Goal: Information Seeking & Learning: Learn about a topic

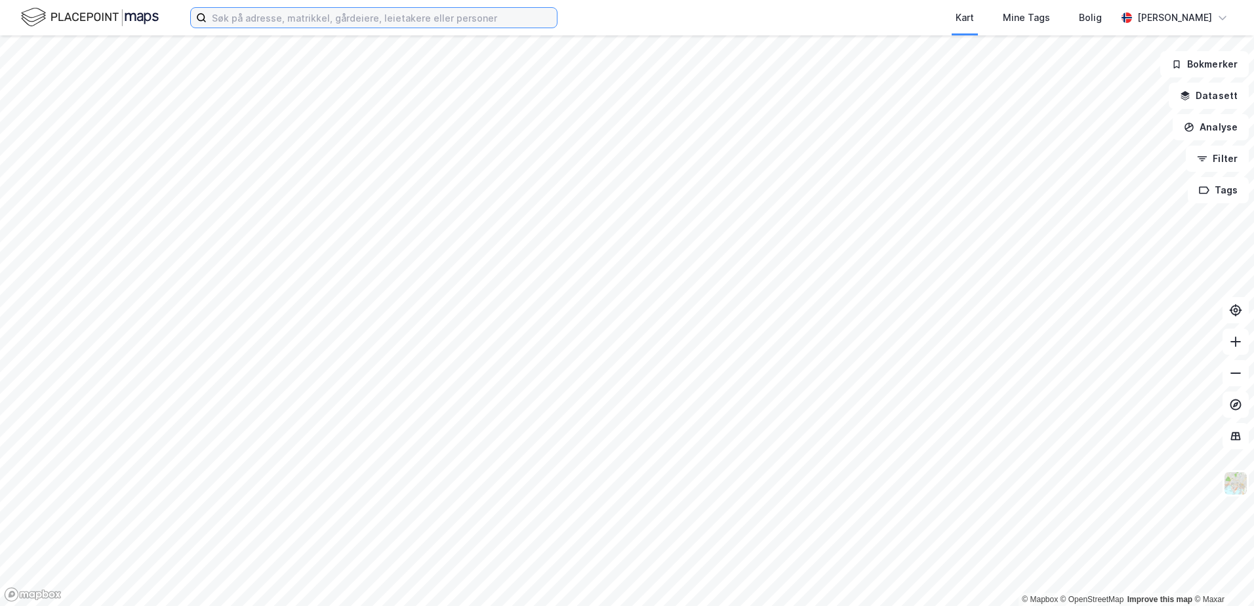
click at [391, 18] on input at bounding box center [382, 18] width 350 height 20
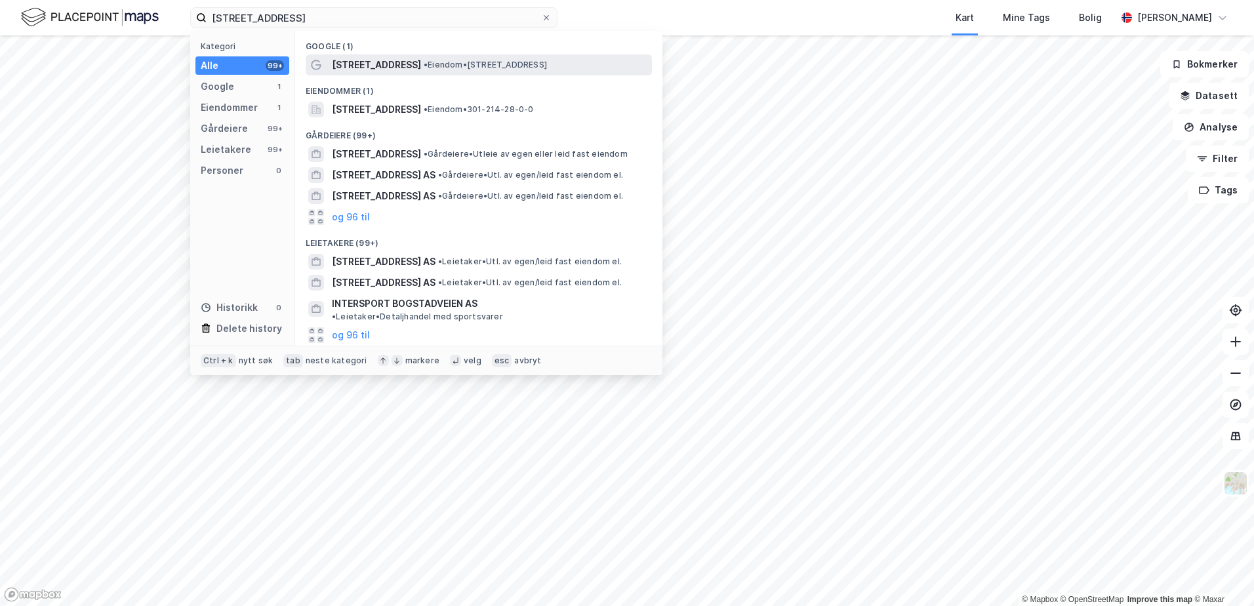
click at [408, 56] on div "[STREET_ADDRESS] • Eiendom • [STREET_ADDRESS]" at bounding box center [479, 64] width 346 height 21
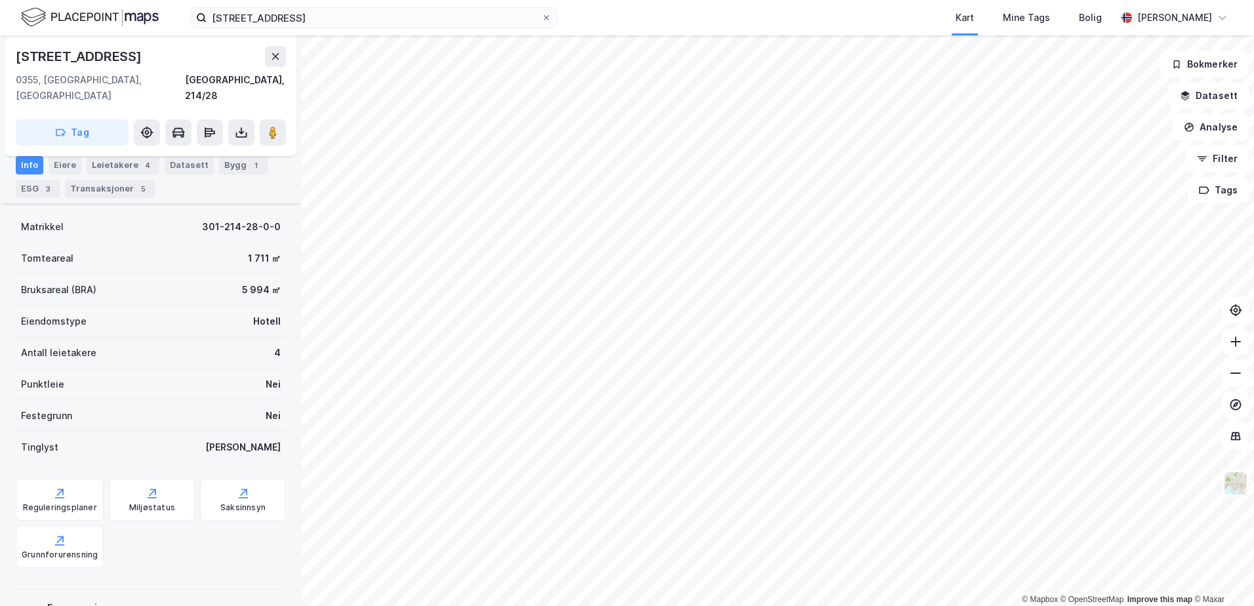
scroll to position [163, 0]
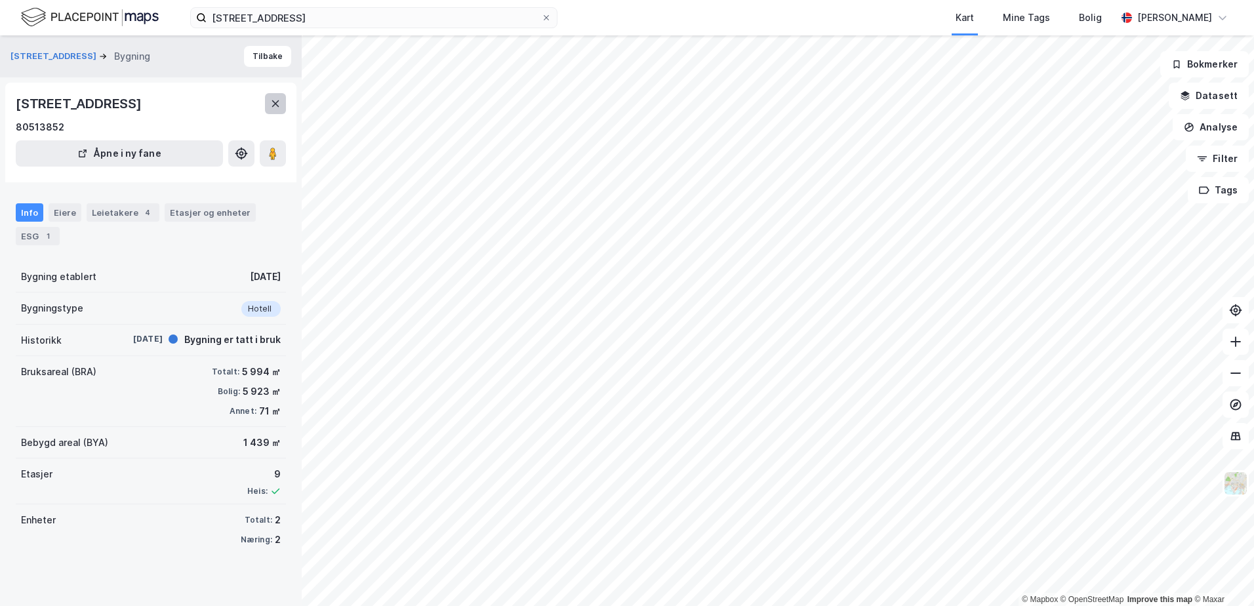
click at [274, 102] on icon at bounding box center [275, 103] width 7 height 7
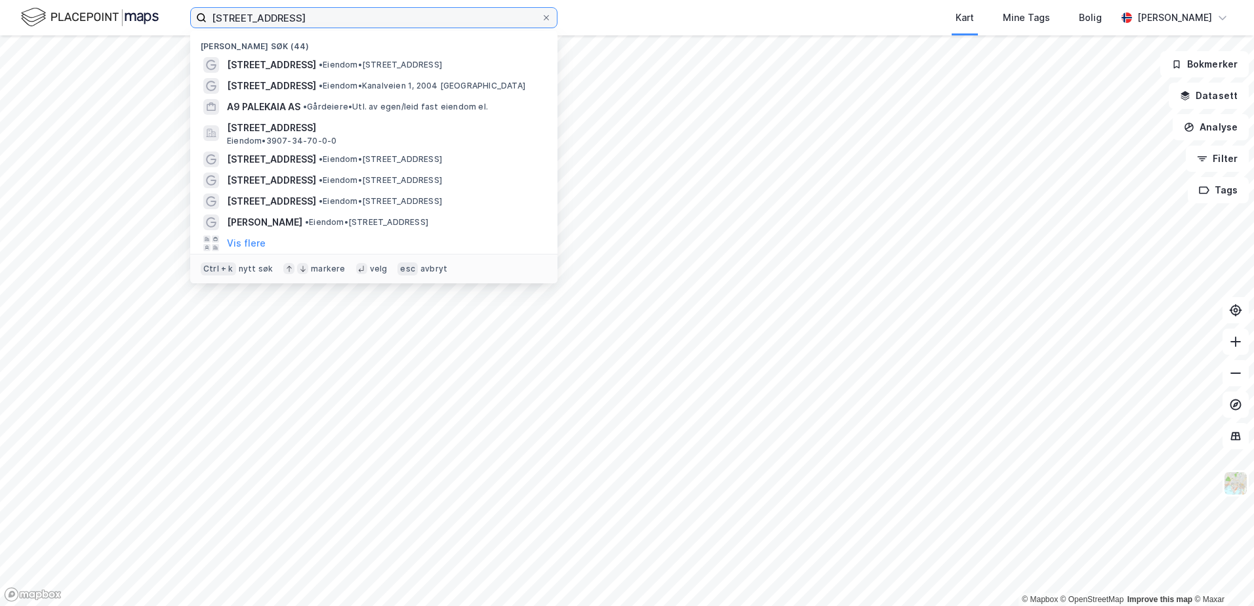
drag, startPoint x: 316, startPoint y: 19, endPoint x: 219, endPoint y: 19, distance: 96.4
click at [219, 19] on input "[STREET_ADDRESS]" at bounding box center [374, 18] width 335 height 20
type input "b"
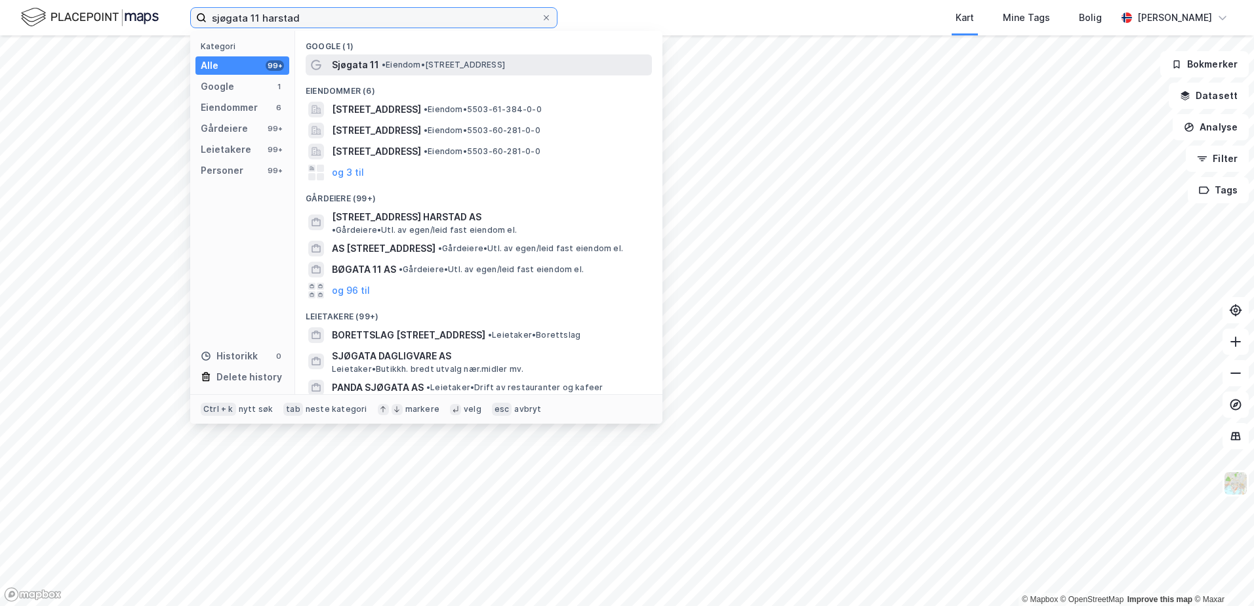
type input "sjøgata 11 harstad"
click at [372, 61] on span "Sjøgata 11" at bounding box center [355, 65] width 47 height 16
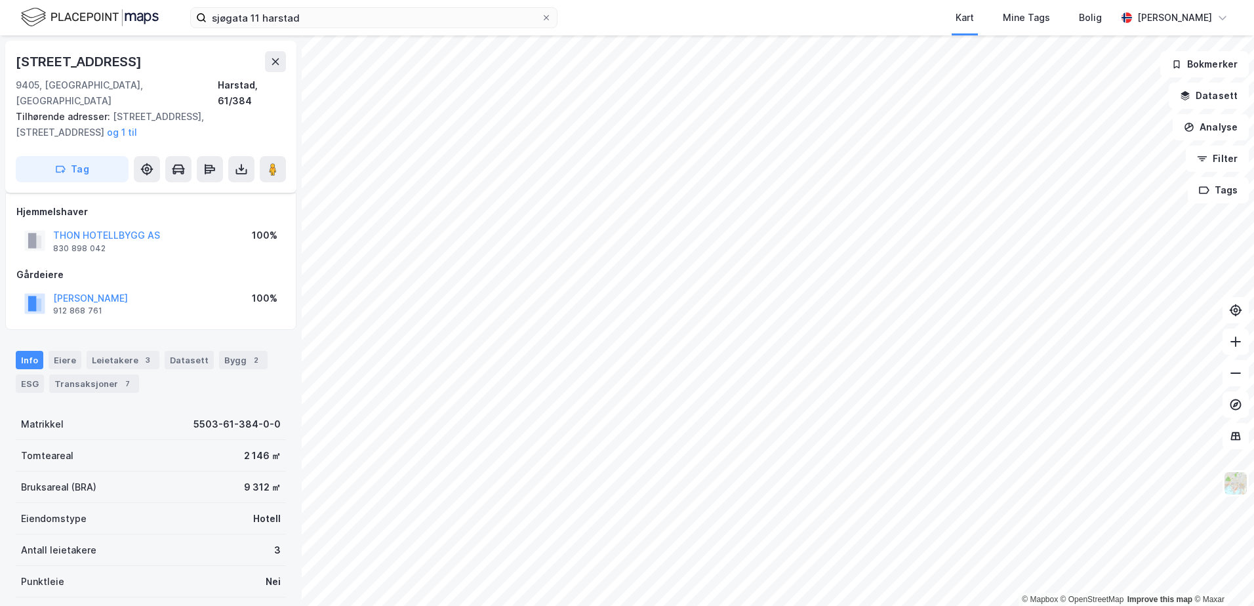
scroll to position [139, 0]
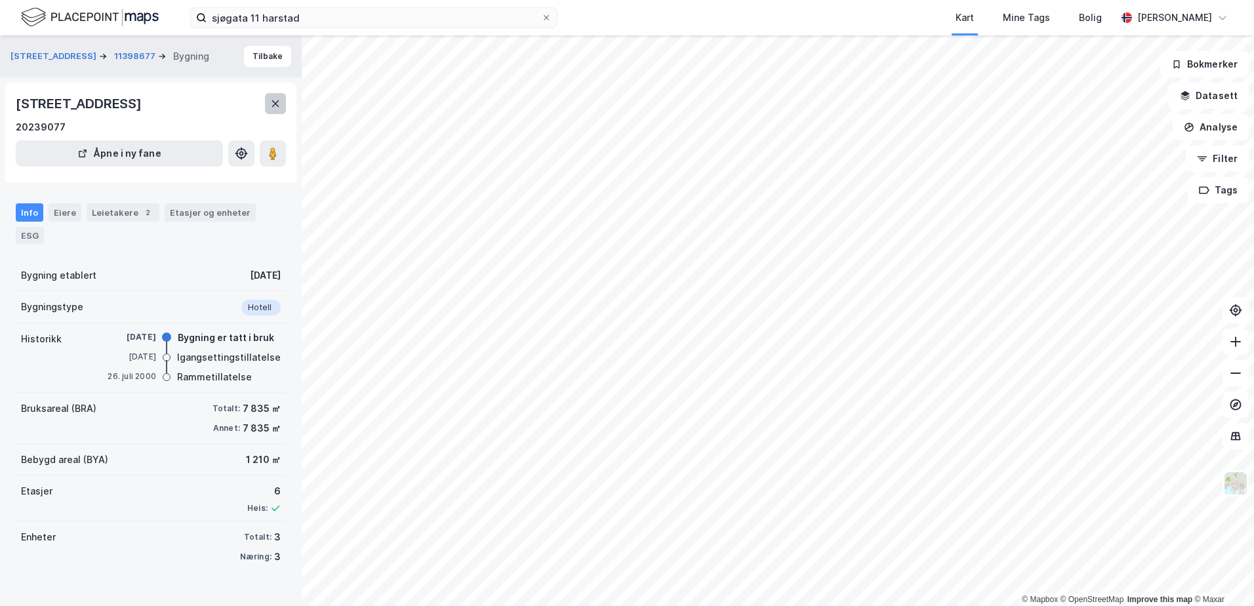
click at [272, 103] on icon at bounding box center [275, 103] width 10 height 10
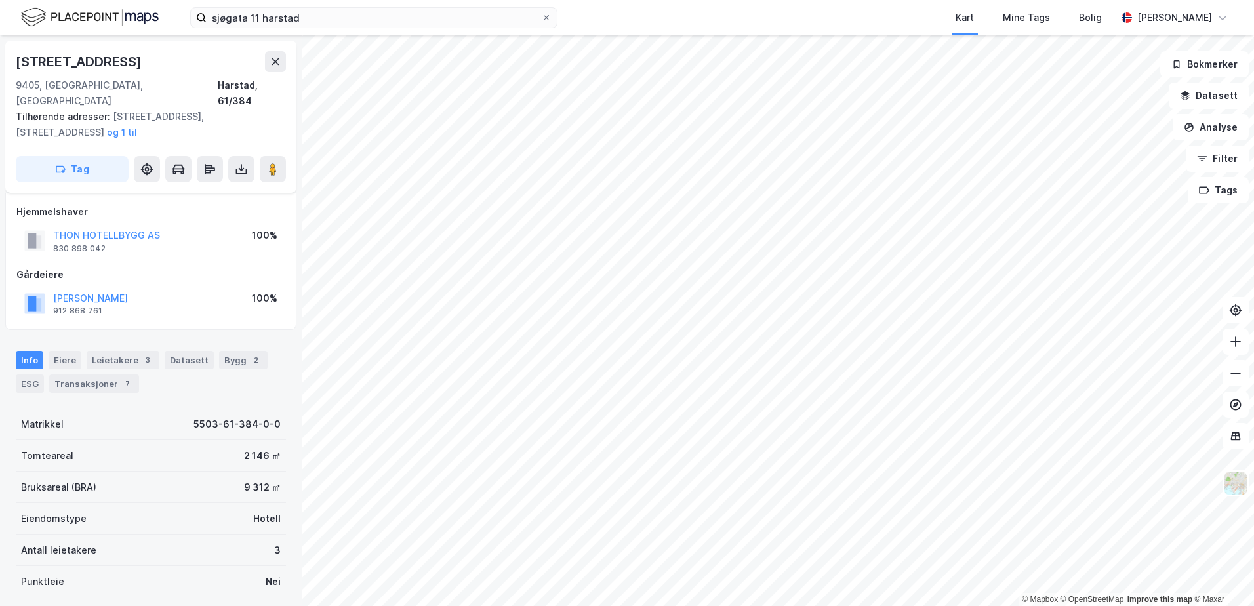
scroll to position [139, 0]
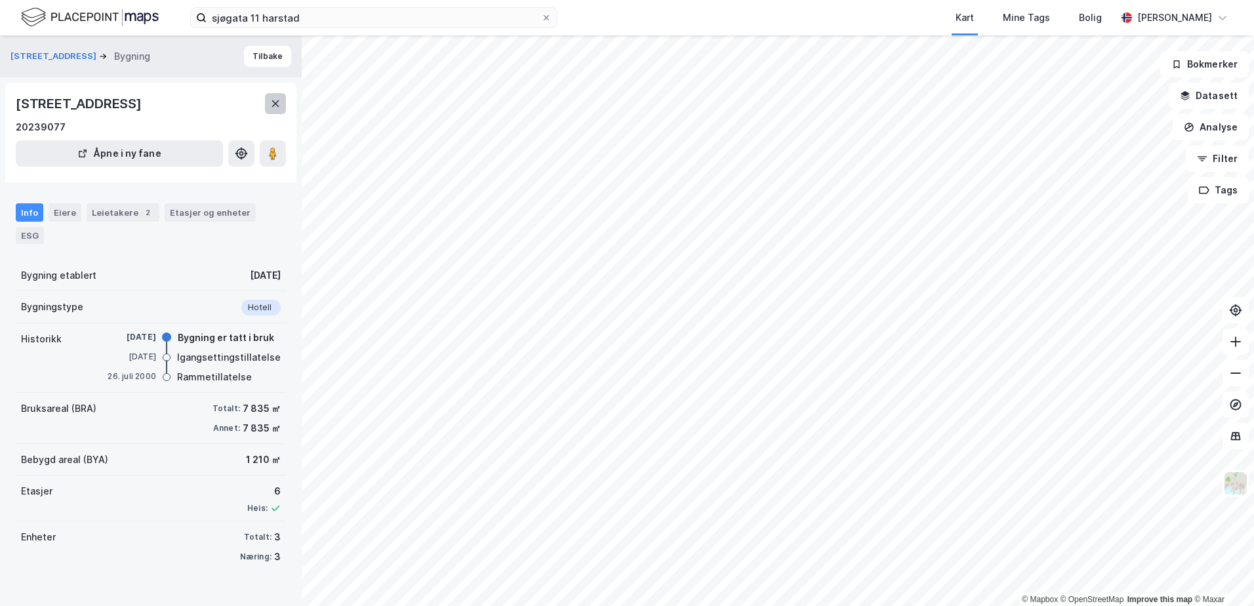
click at [274, 105] on icon at bounding box center [275, 103] width 7 height 7
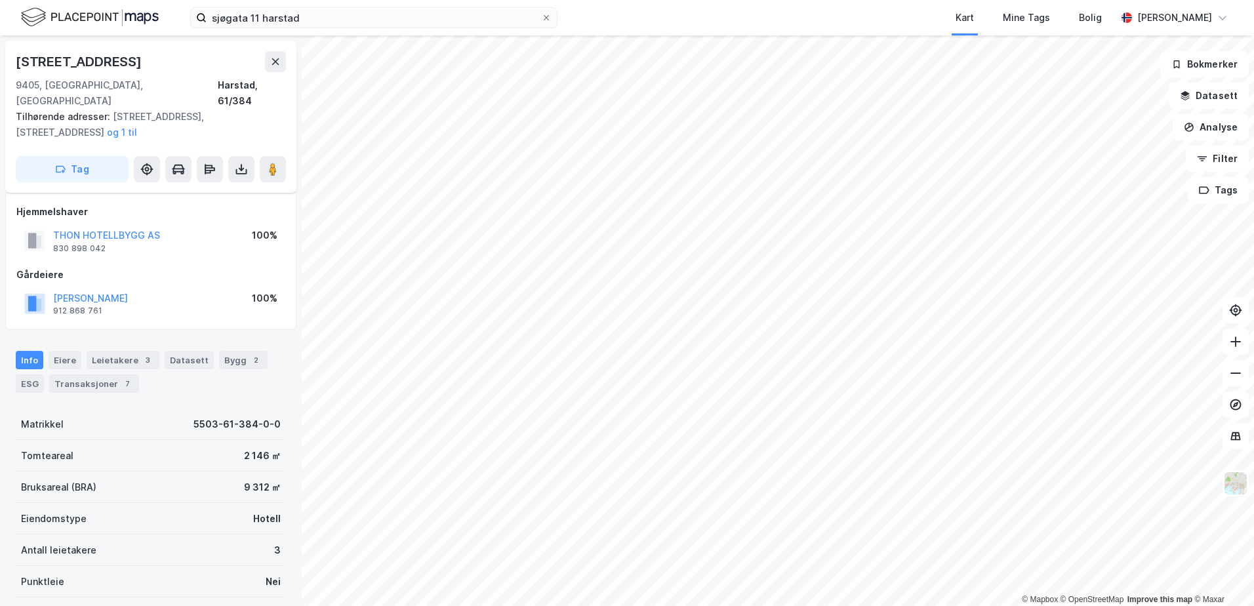
scroll to position [139, 0]
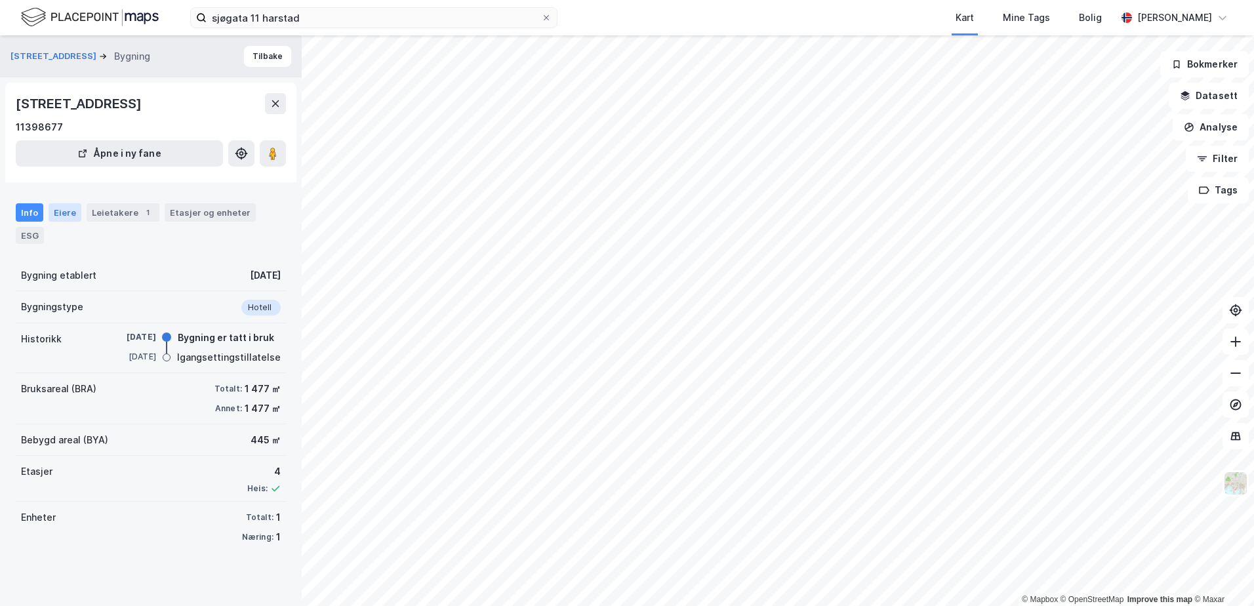
click at [61, 214] on div "Eiere" at bounding box center [65, 212] width 33 height 18
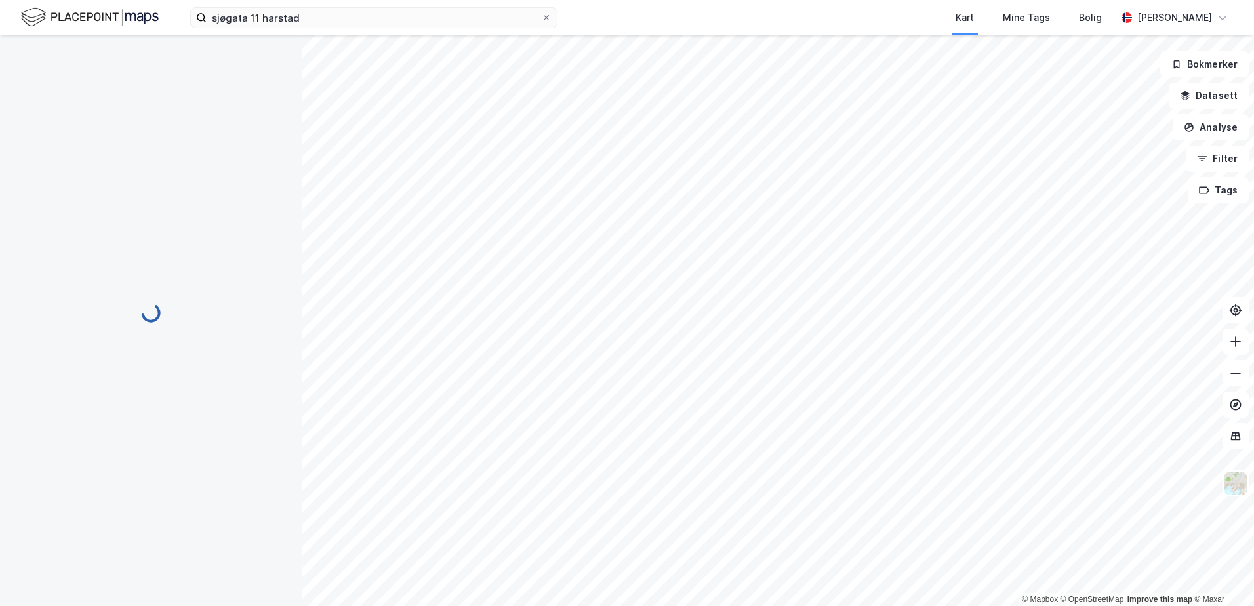
scroll to position [139, 0]
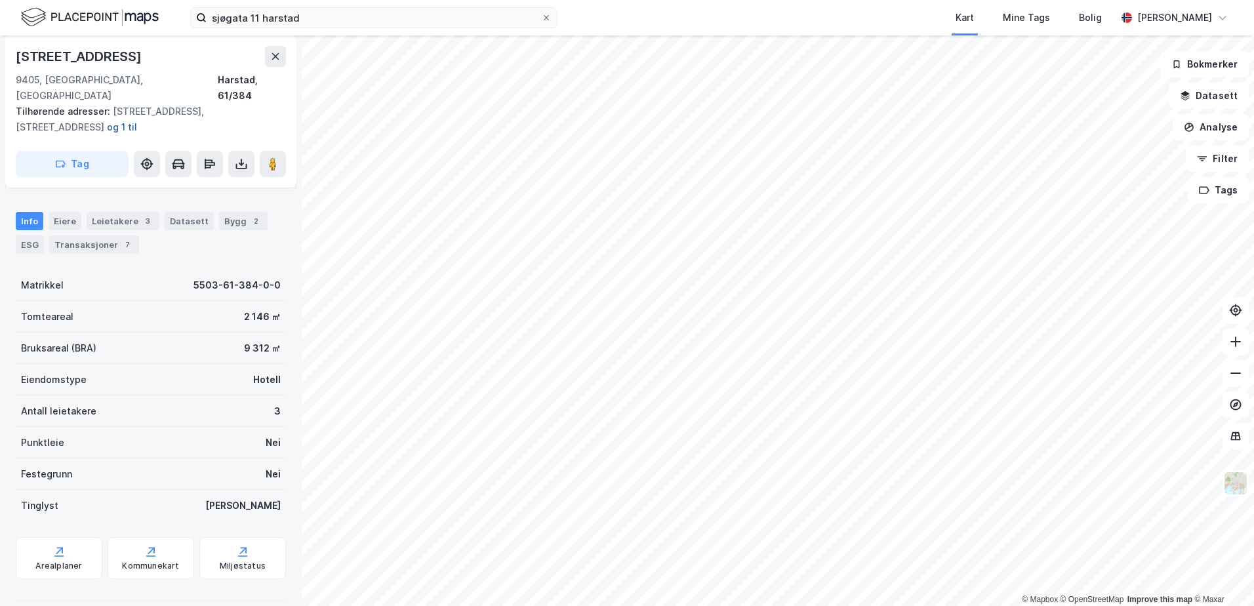
click at [0, 0] on button "og 1 til" at bounding box center [0, 0] width 0 height 0
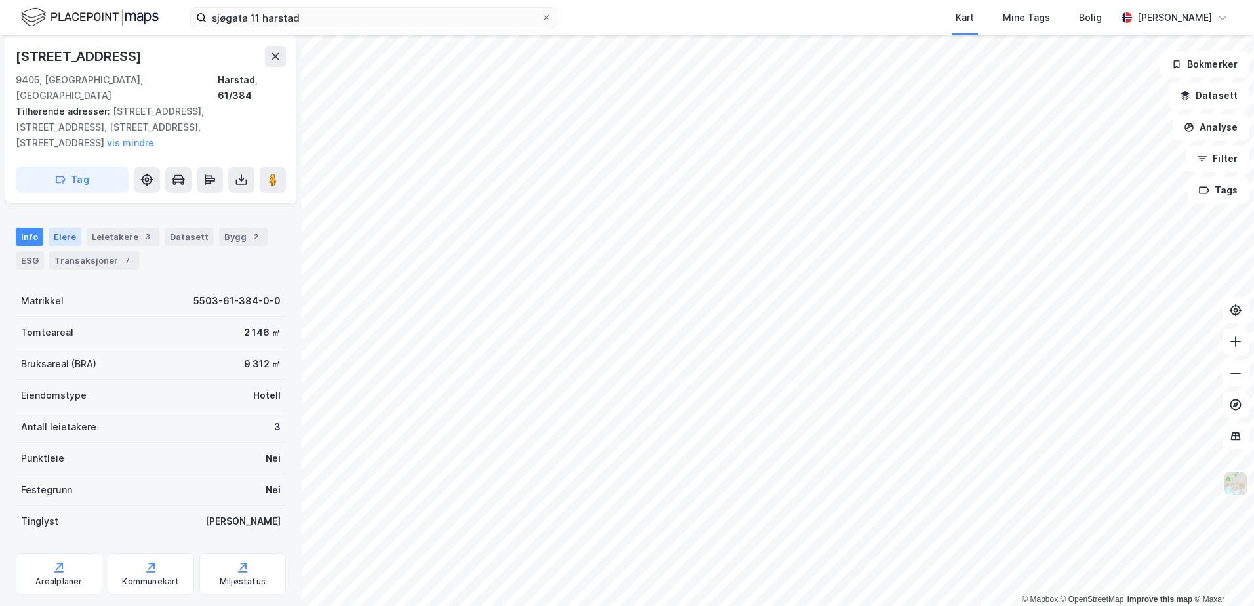
click at [70, 228] on div "Eiere" at bounding box center [65, 237] width 33 height 18
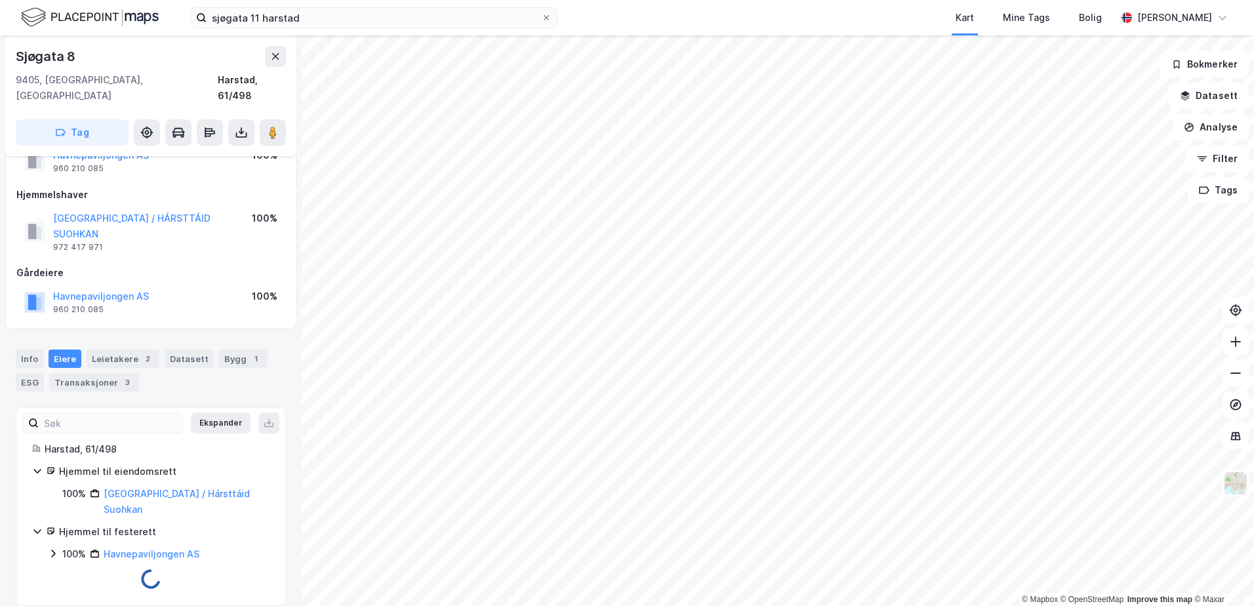
scroll to position [21, 0]
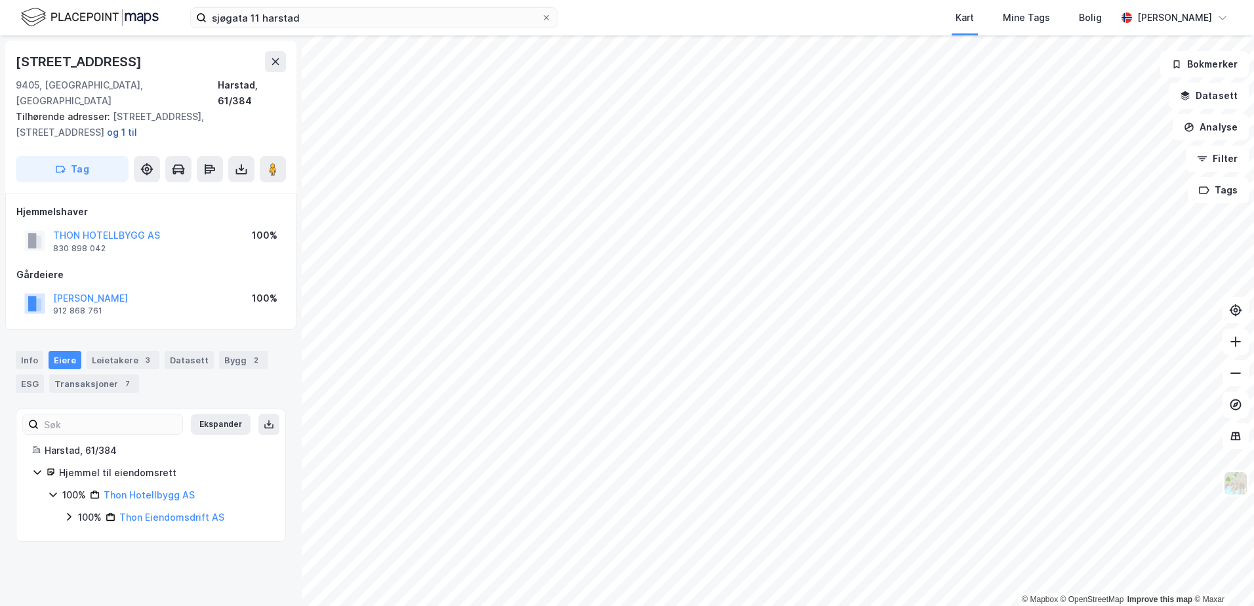
click at [0, 0] on button "og 1 til" at bounding box center [0, 0] width 0 height 0
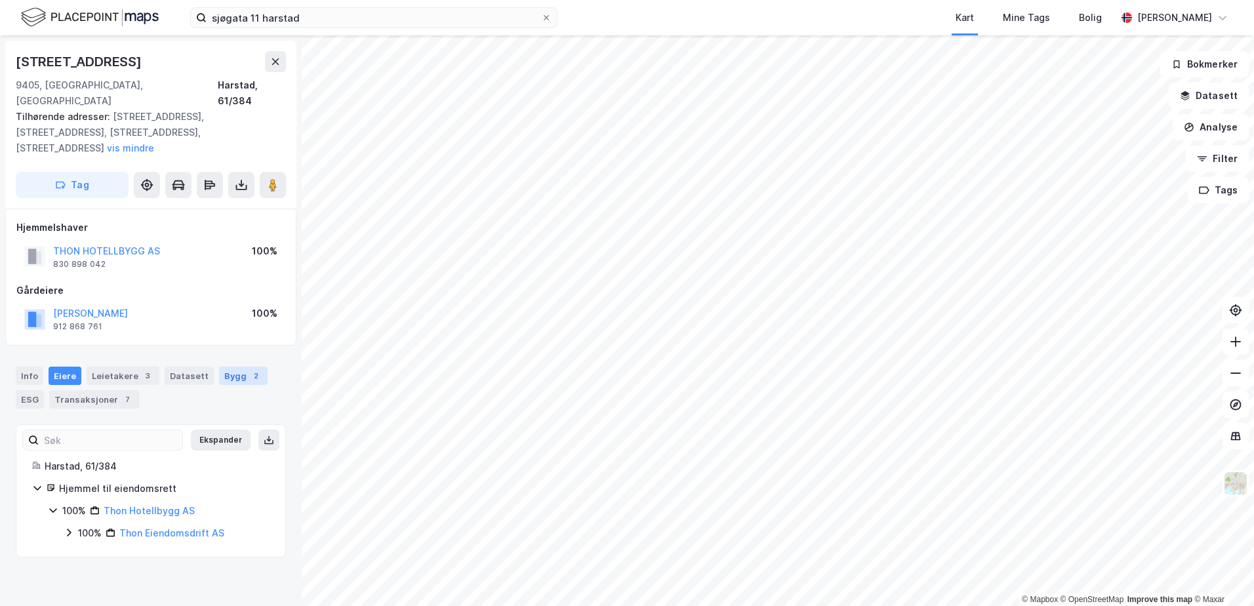
click at [225, 367] on div "Bygg 2" at bounding box center [243, 376] width 49 height 18
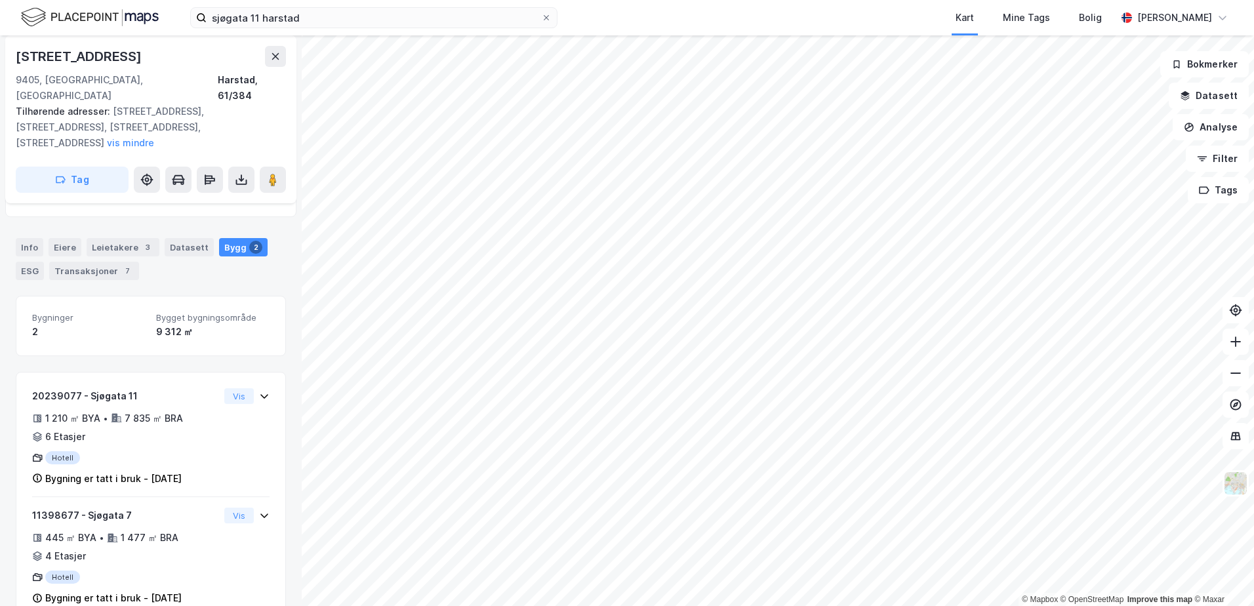
scroll to position [129, 0]
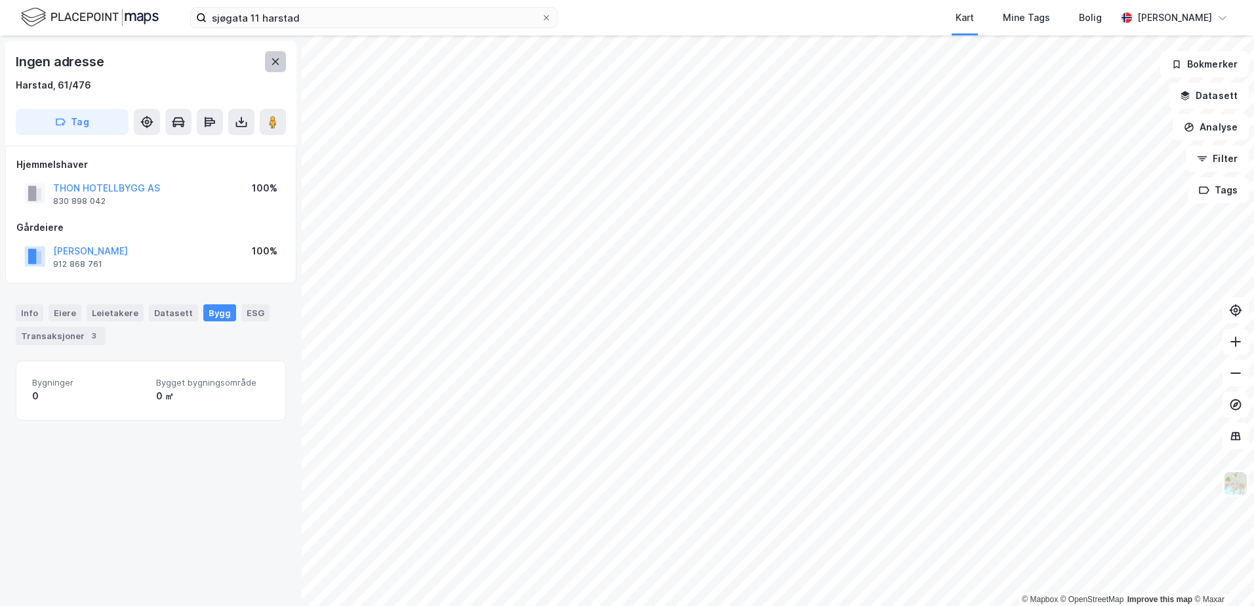
click at [274, 57] on icon at bounding box center [275, 61] width 10 height 10
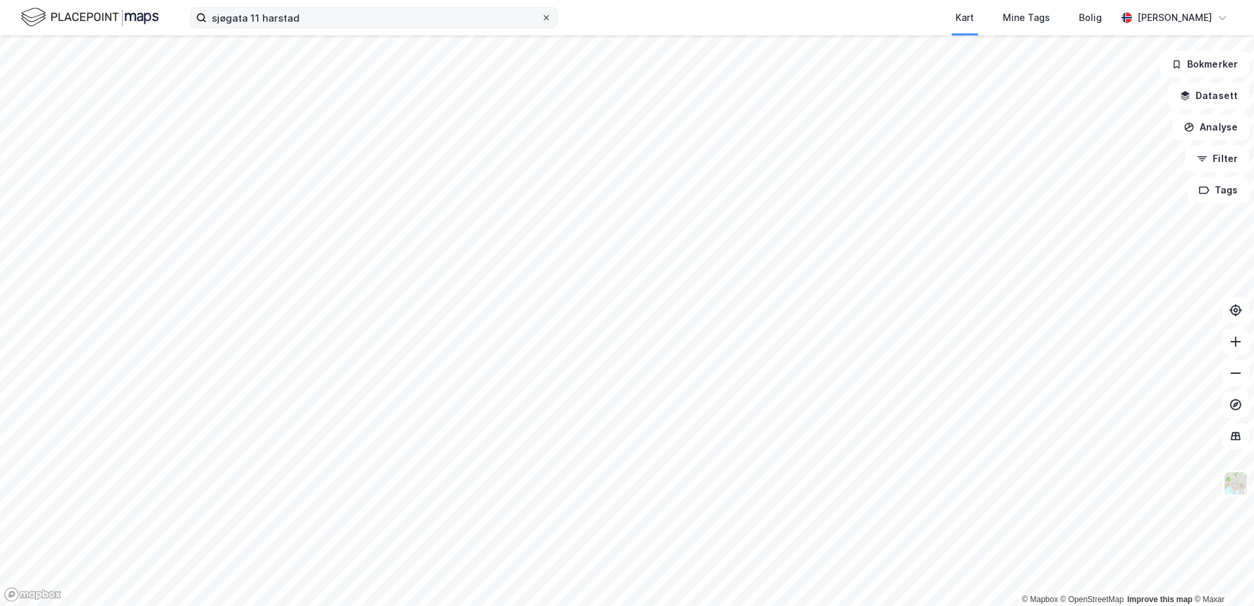
click at [552, 19] on label "sjøgata 11 harstad" at bounding box center [373, 17] width 367 height 21
click at [541, 19] on input "sjøgata 11 harstad" at bounding box center [374, 18] width 335 height 20
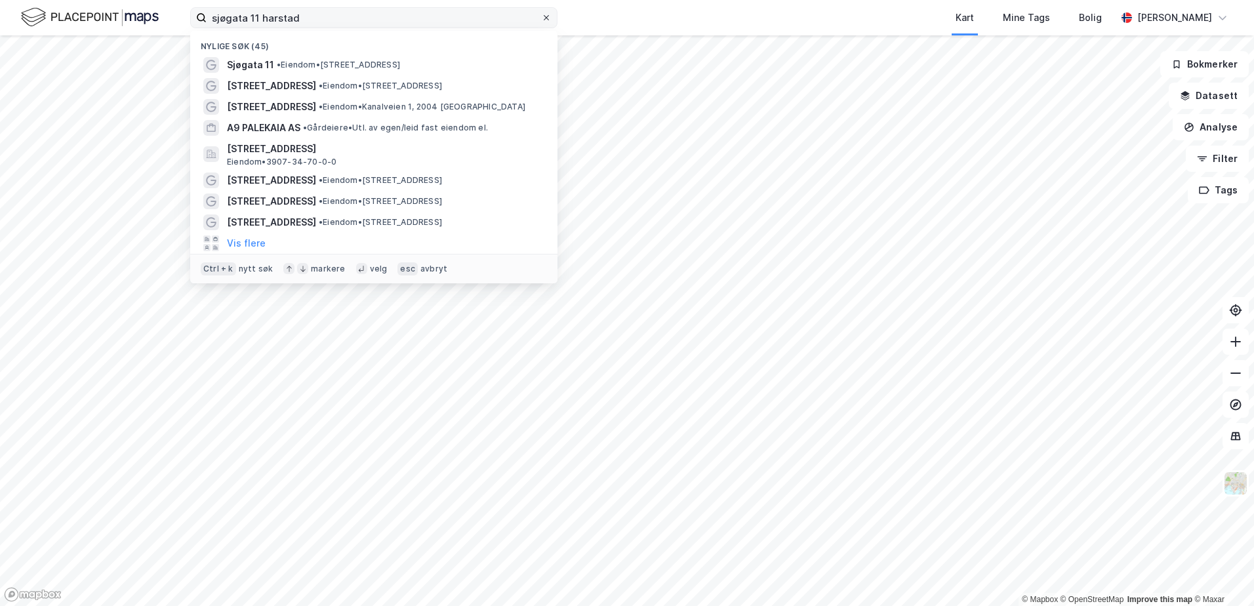
click at [550, 17] on icon at bounding box center [547, 18] width 8 height 8
click at [541, 17] on input "sjøgata 11 harstad" at bounding box center [374, 18] width 335 height 20
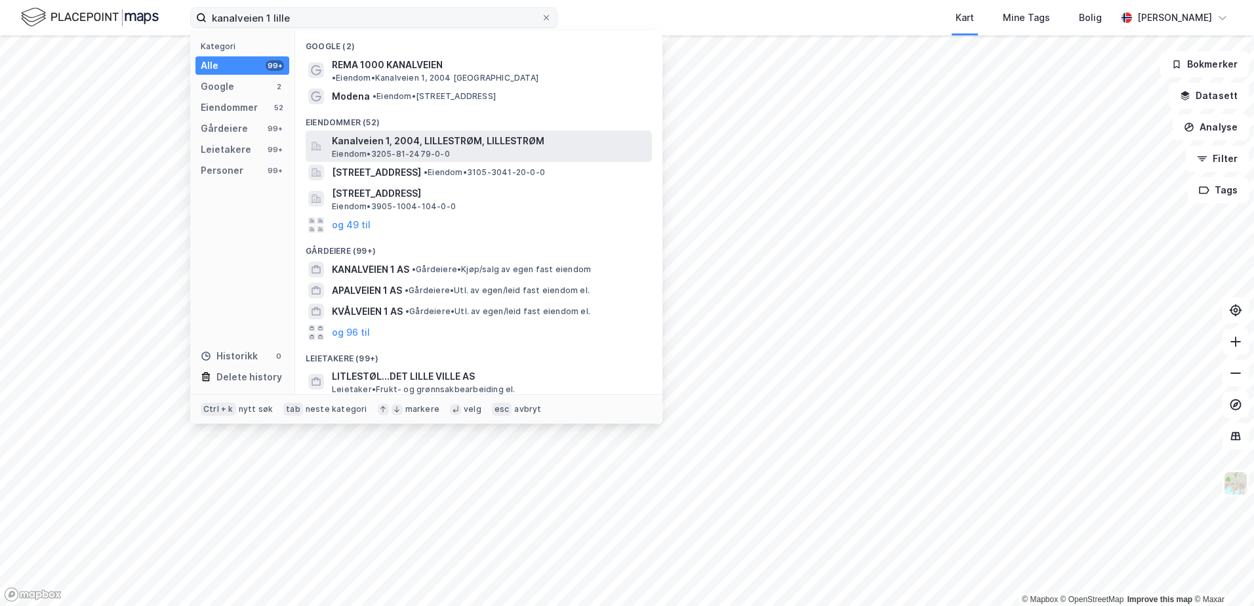
click at [360, 133] on span "Kanalveien 1, 2004, LILLESTRØM, LILLESTRØM" at bounding box center [489, 141] width 315 height 16
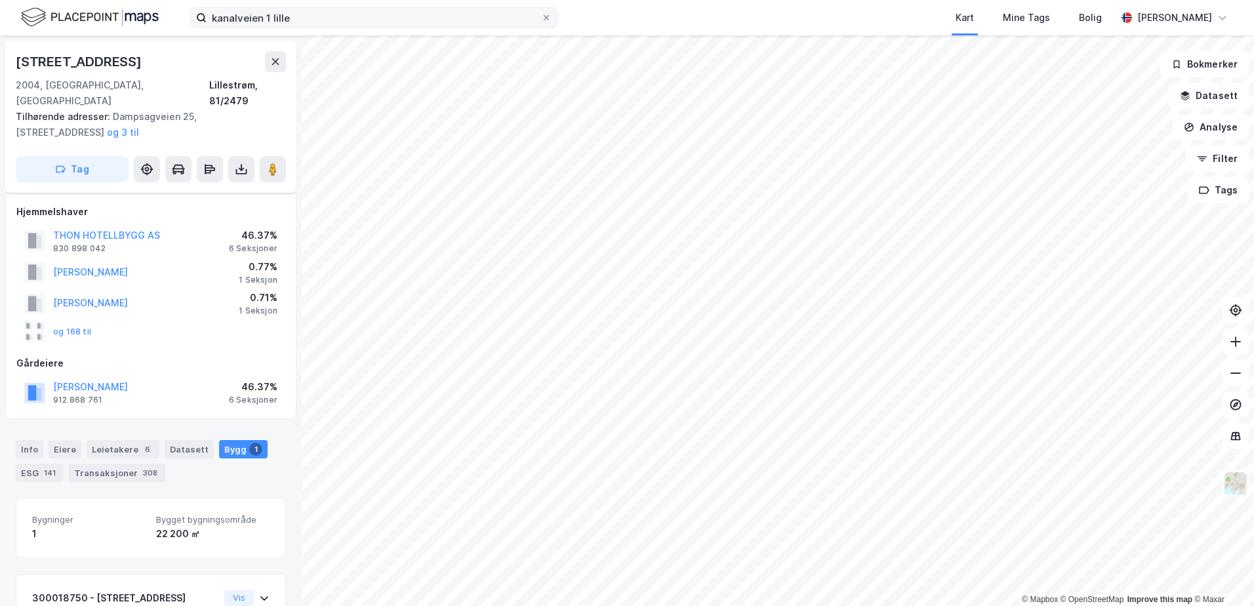
scroll to position [23, 0]
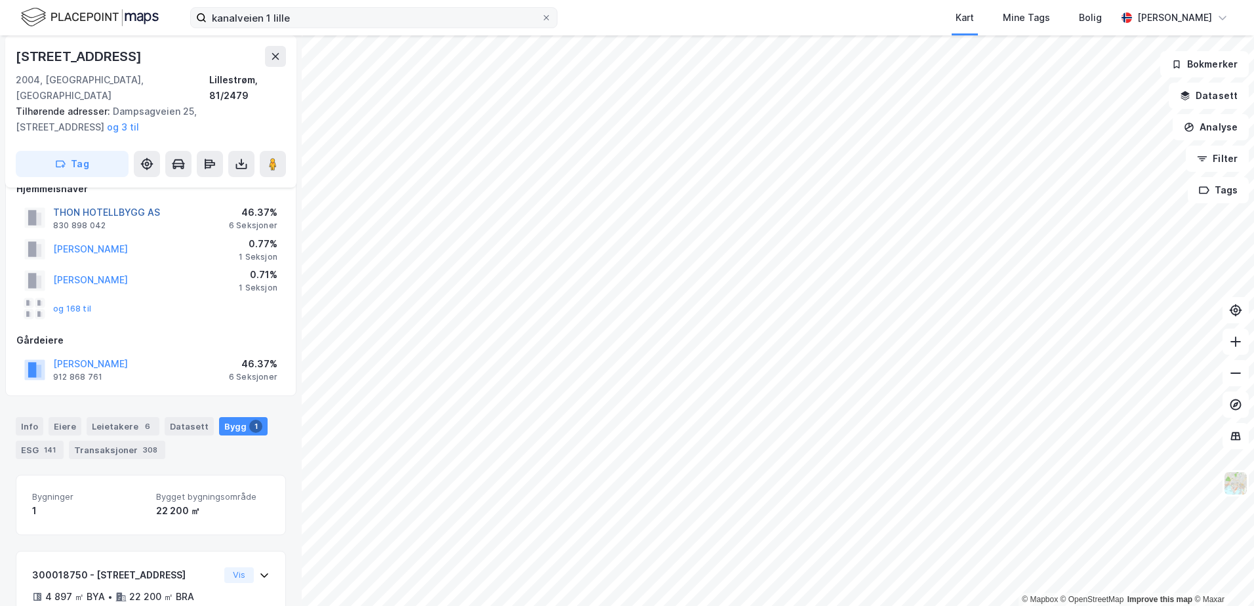
click at [0, 0] on button "THON HOTELLBYGG AS" at bounding box center [0, 0] width 0 height 0
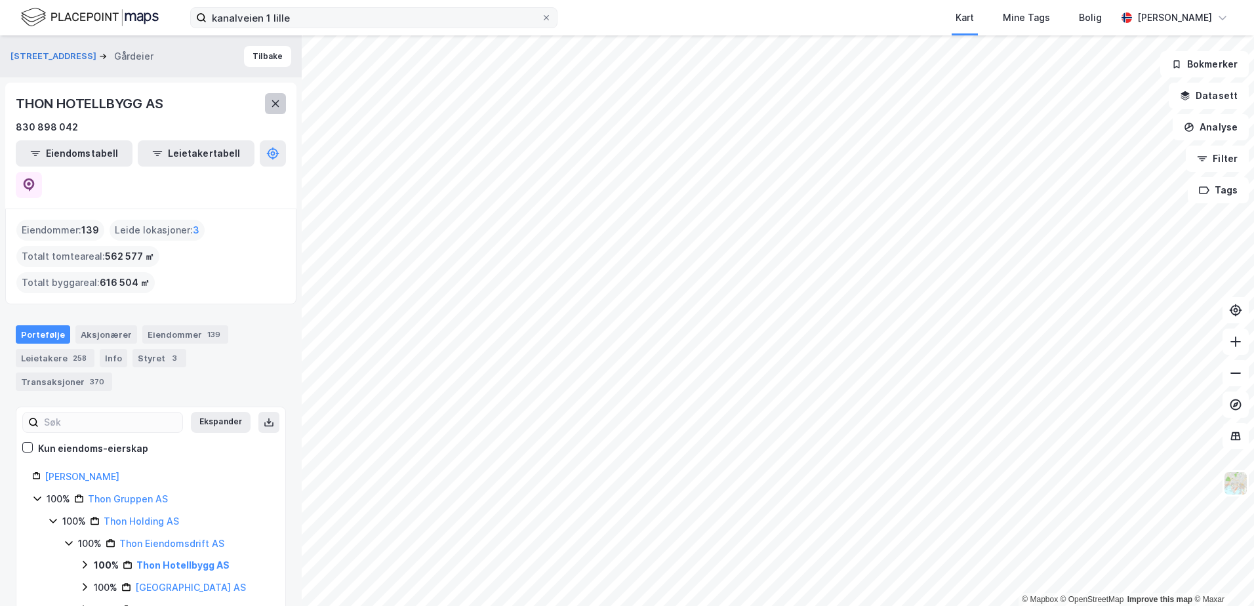
click at [275, 94] on button at bounding box center [275, 103] width 21 height 21
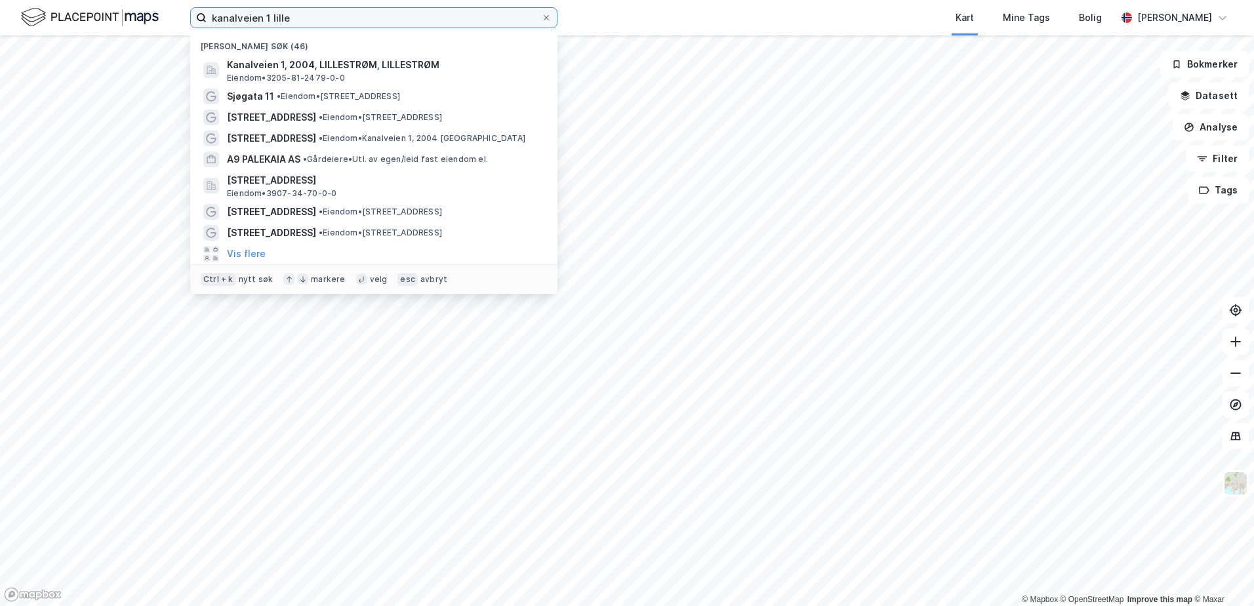
click at [368, 22] on input "kanalveien 1 lille" at bounding box center [374, 18] width 335 height 20
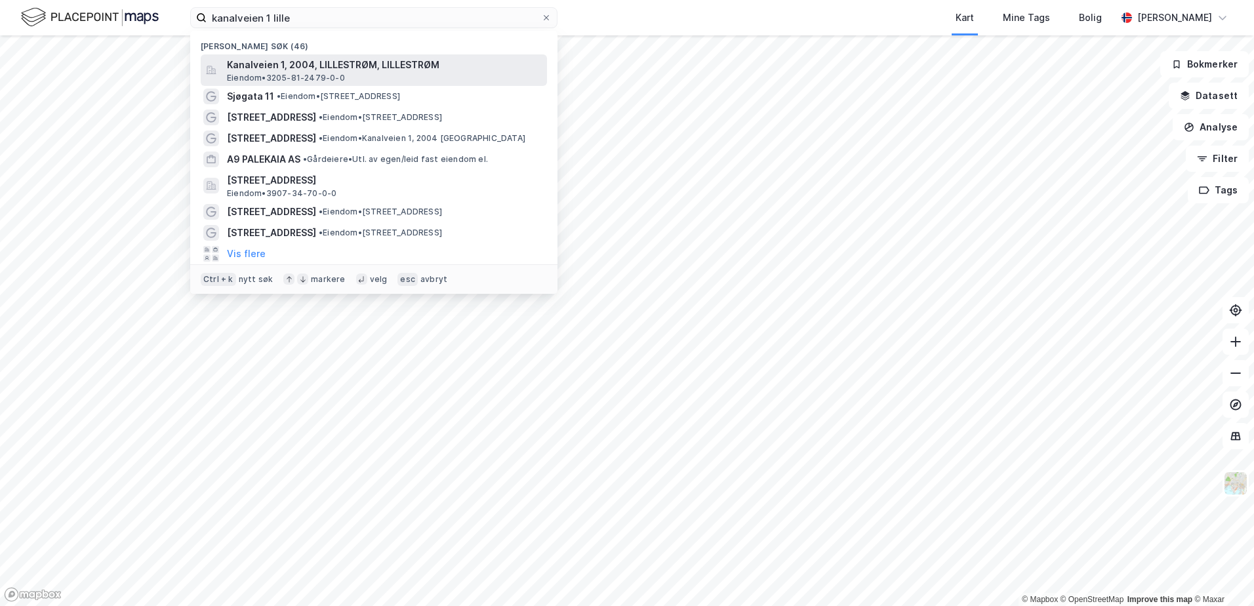
click at [373, 77] on div "Kanalveien 1, 2004, LILLESTRØM, LILLESTRØM Eiendom • 3205-81-2479-0-0" at bounding box center [386, 70] width 318 height 26
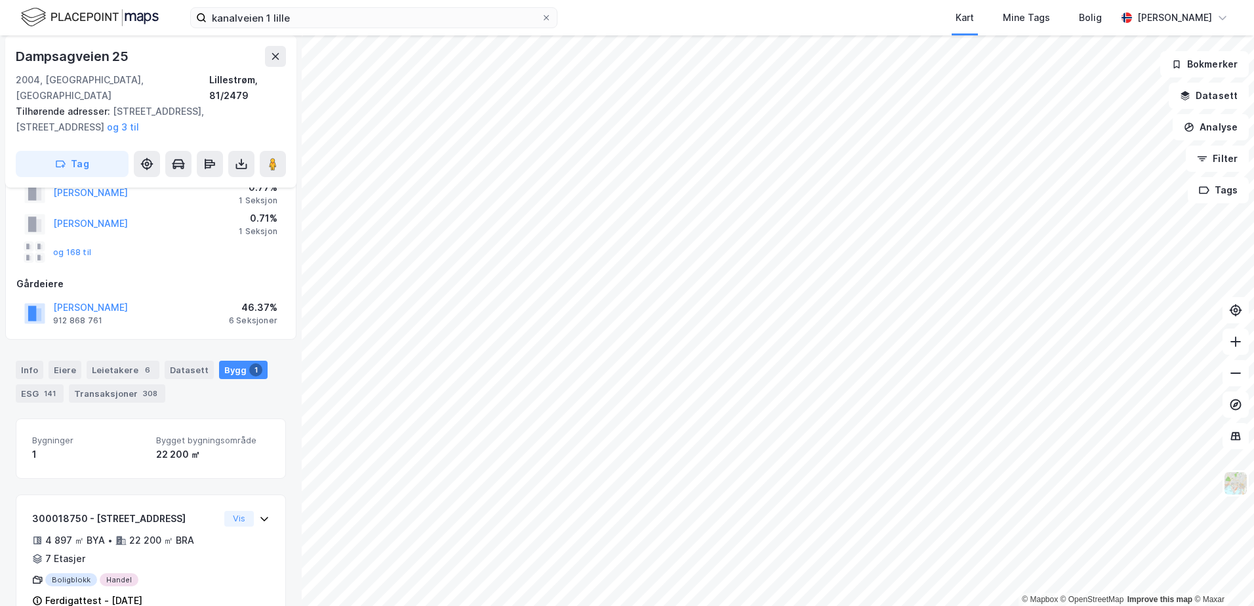
scroll to position [98, 0]
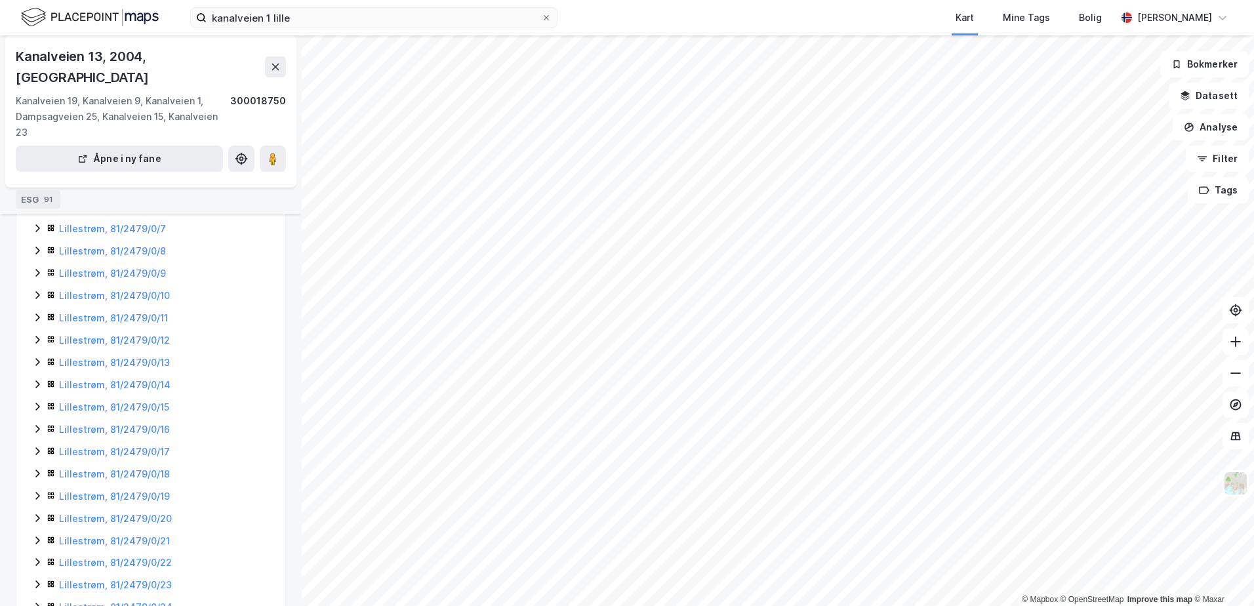
scroll to position [361, 0]
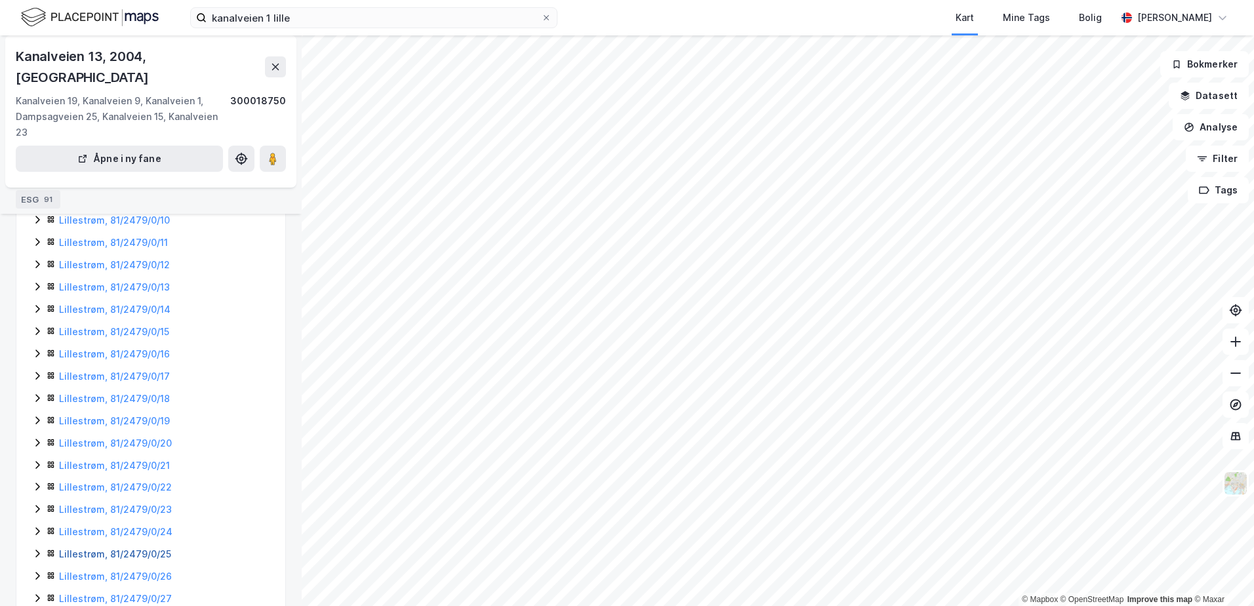
click at [144, 548] on link "Lillestrøm, 81/2479/0/25" at bounding box center [115, 553] width 112 height 11
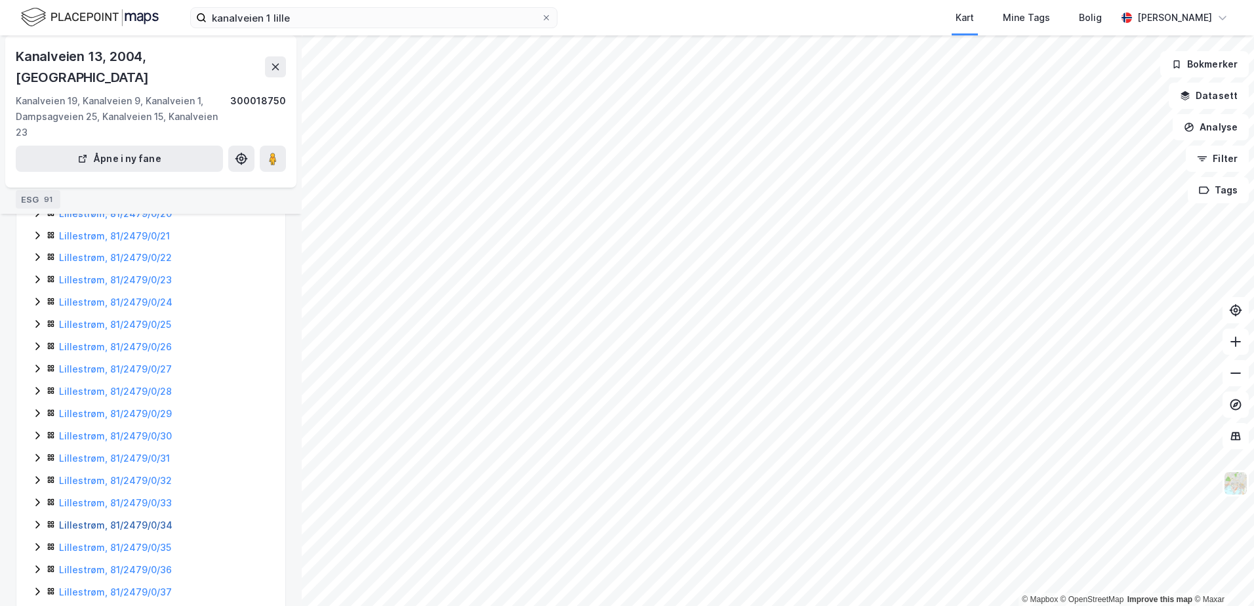
scroll to position [593, 0]
click at [140, 450] on link "Lillestrøm, 81/2479/0/31" at bounding box center [114, 455] width 111 height 11
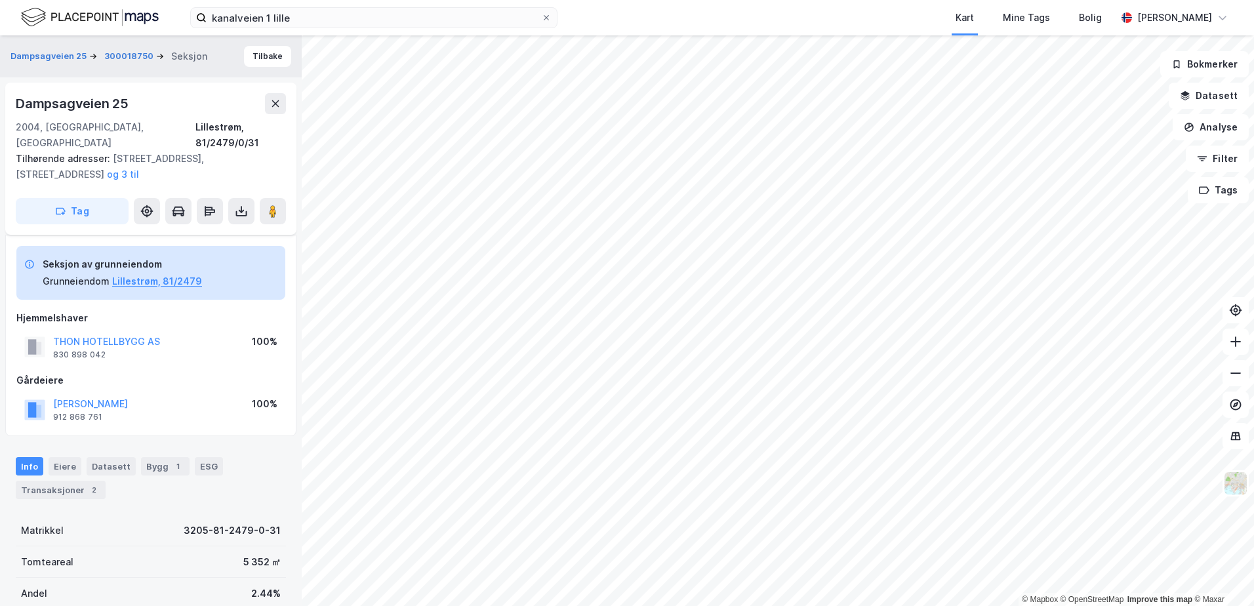
scroll to position [151, 0]
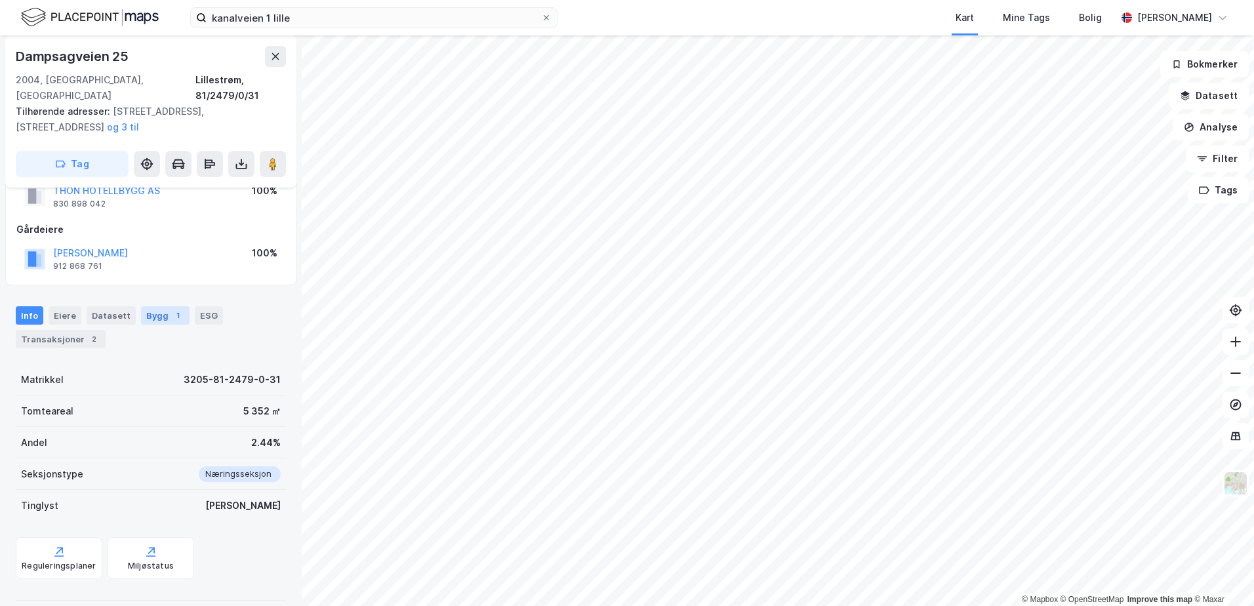
click at [148, 306] on div "Bygg 1" at bounding box center [165, 315] width 49 height 18
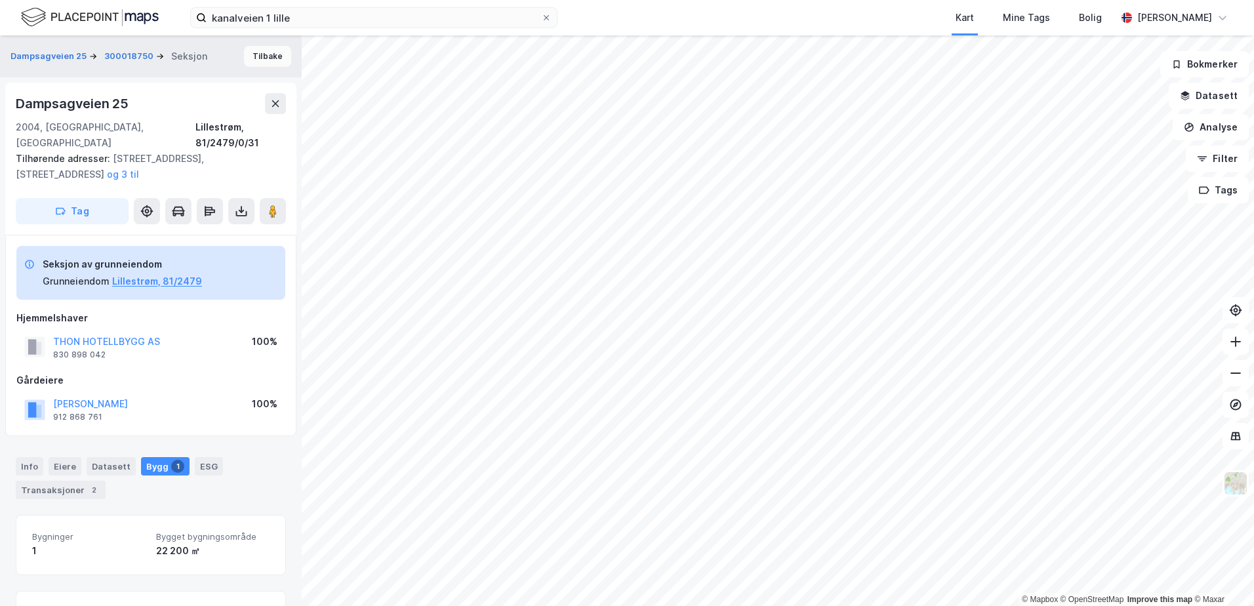
click at [258, 62] on button "Tilbake" at bounding box center [267, 56] width 47 height 21
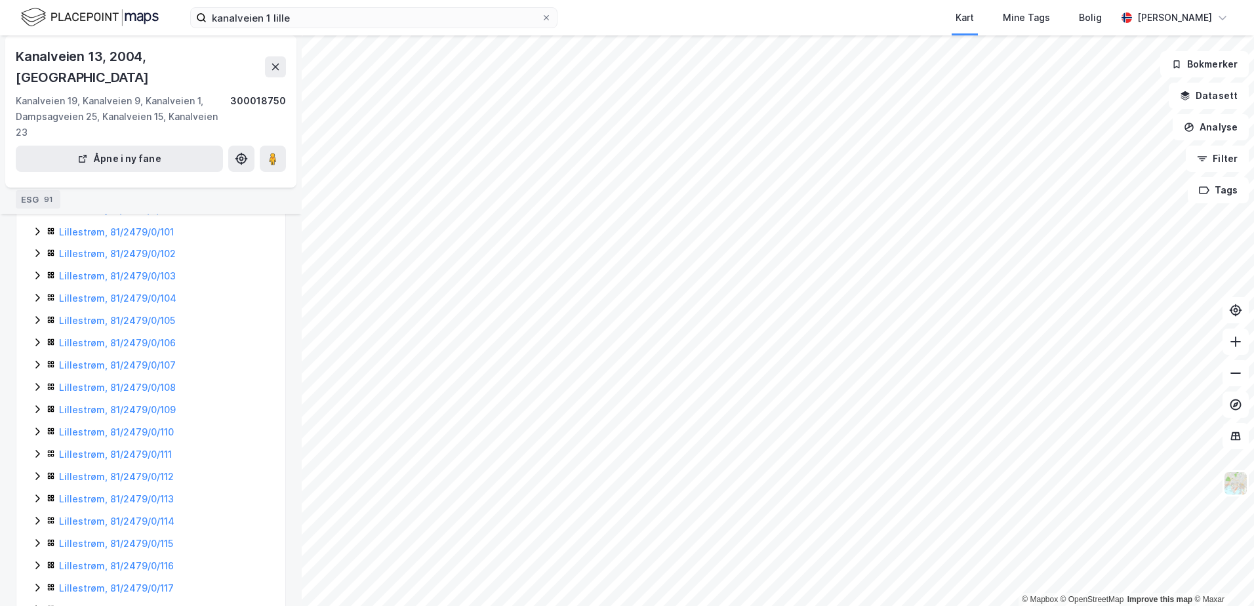
scroll to position [2695, 0]
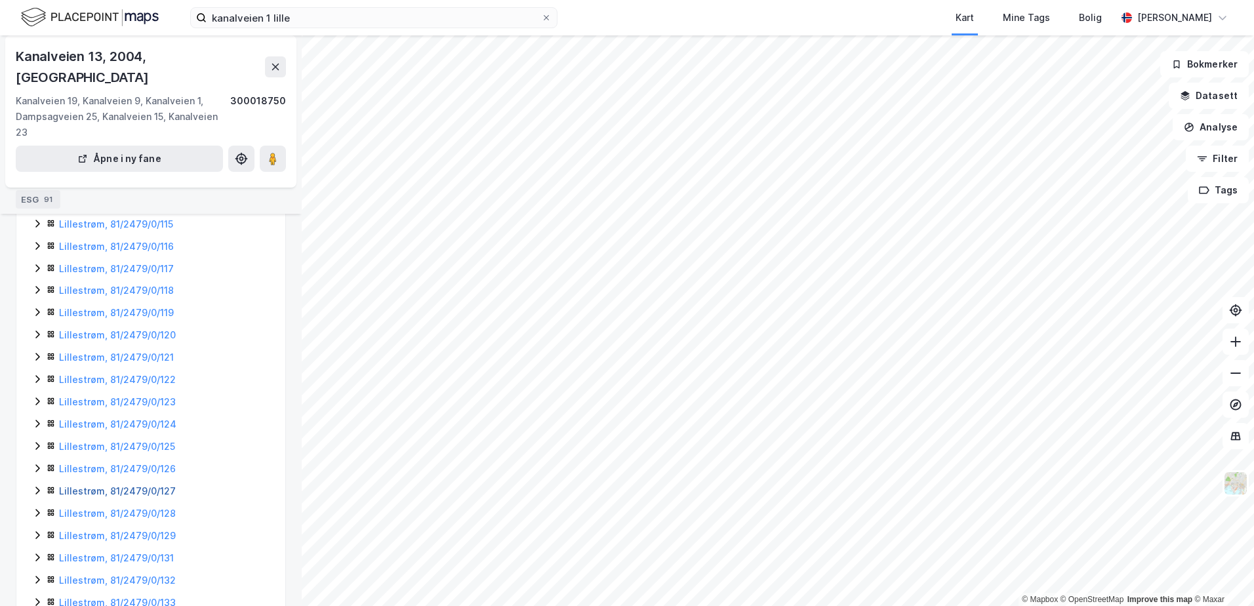
click at [142, 485] on link "Lillestrøm, 81/2479/0/127" at bounding box center [117, 490] width 117 height 11
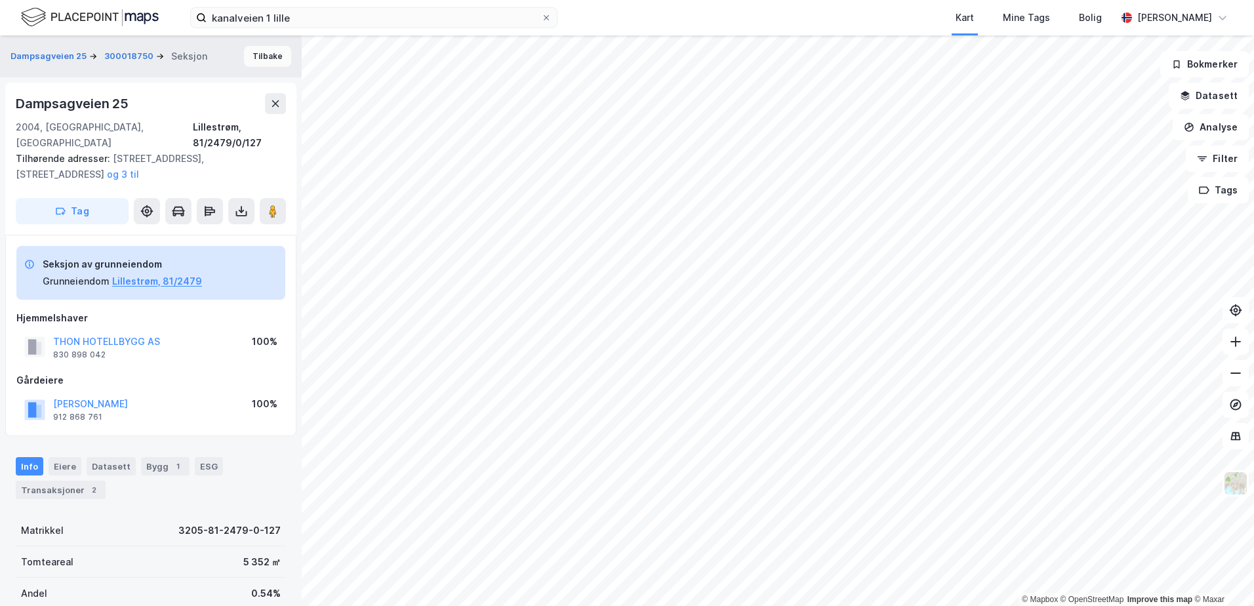
click at [269, 52] on button "Tilbake" at bounding box center [267, 56] width 47 height 21
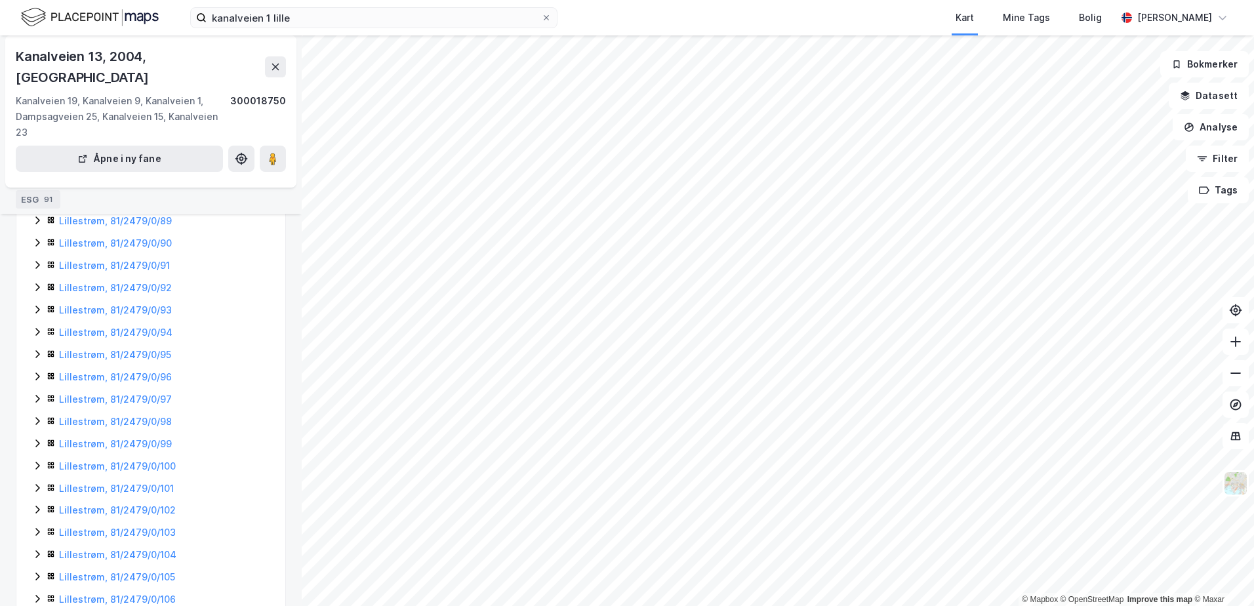
scroll to position [2695, 0]
click at [133, 552] on link "Lillestrøm, 81/2479/0/131" at bounding box center [116, 557] width 115 height 11
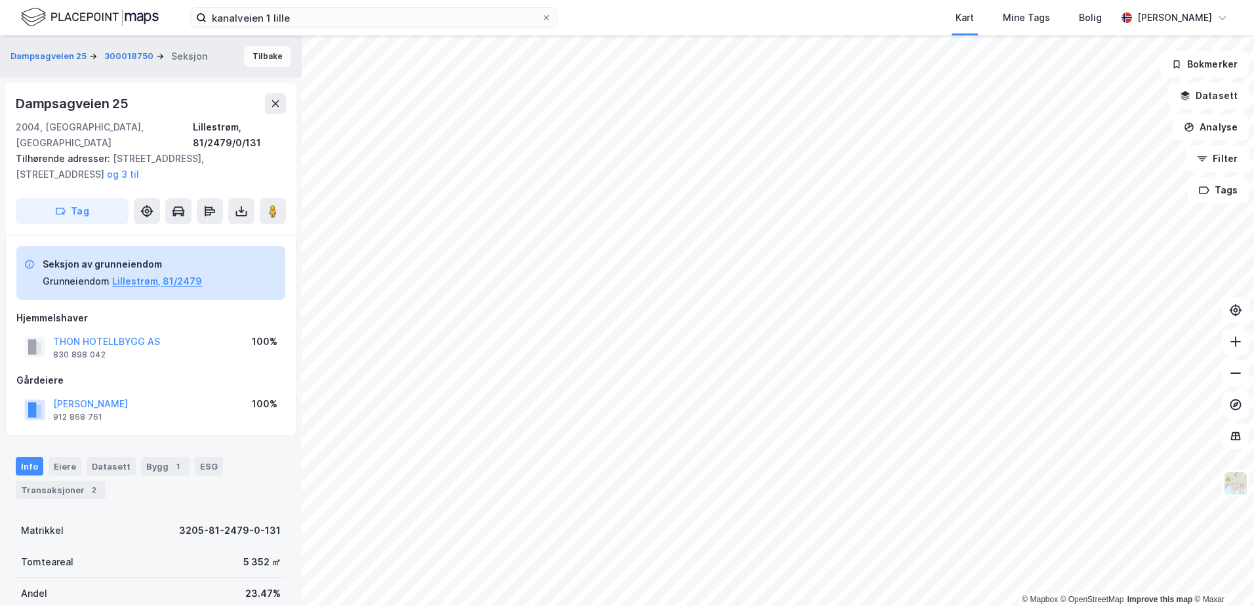
click at [255, 49] on button "Tilbake" at bounding box center [267, 56] width 47 height 21
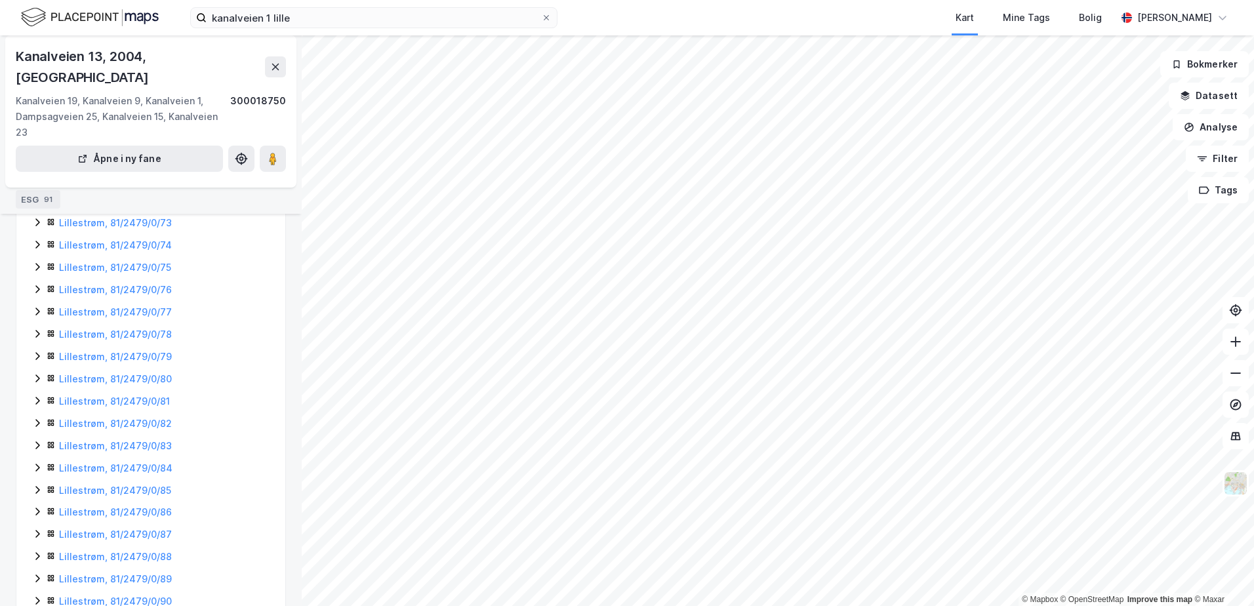
scroll to position [2695, 0]
click at [149, 575] on link "Lillestrøm, 81/2479/0/132" at bounding box center [117, 580] width 117 height 11
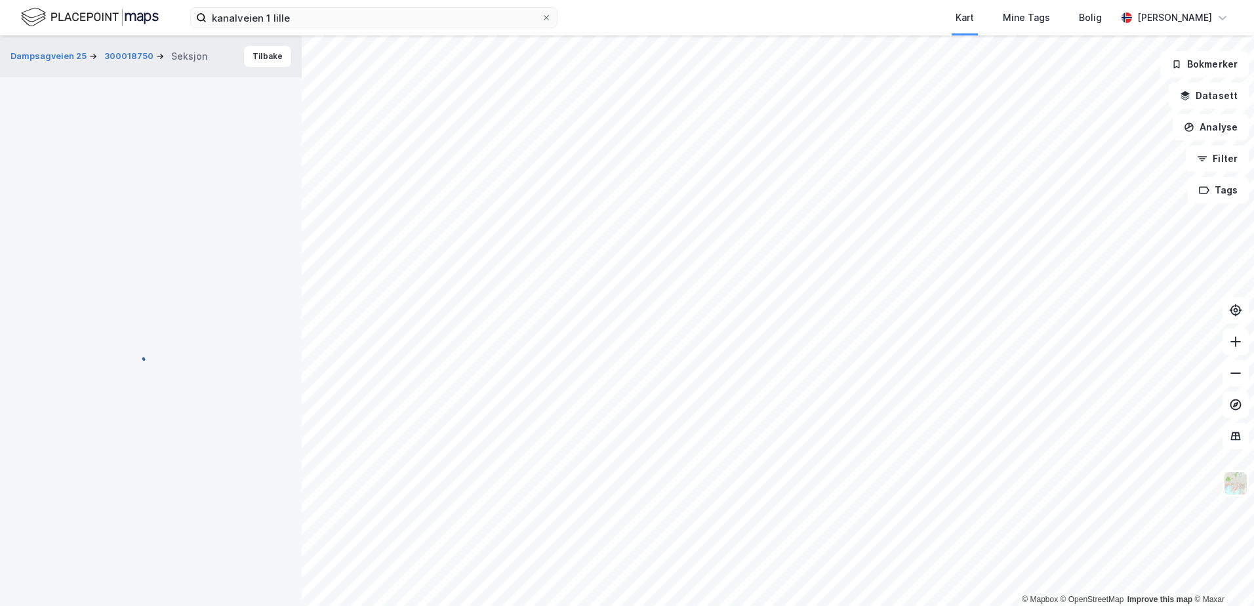
scroll to position [42, 0]
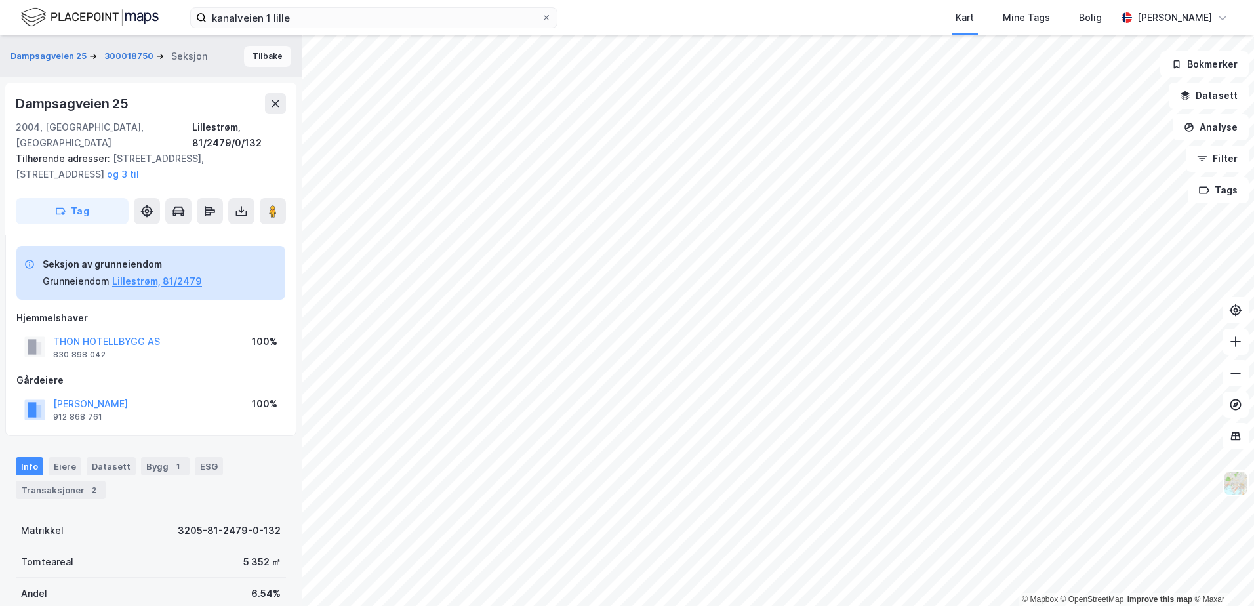
click at [251, 54] on button "Tilbake" at bounding box center [267, 56] width 47 height 21
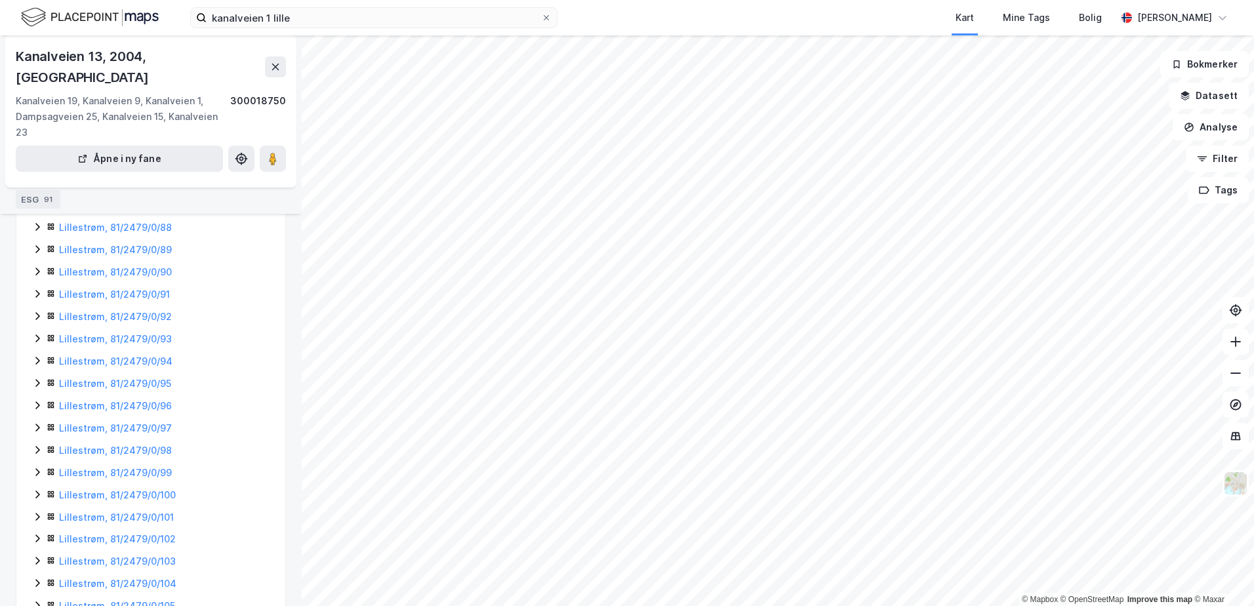
scroll to position [2695, 0]
click at [157, 597] on link "Lillestrøm, 81/2479/0/133" at bounding box center [117, 602] width 117 height 11
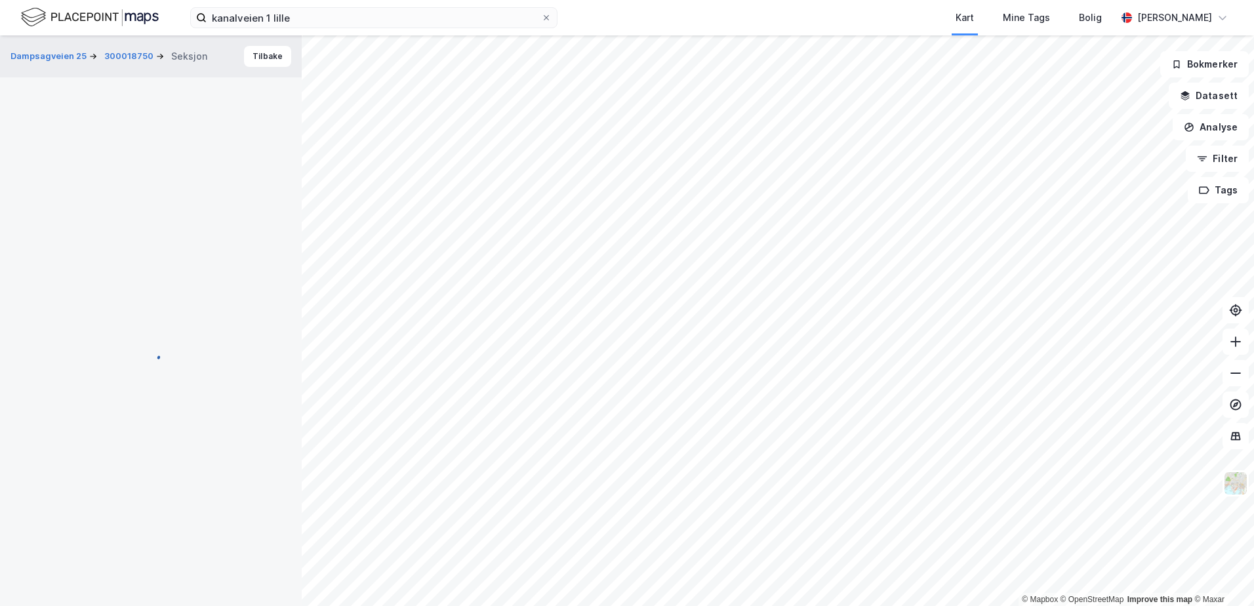
scroll to position [42, 0]
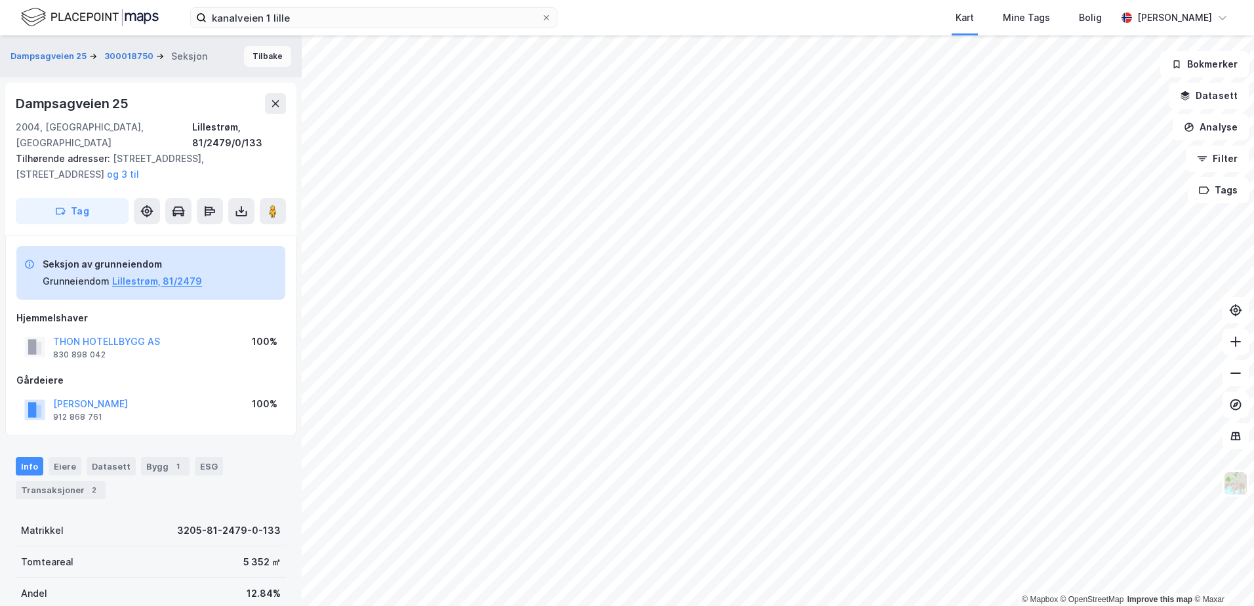
click at [247, 54] on button "Tilbake" at bounding box center [267, 56] width 47 height 21
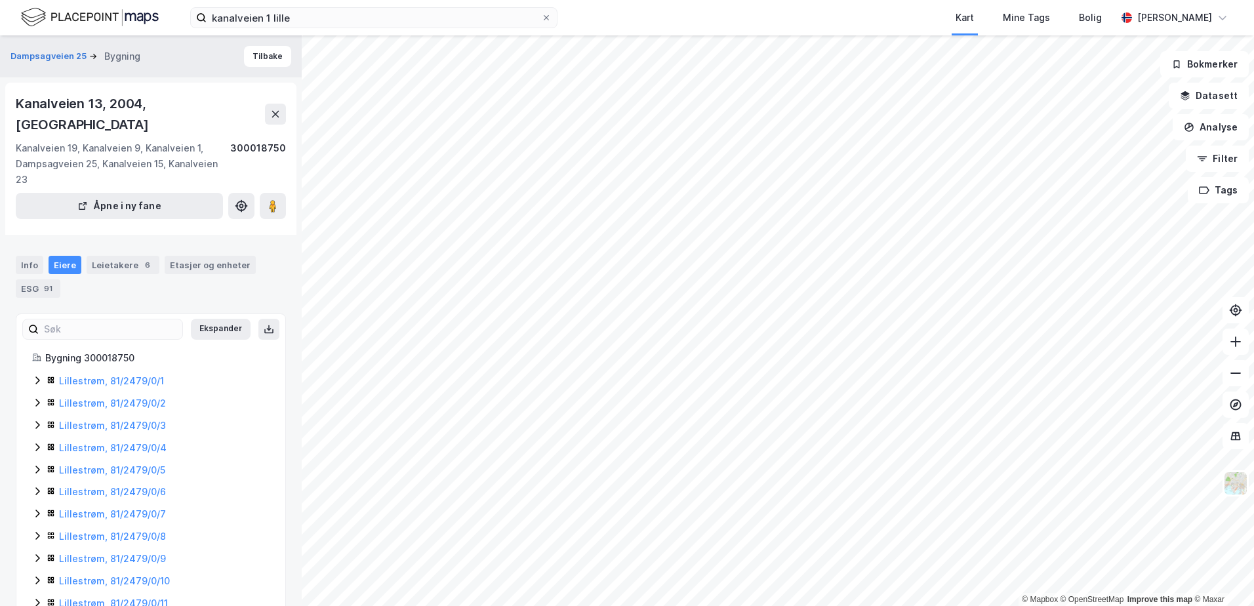
scroll to position [4, 0]
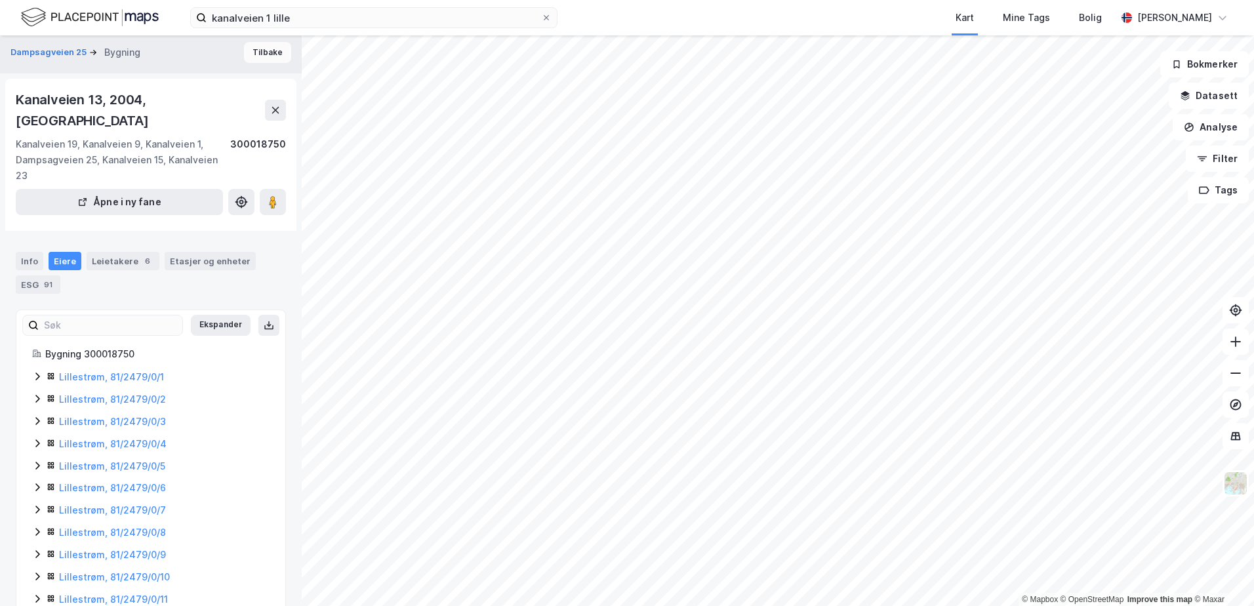
click at [249, 54] on button "Tilbake" at bounding box center [267, 52] width 47 height 21
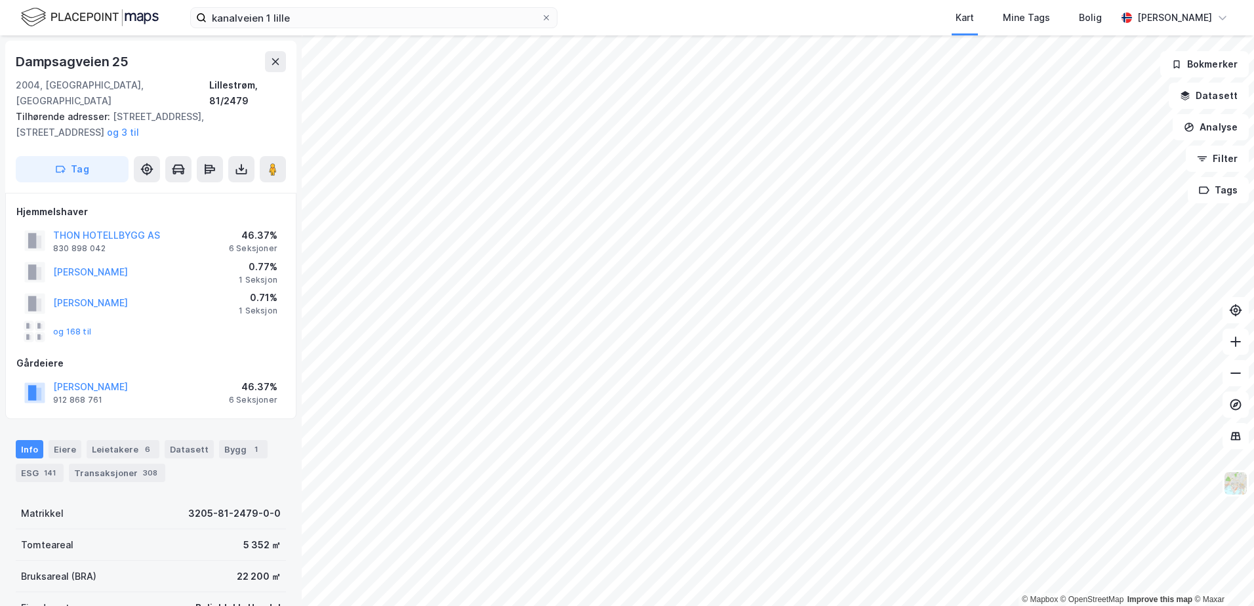
scroll to position [4, 0]
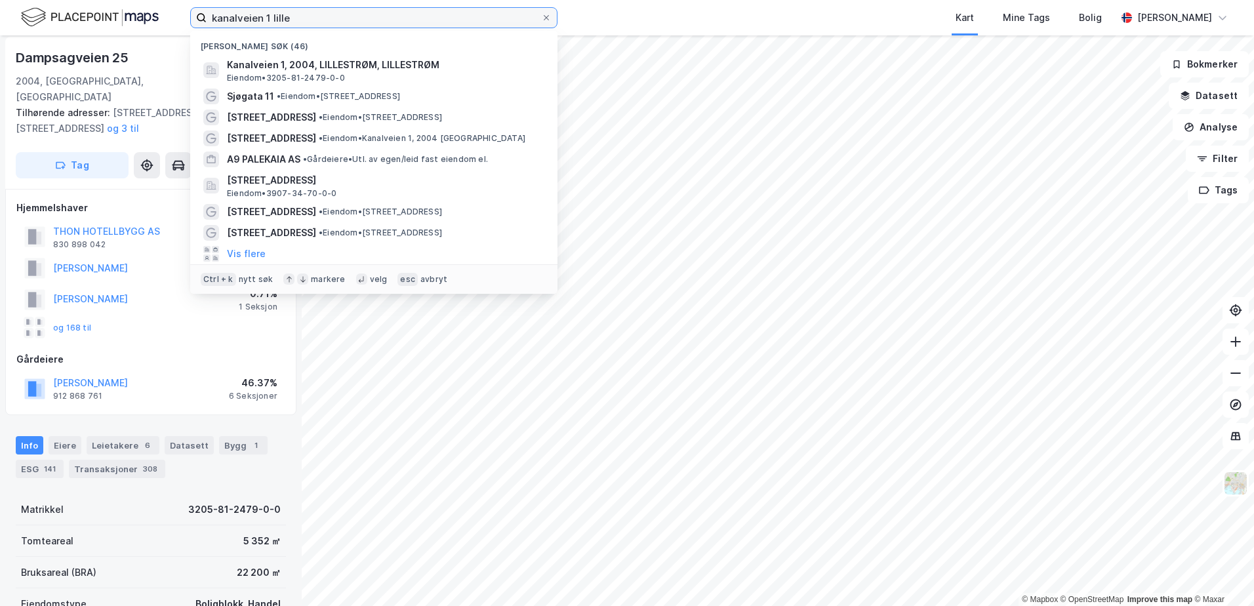
drag, startPoint x: 281, startPoint y: 13, endPoint x: 145, endPoint y: 17, distance: 135.9
click at [145, 17] on div "kanalveien 1 lille Nylige søk (46) Kanalveien 1, 2004, [GEOGRAPHIC_DATA], LILLE…" at bounding box center [627, 17] width 1254 height 35
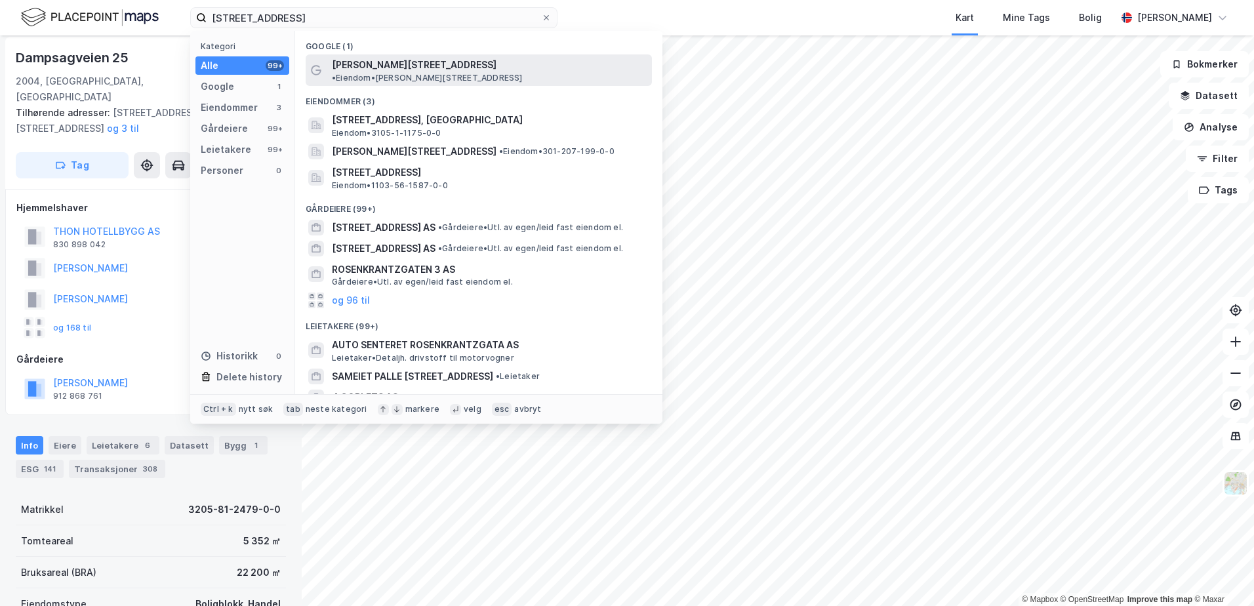
click at [338, 60] on span "[PERSON_NAME][STREET_ADDRESS]" at bounding box center [414, 65] width 165 height 16
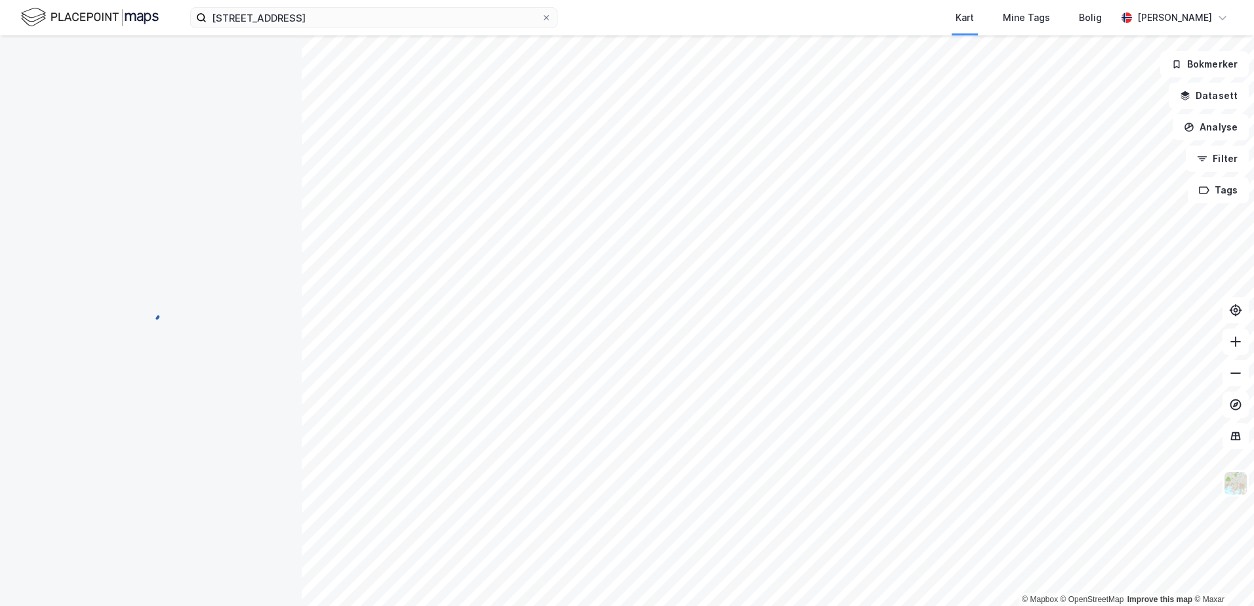
scroll to position [4, 0]
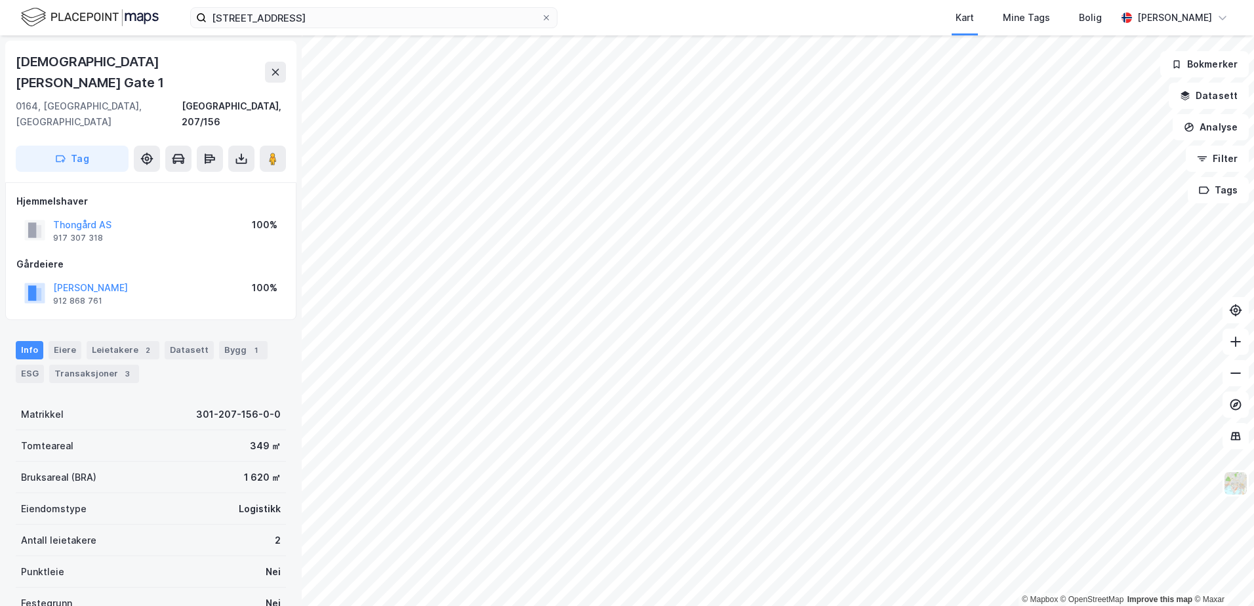
scroll to position [4, 0]
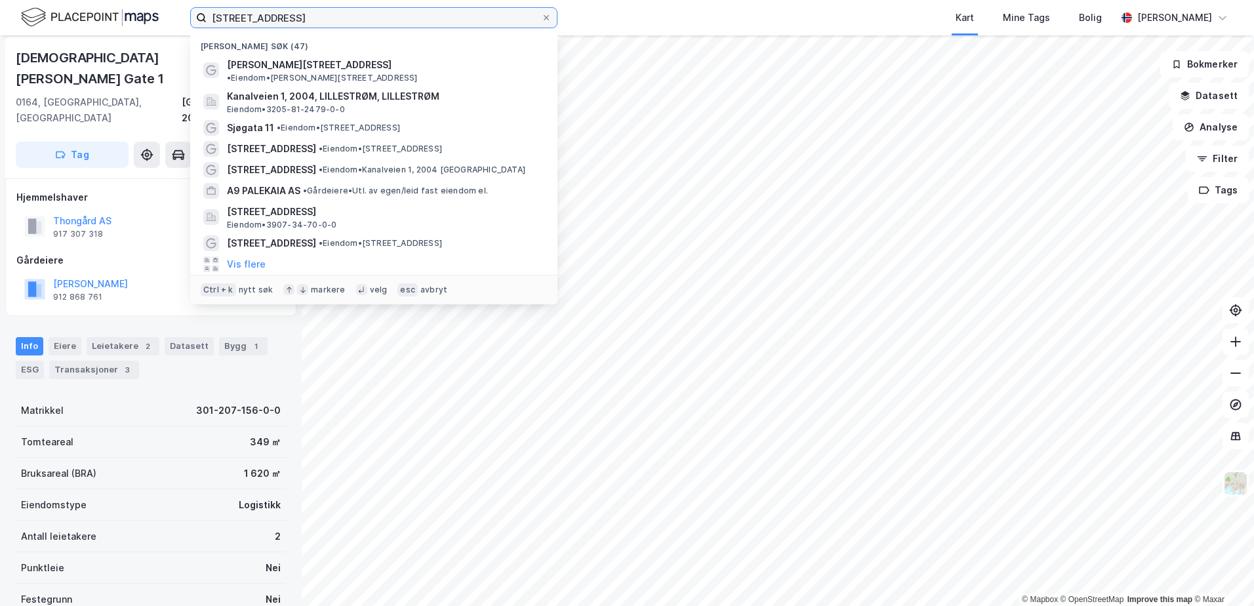
drag, startPoint x: 306, startPoint y: 13, endPoint x: 155, endPoint y: 24, distance: 151.3
click at [155, 24] on div "rosenkrantzgate 4 Nylige søk (47) [PERSON_NAME][STREET_ADDRESS] • Eiendom • [ST…" at bounding box center [627, 17] width 1254 height 35
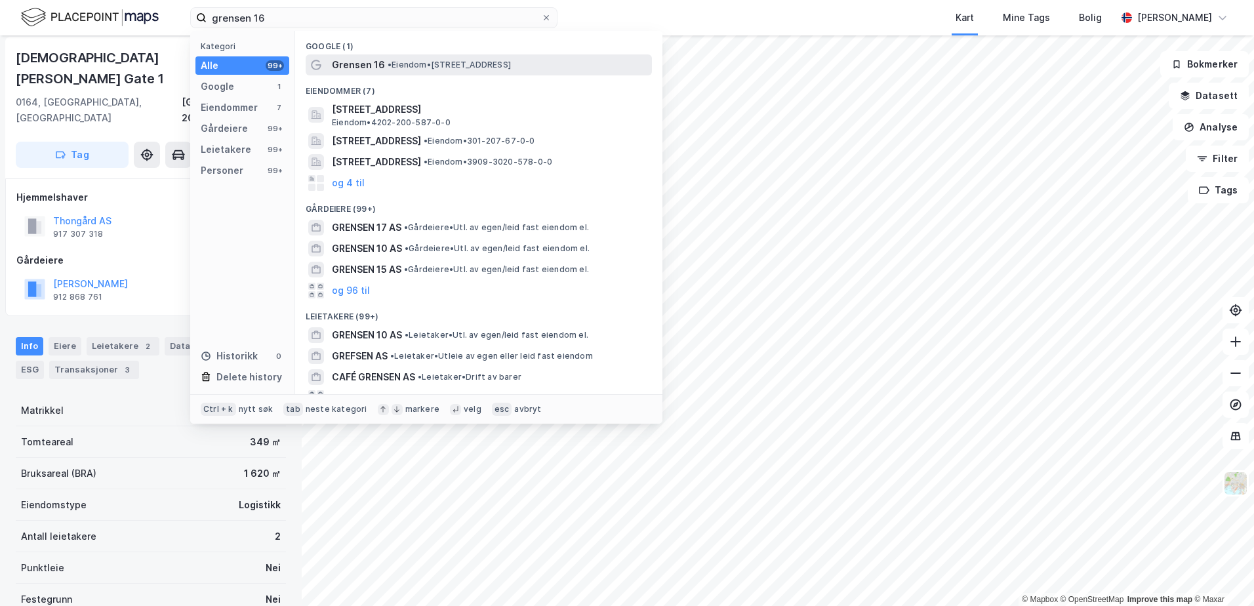
click at [414, 69] on span "• Eiendom • [STREET_ADDRESS]" at bounding box center [449, 65] width 123 height 10
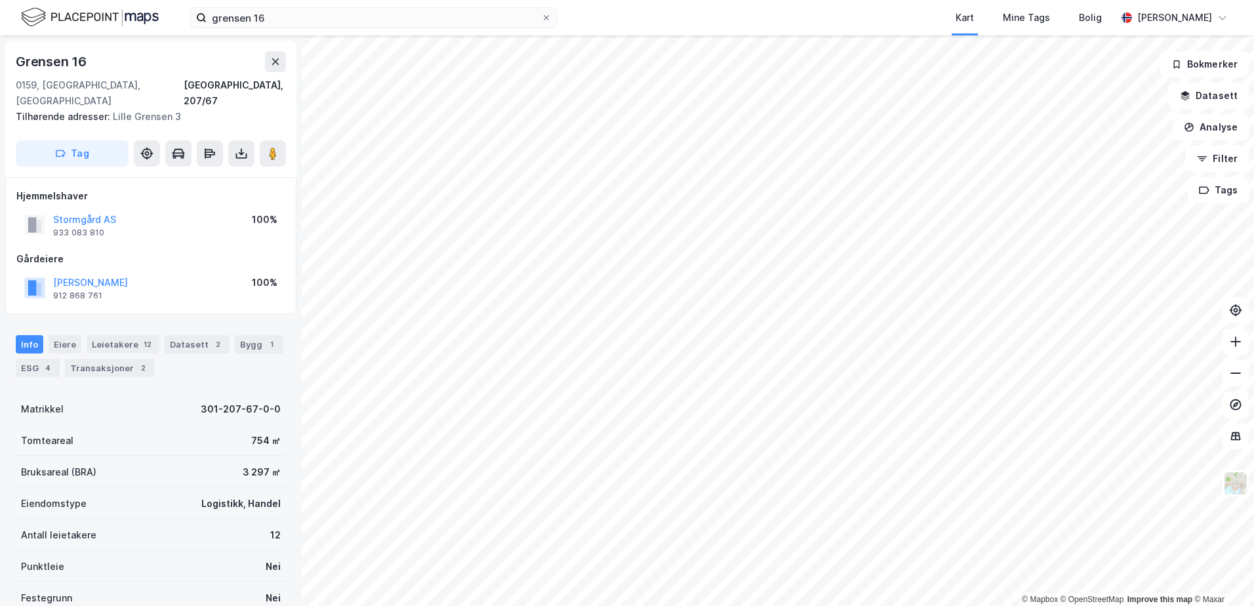
scroll to position [4, 0]
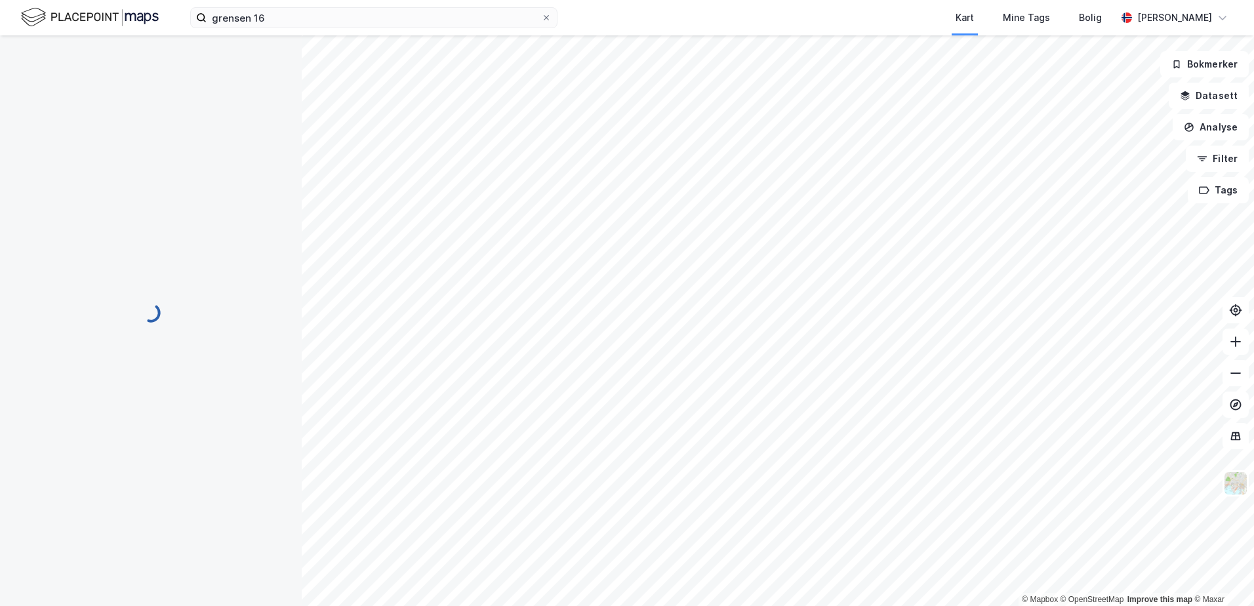
scroll to position [4, 0]
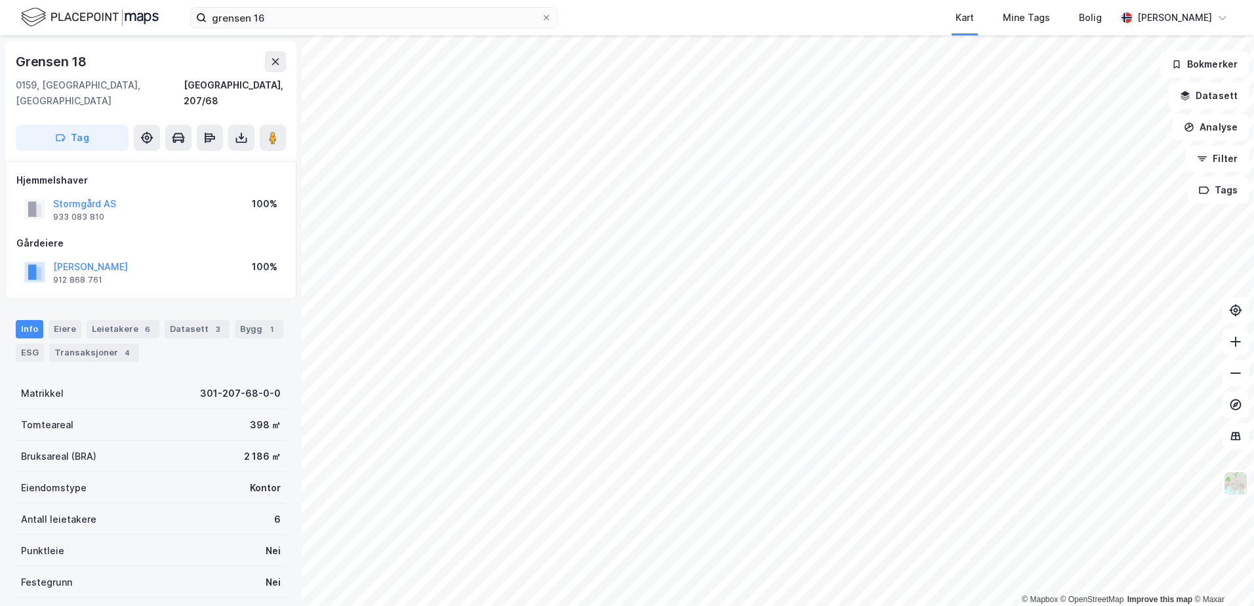
scroll to position [4, 0]
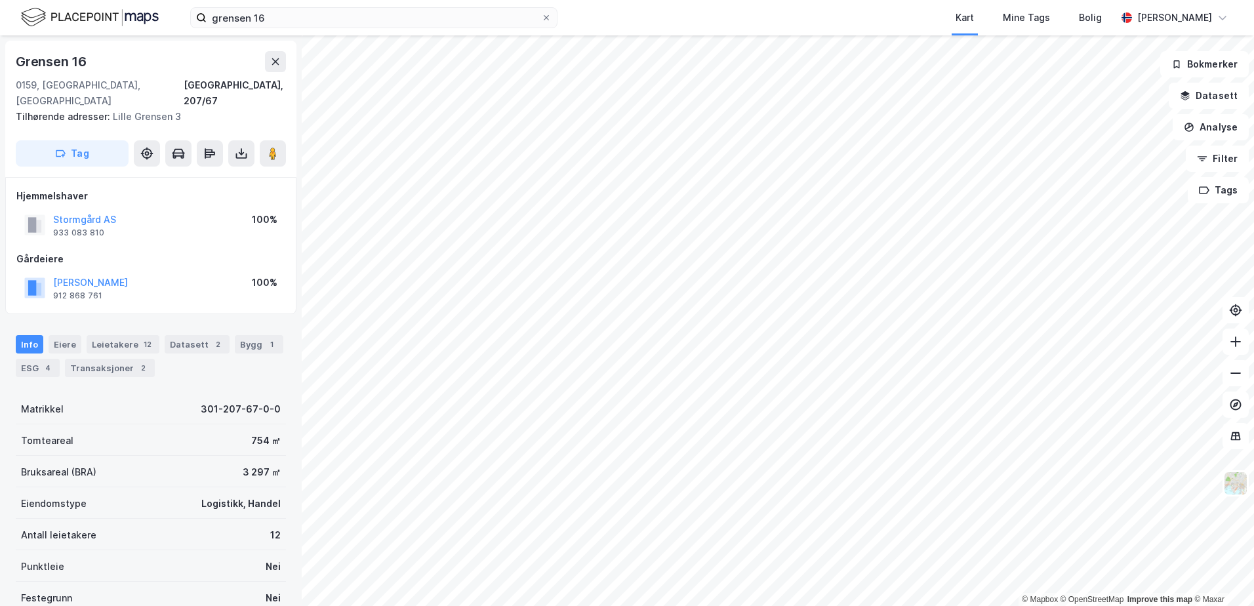
scroll to position [4, 0]
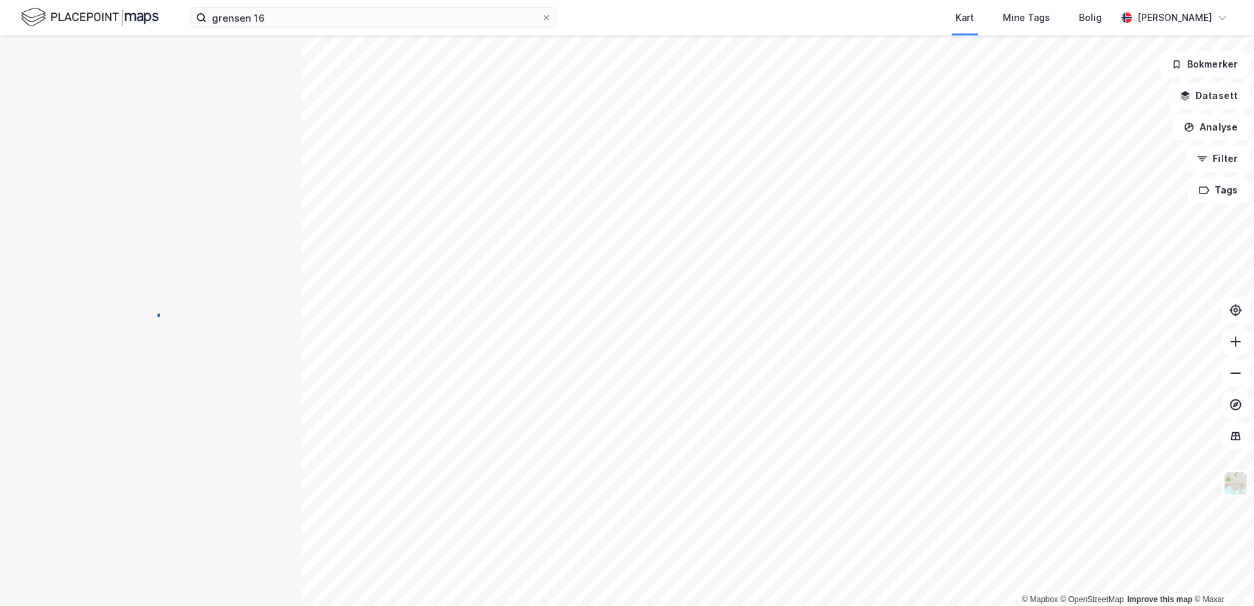
scroll to position [4, 0]
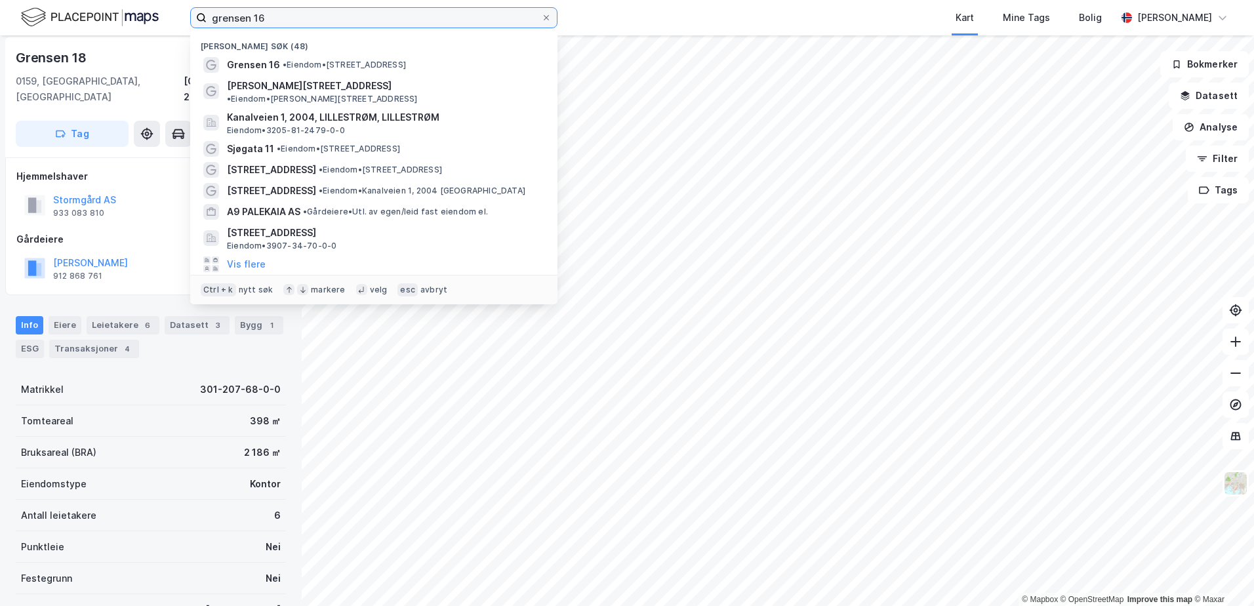
drag, startPoint x: 271, startPoint y: 20, endPoint x: 178, endPoint y: 22, distance: 93.2
click at [178, 22] on div "grensen 16 Nylige søk (48) Grensen 16 • Eiendom • [STREET_ADDRESS] • Eiendom • …" at bounding box center [627, 17] width 1254 height 35
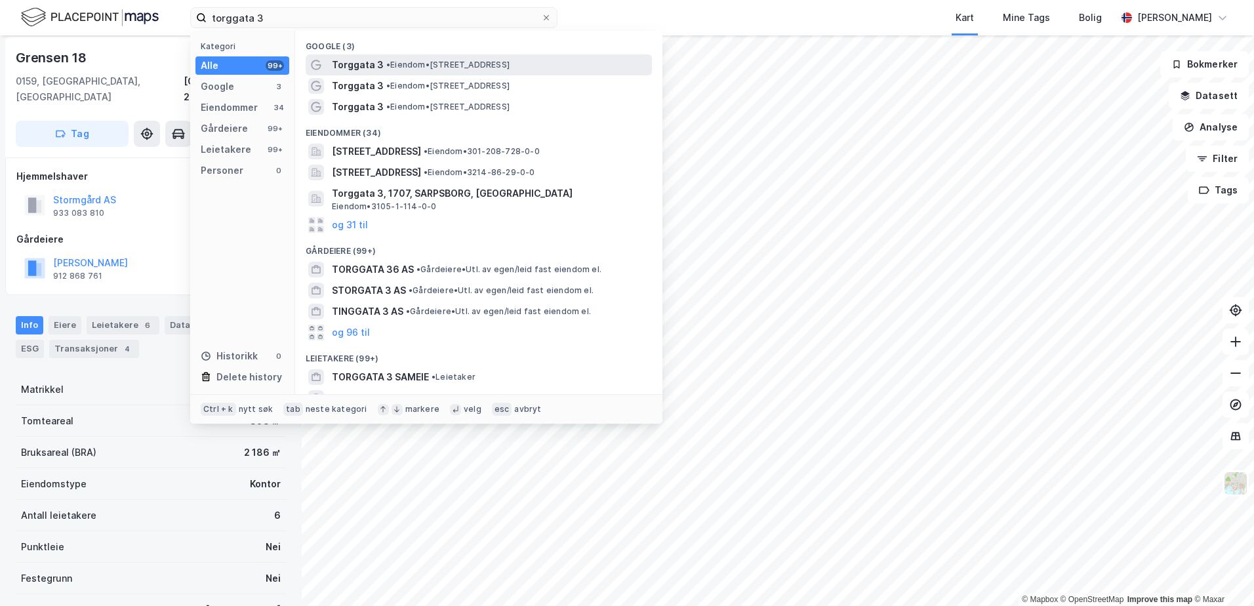
click at [367, 63] on span "Torggata 3" at bounding box center [358, 65] width 52 height 16
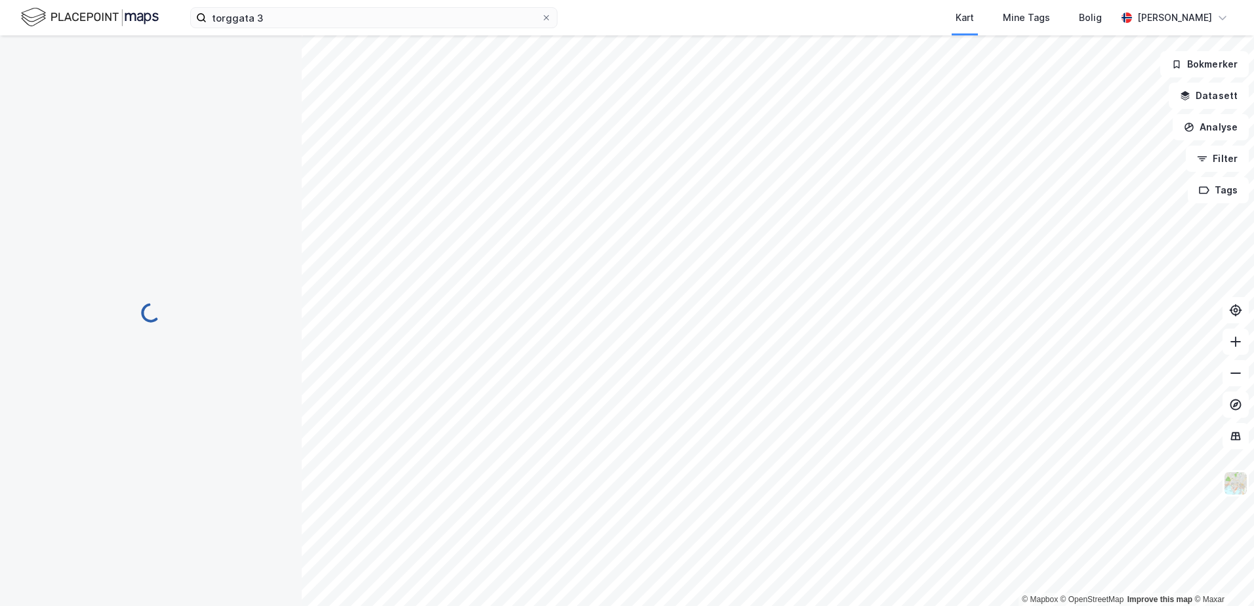
scroll to position [4, 0]
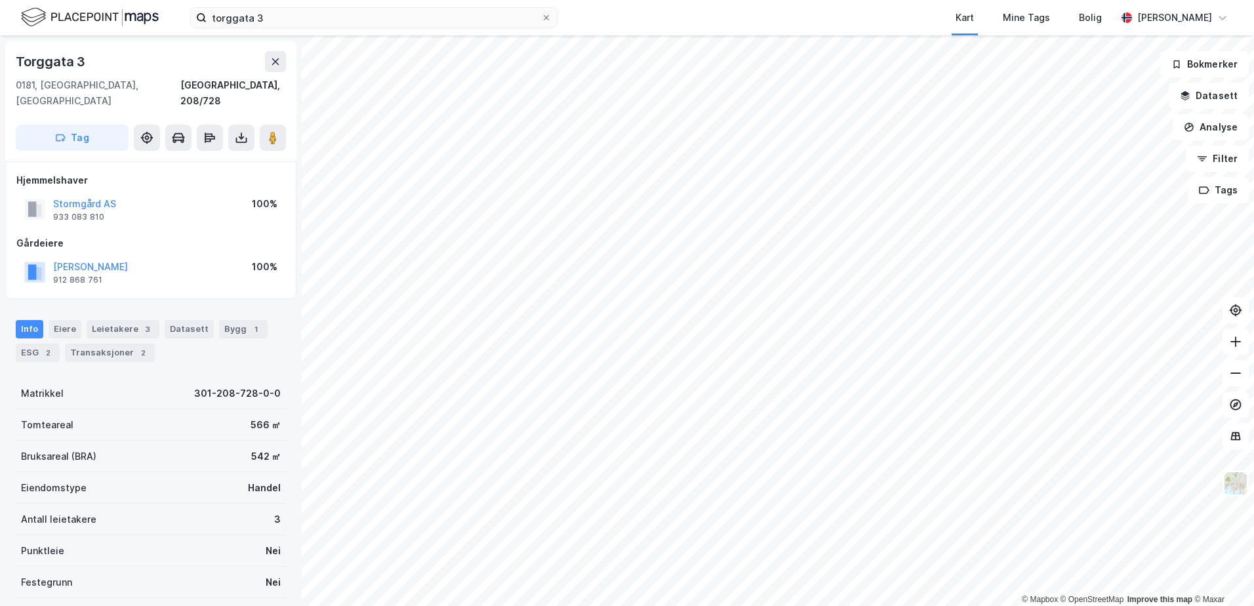
scroll to position [4, 0]
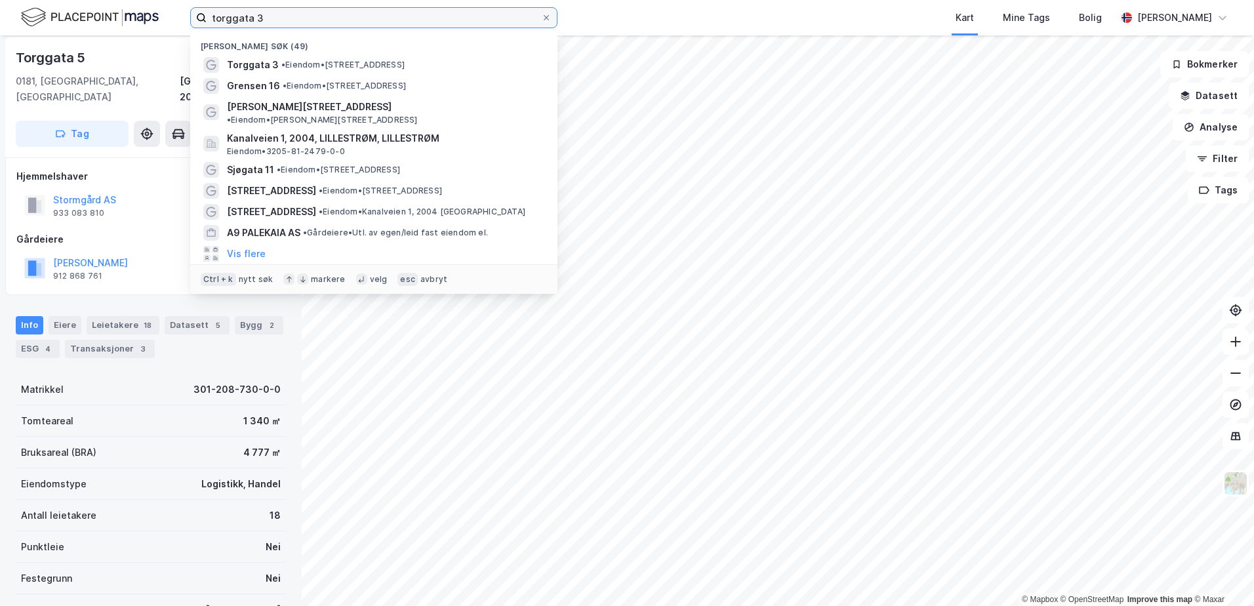
drag, startPoint x: 348, startPoint y: 18, endPoint x: 68, endPoint y: 33, distance: 280.5
click at [68, 33] on div "torggata 3 Nylige søk (49) Torggata 3 • Eiendom • [STREET_ADDRESS] • Eiendom • …" at bounding box center [627, 17] width 1254 height 35
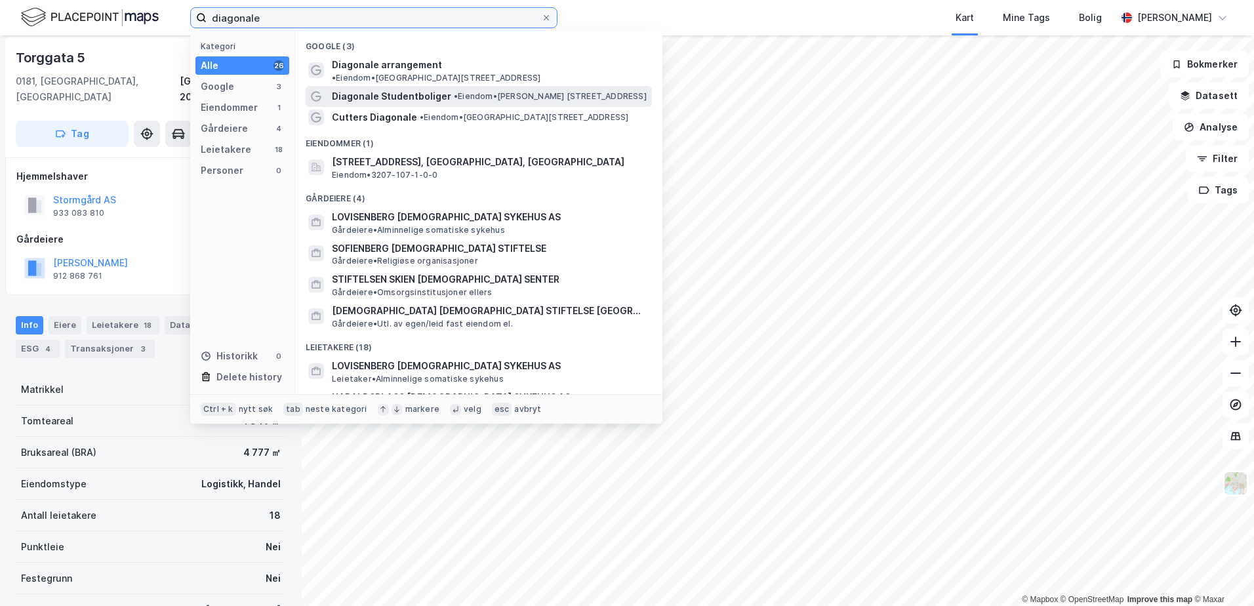
type input "diagonale"
click at [349, 89] on span "Diagonale Studentboliger" at bounding box center [391, 97] width 119 height 16
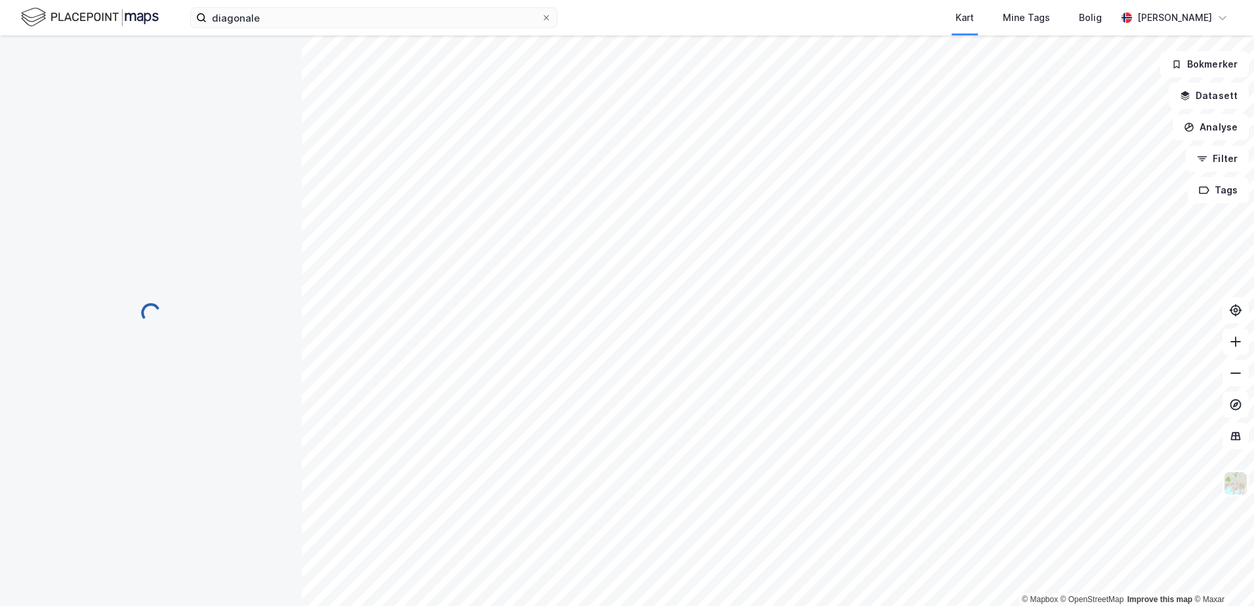
scroll to position [4, 0]
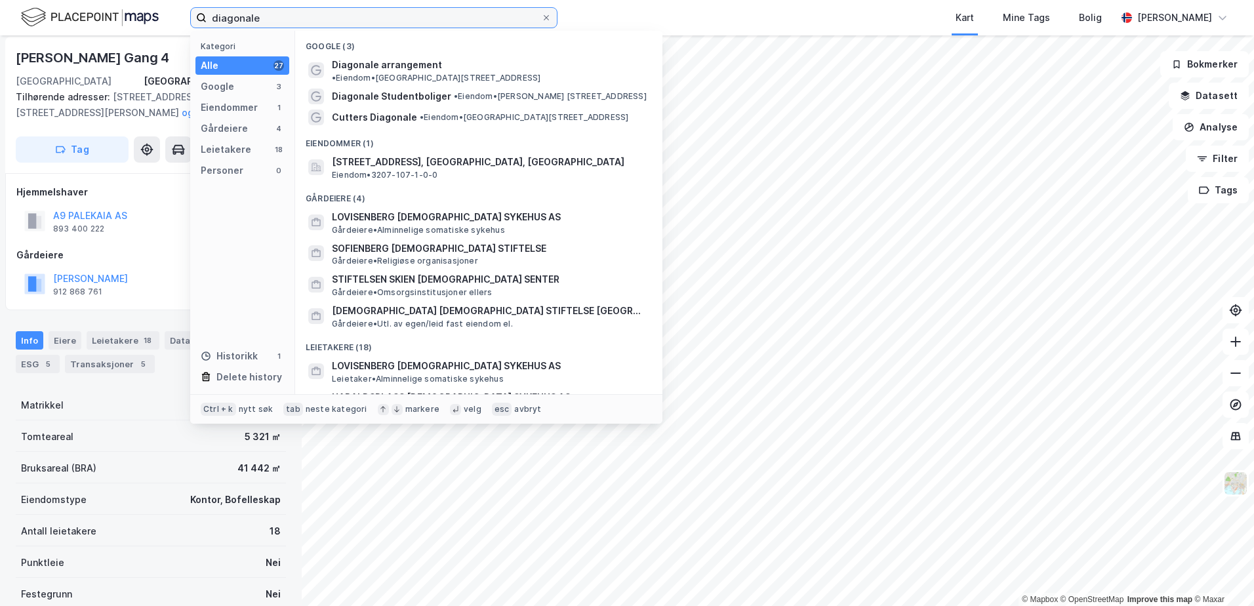
drag, startPoint x: 291, startPoint y: 12, endPoint x: 199, endPoint y: 17, distance: 91.3
click at [199, 17] on label "diagonale" at bounding box center [373, 17] width 367 height 21
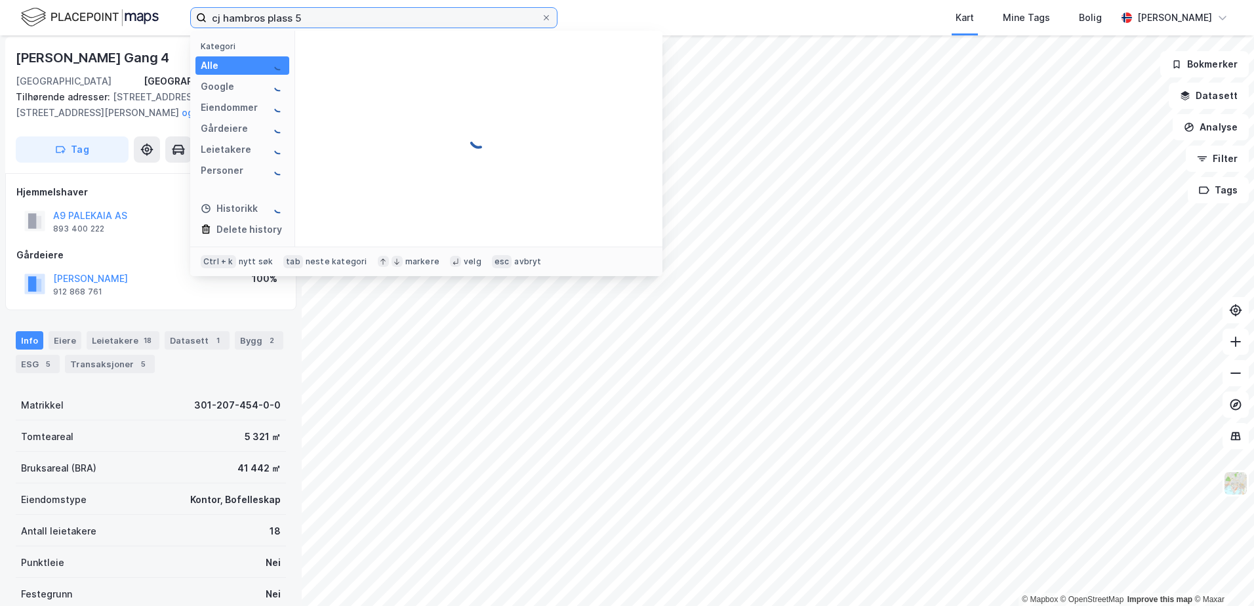
type input "cj hambros plass 5"
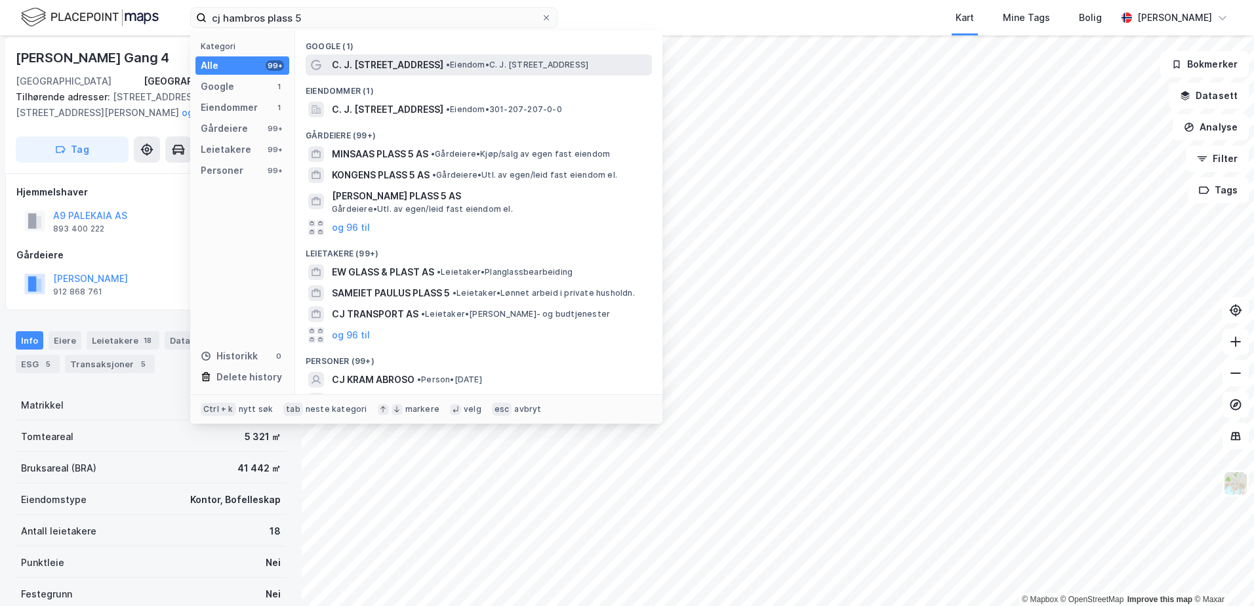
click at [392, 62] on span "C. J. [STREET_ADDRESS]" at bounding box center [388, 65] width 112 height 16
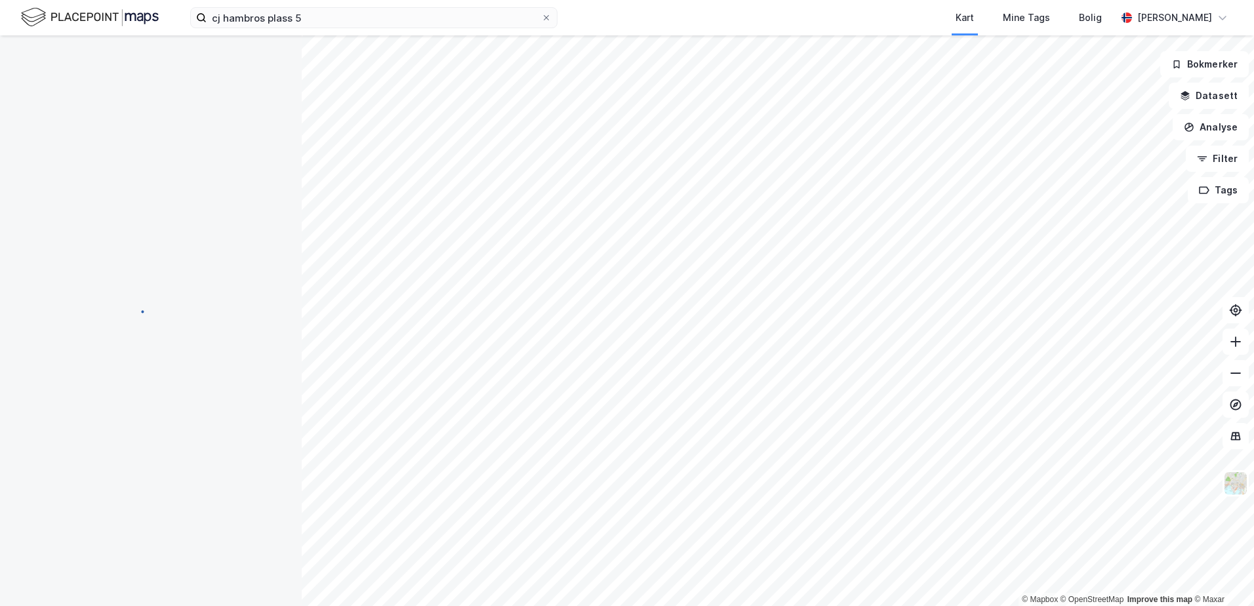
scroll to position [4, 0]
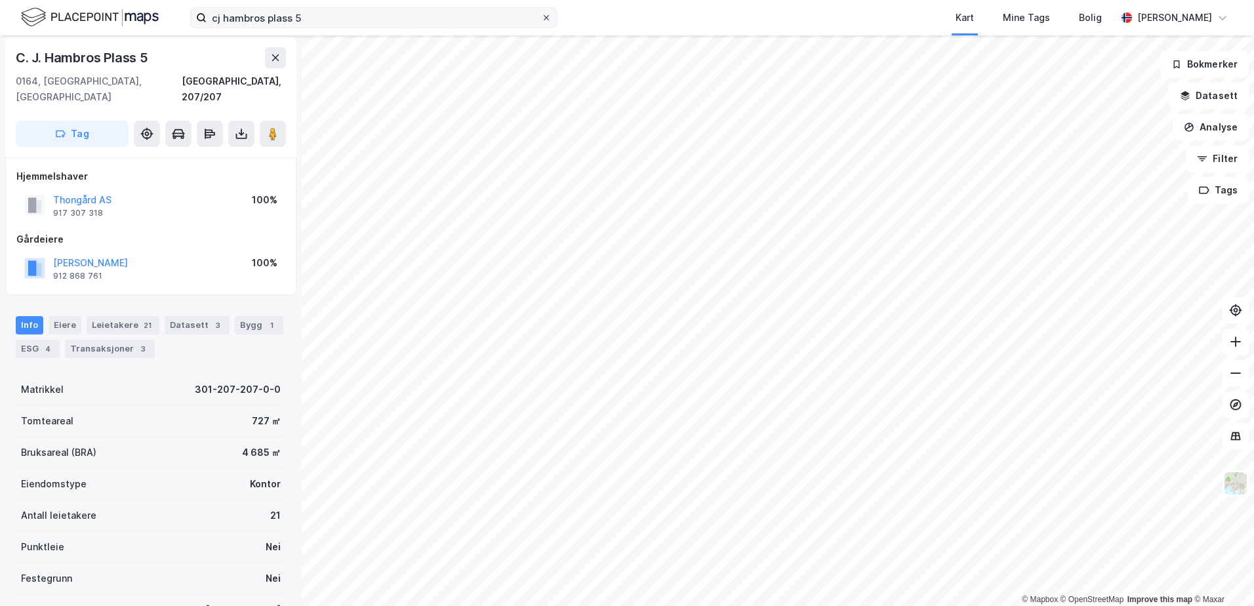
click at [549, 13] on span at bounding box center [546, 17] width 10 height 10
click at [541, 13] on input "cj hambros plass 5" at bounding box center [374, 18] width 335 height 20
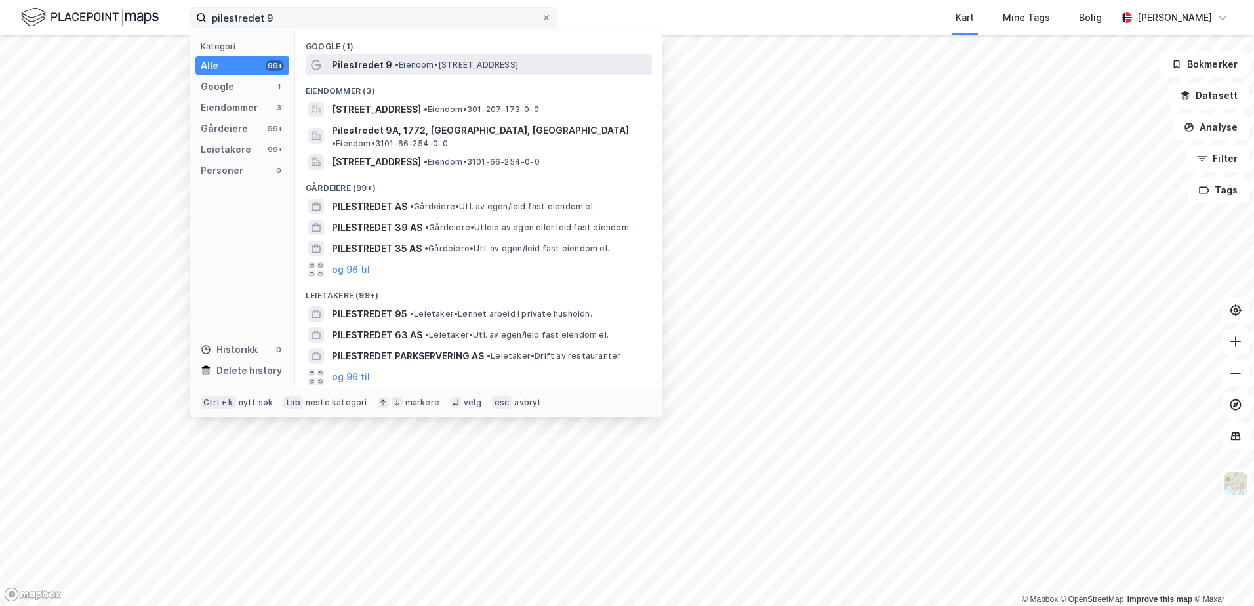
click at [363, 69] on span "Pilestredet 9" at bounding box center [362, 65] width 60 height 16
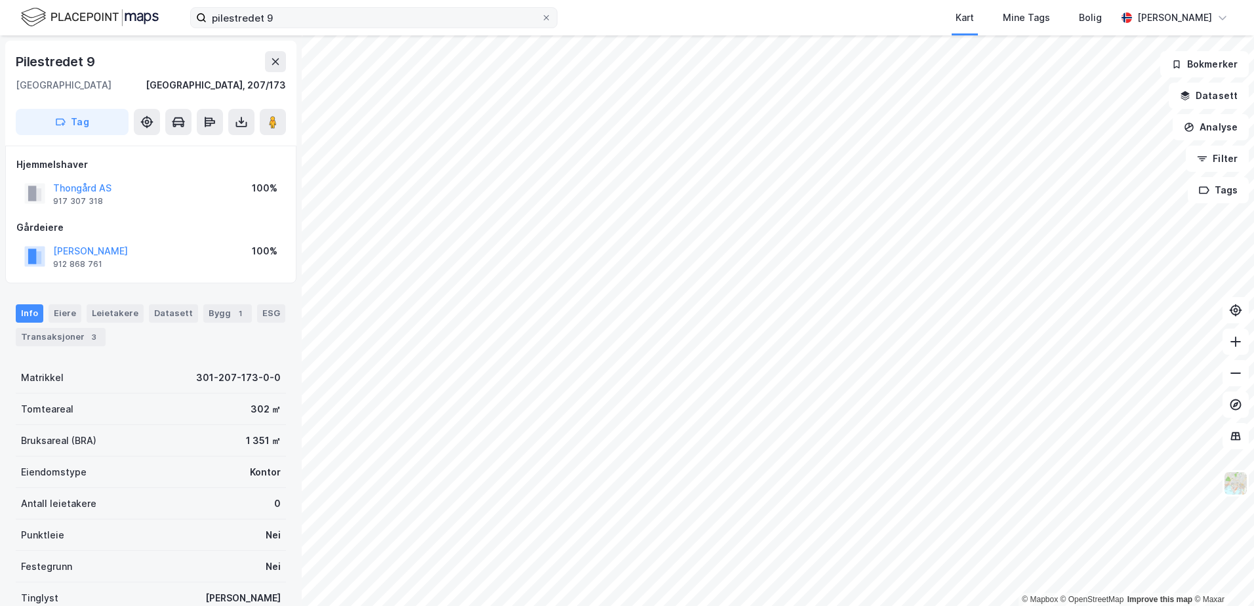
scroll to position [4, 0]
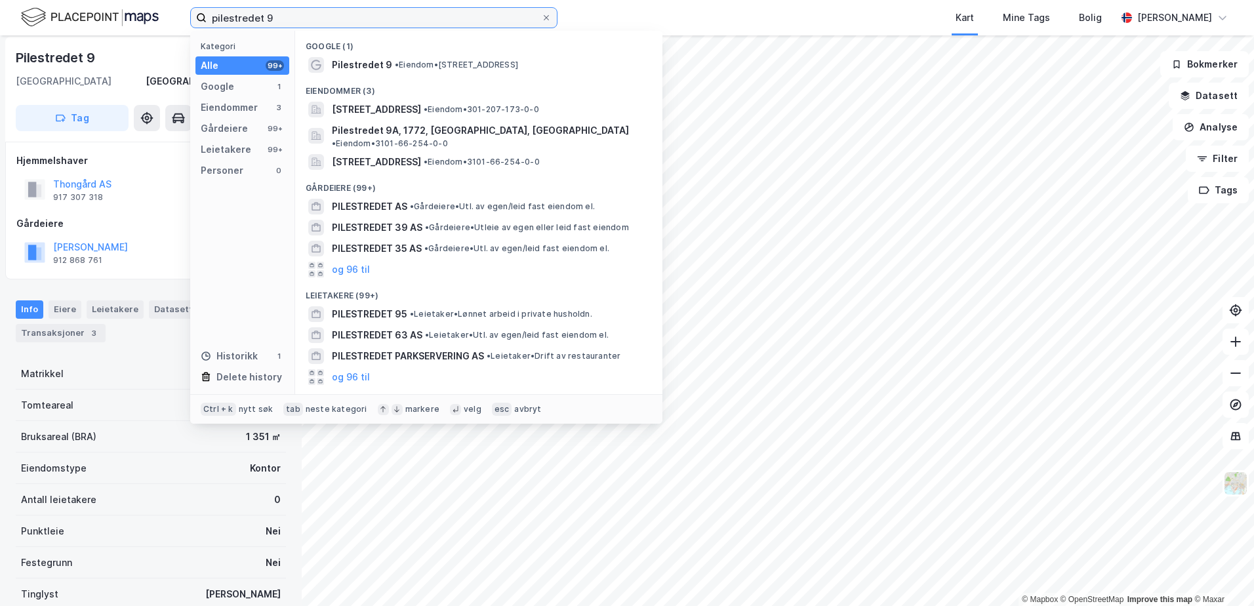
drag, startPoint x: 308, startPoint y: 18, endPoint x: 169, endPoint y: 16, distance: 139.1
click at [169, 16] on div "pilestredet 9 Kategori Alle 99+ Google 1 Eiendommer 3 Gårdeiere 99+ Leietakere …" at bounding box center [627, 17] width 1254 height 35
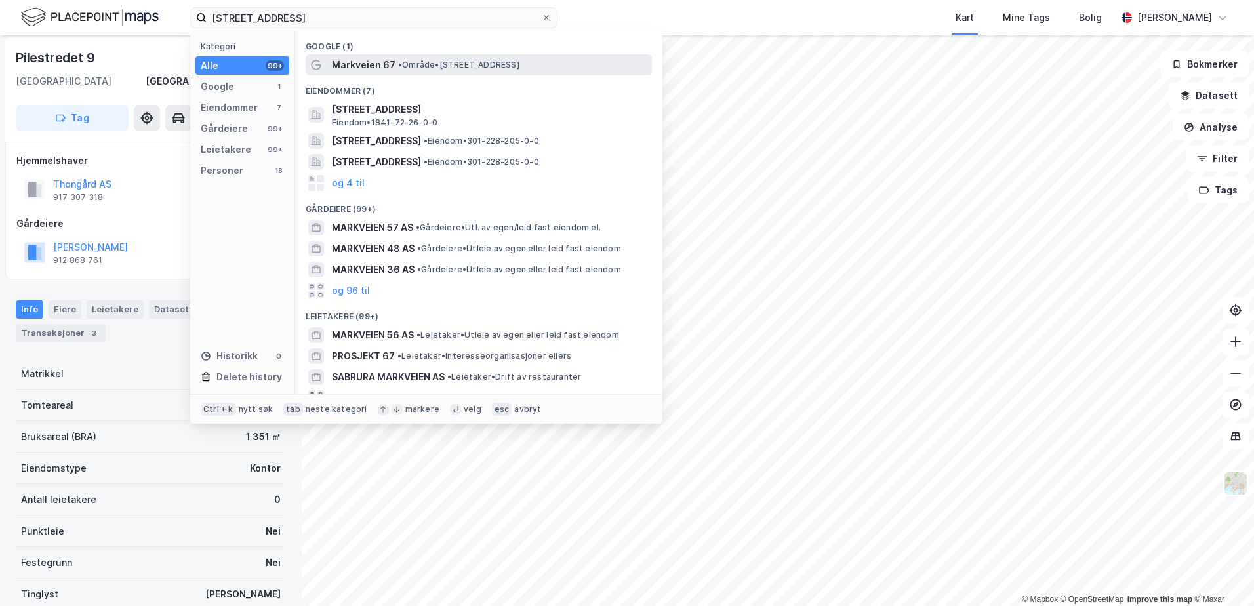
click at [416, 69] on span "• Område • [STREET_ADDRESS]" at bounding box center [458, 65] width 121 height 10
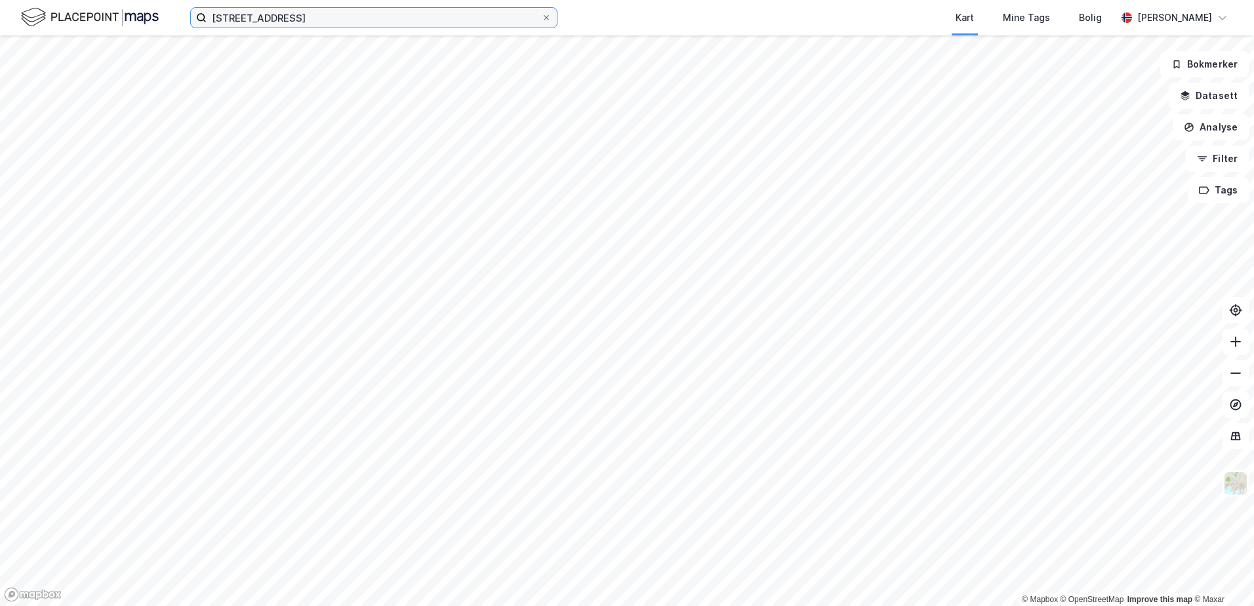
click at [375, 18] on input "[STREET_ADDRESS]" at bounding box center [374, 18] width 335 height 20
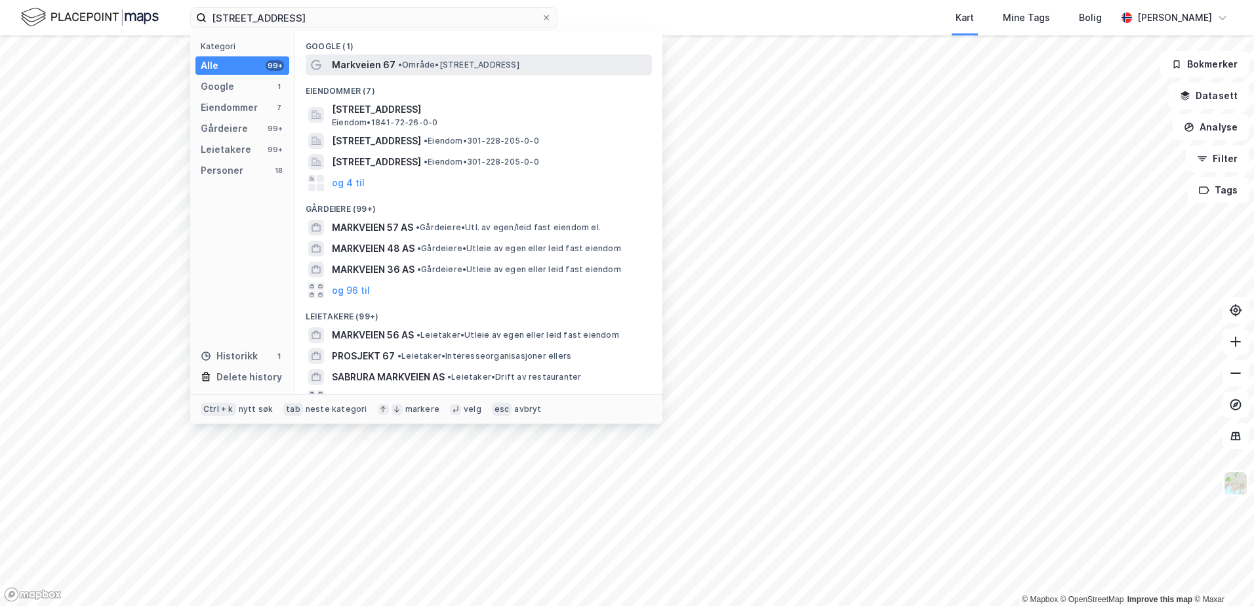
click at [401, 67] on span "•" at bounding box center [400, 65] width 4 height 10
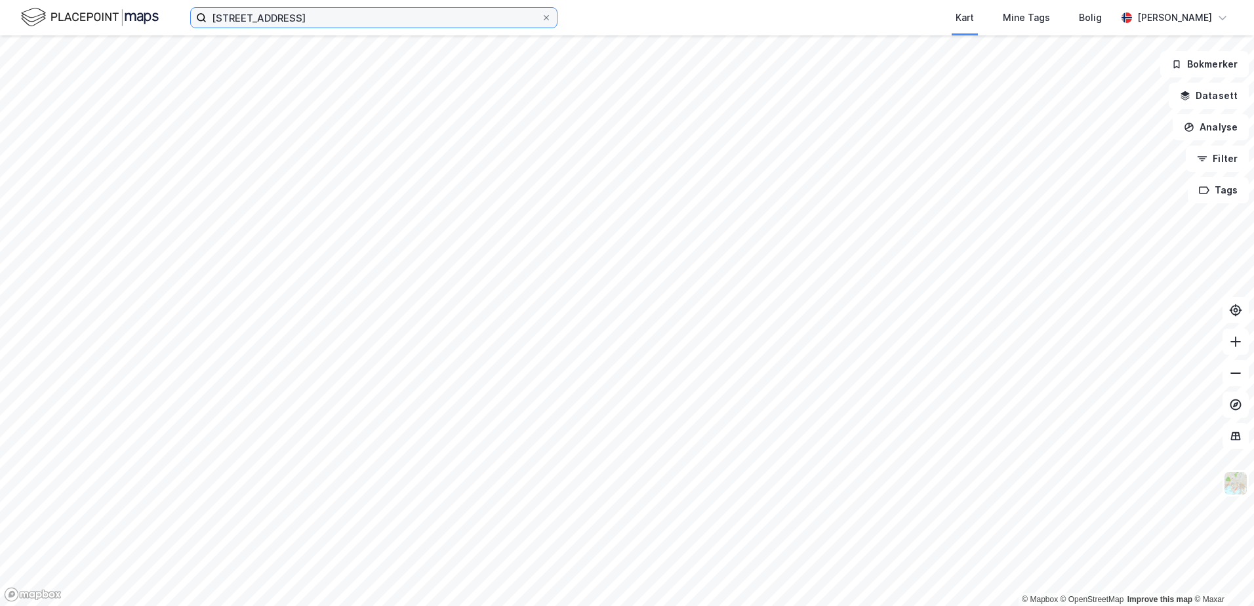
click at [454, 17] on input "[STREET_ADDRESS]" at bounding box center [374, 18] width 335 height 20
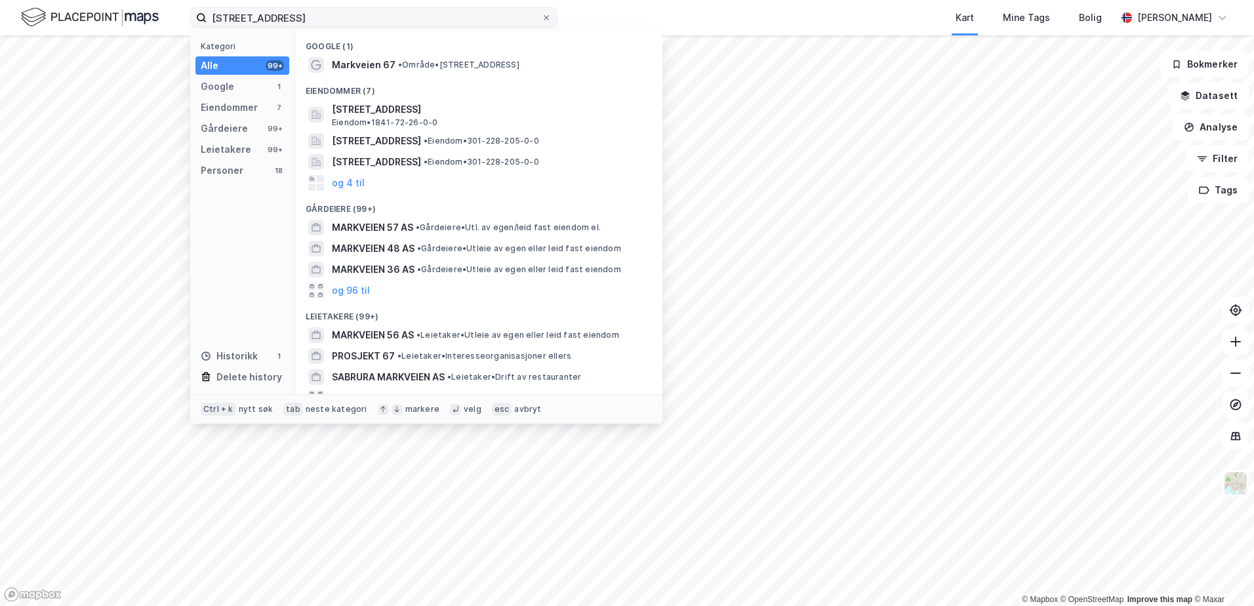
click at [197, 17] on icon at bounding box center [201, 17] width 8 height 8
click at [207, 17] on input "[STREET_ADDRESS]" at bounding box center [374, 18] width 335 height 20
click at [349, 70] on span "Markveien 67" at bounding box center [364, 65] width 64 height 16
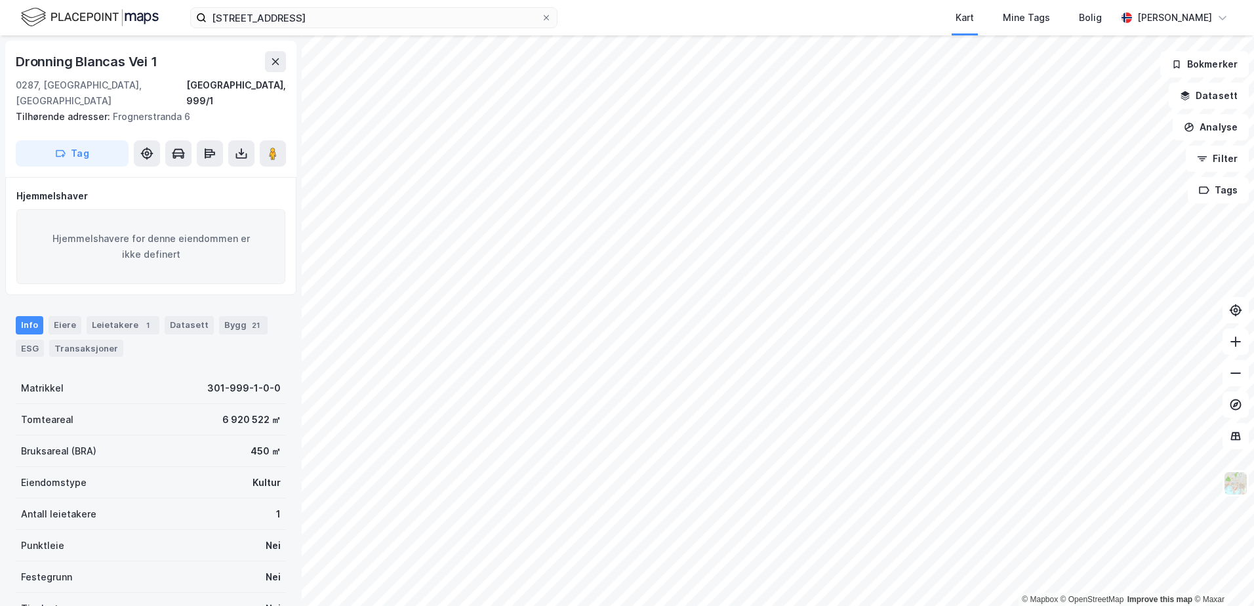
scroll to position [4, 0]
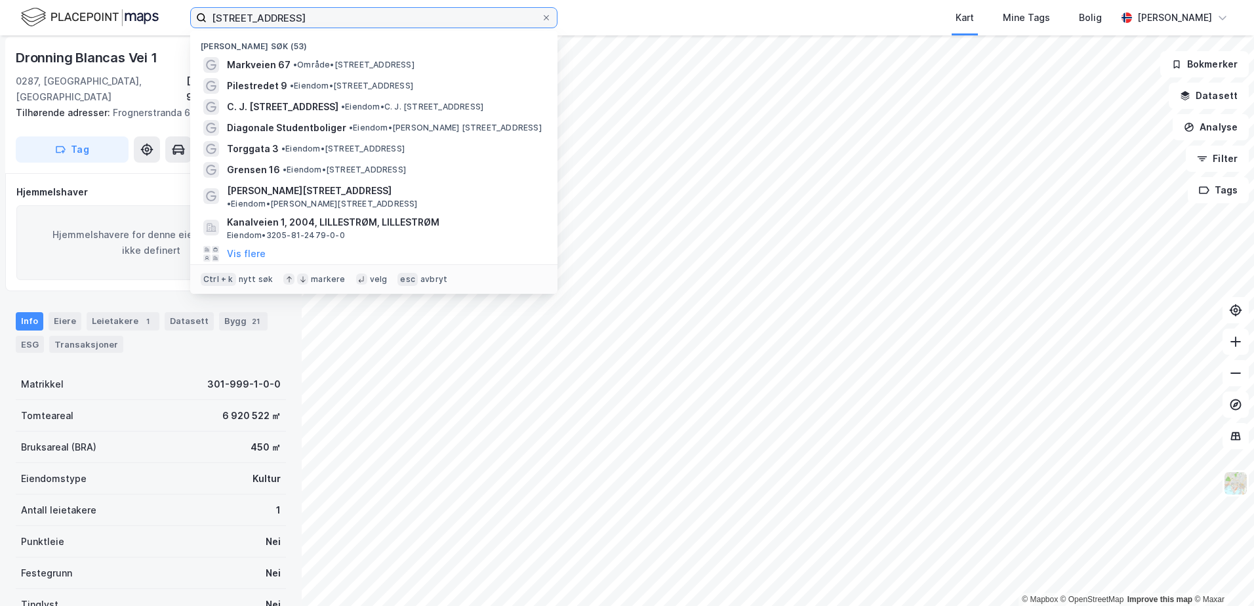
click at [294, 17] on input "[STREET_ADDRESS]" at bounding box center [374, 18] width 335 height 20
click at [293, 81] on span "•" at bounding box center [292, 86] width 4 height 10
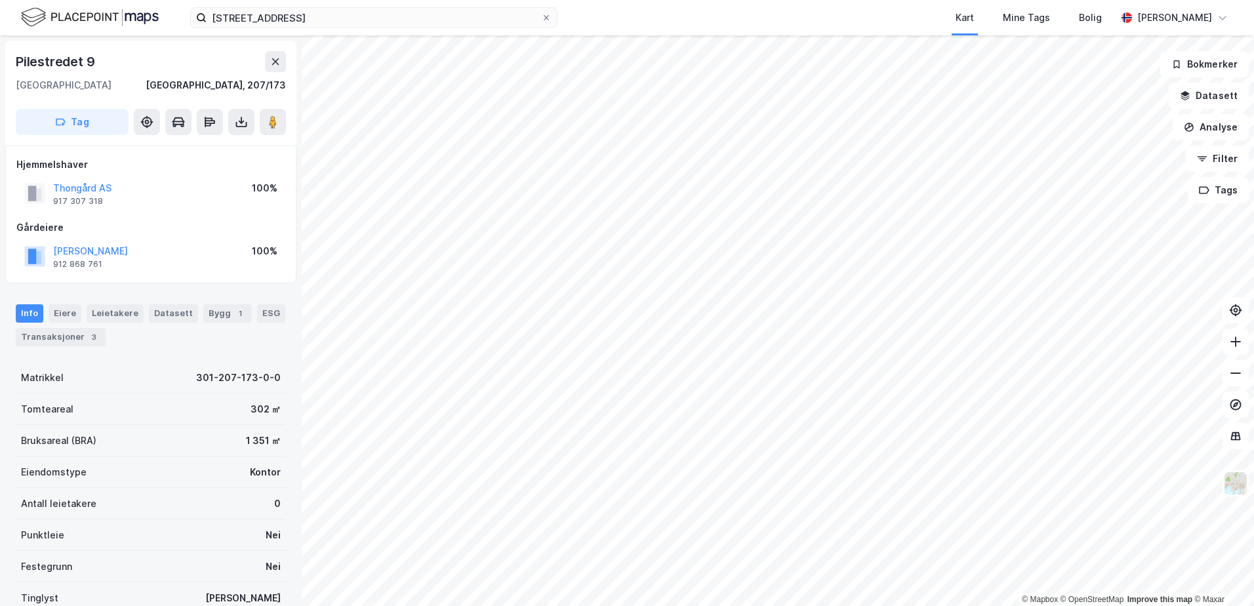
scroll to position [4, 0]
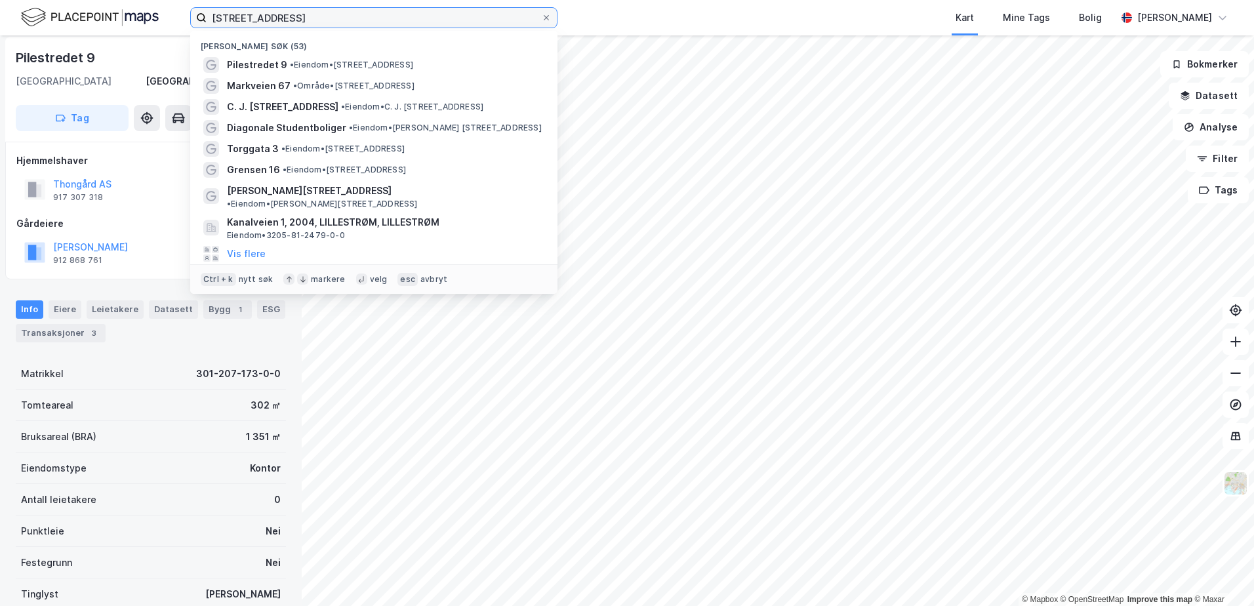
drag, startPoint x: 318, startPoint y: 15, endPoint x: 184, endPoint y: 16, distance: 133.8
click at [184, 14] on div "markveien 67 Nylige søk (53) Pilestredet 9 • Eiendom • [STREET_ADDRESS] • Områd…" at bounding box center [627, 17] width 1254 height 35
click at [235, 83] on span "Markveien 67" at bounding box center [259, 86] width 64 height 16
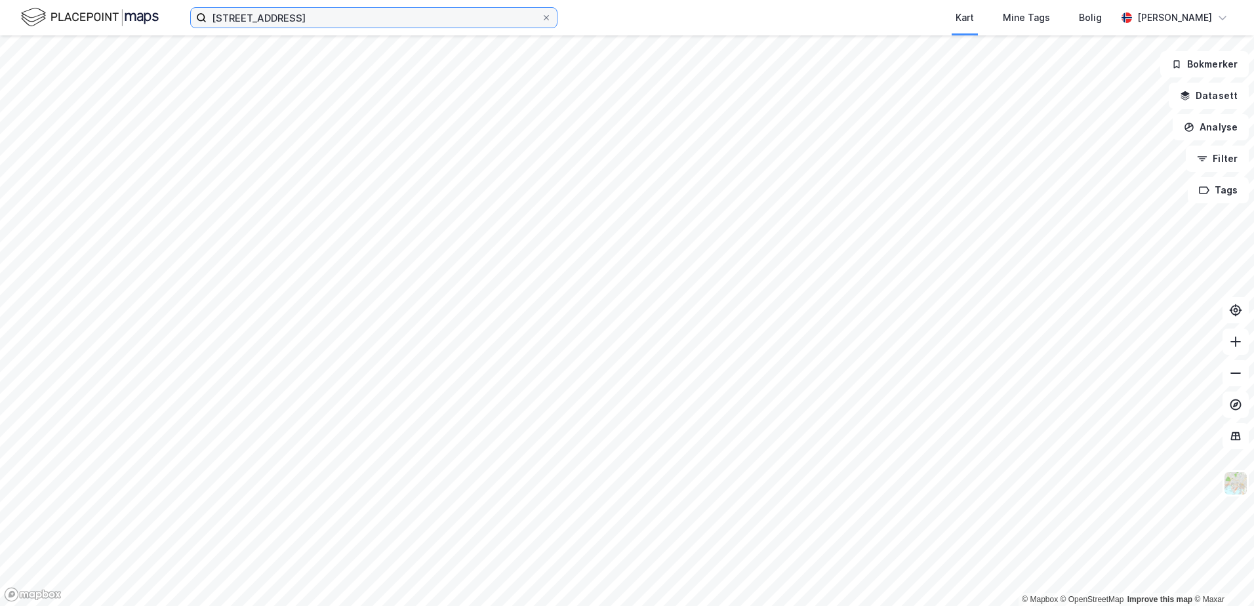
click at [300, 19] on input "[STREET_ADDRESS]" at bounding box center [374, 18] width 335 height 20
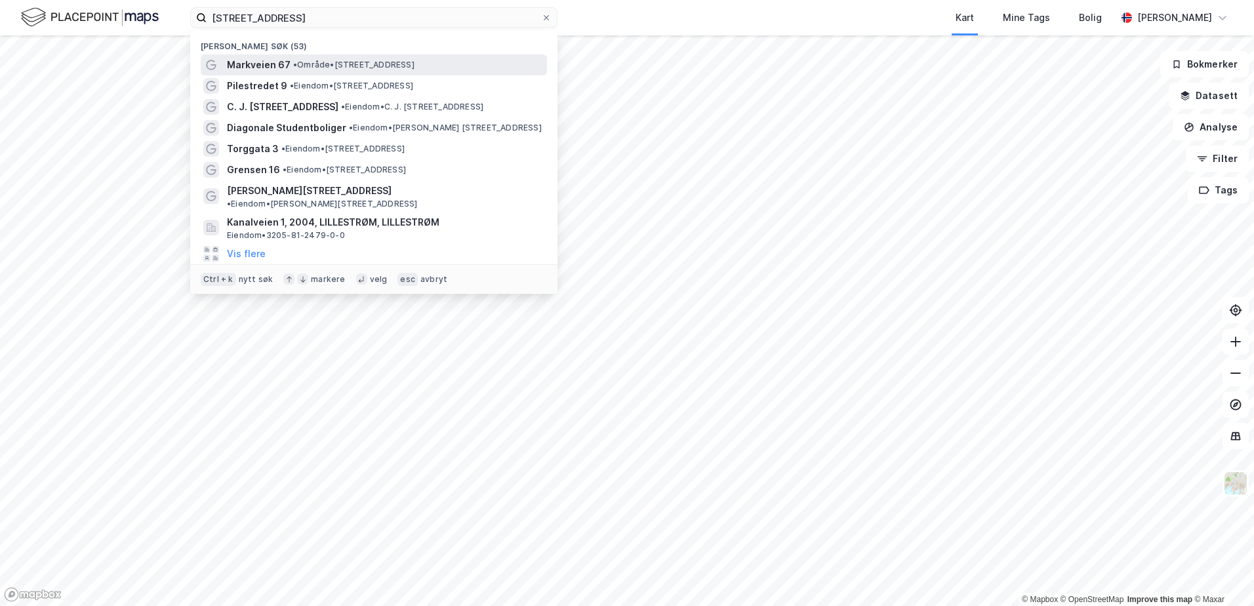
click at [293, 64] on span "•" at bounding box center [295, 65] width 4 height 10
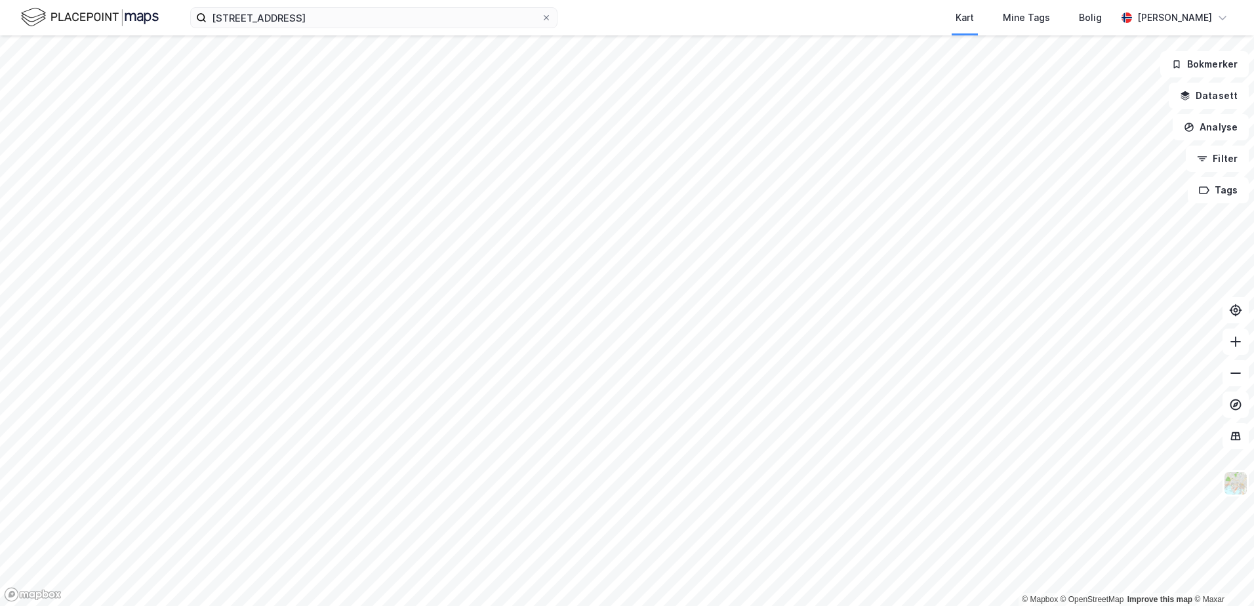
click at [291, 30] on div "markveien 67 Kart Mine Tags [PERSON_NAME]" at bounding box center [627, 17] width 1254 height 35
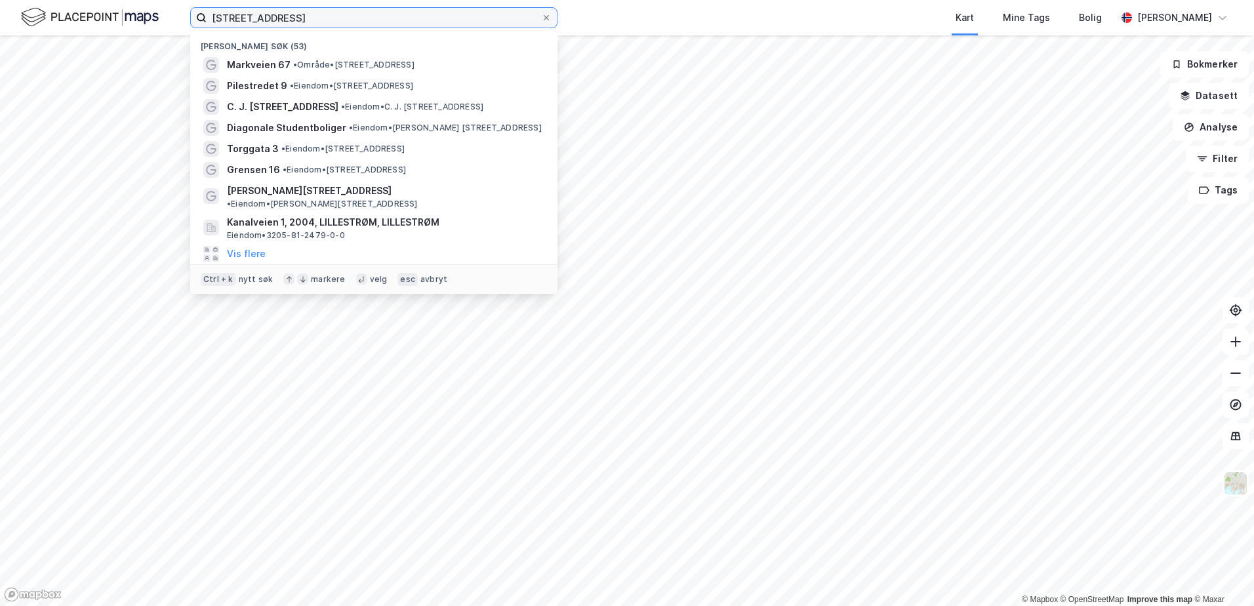
click at [289, 22] on input "[STREET_ADDRESS]" at bounding box center [374, 18] width 335 height 20
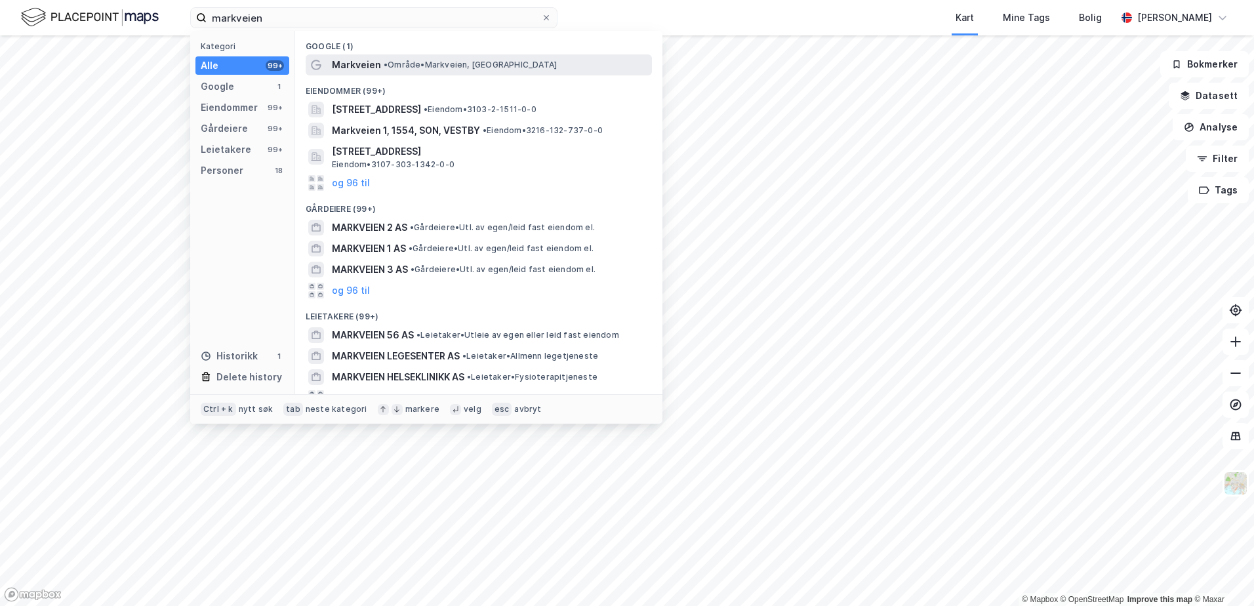
click at [352, 70] on span "Markveien" at bounding box center [356, 65] width 49 height 16
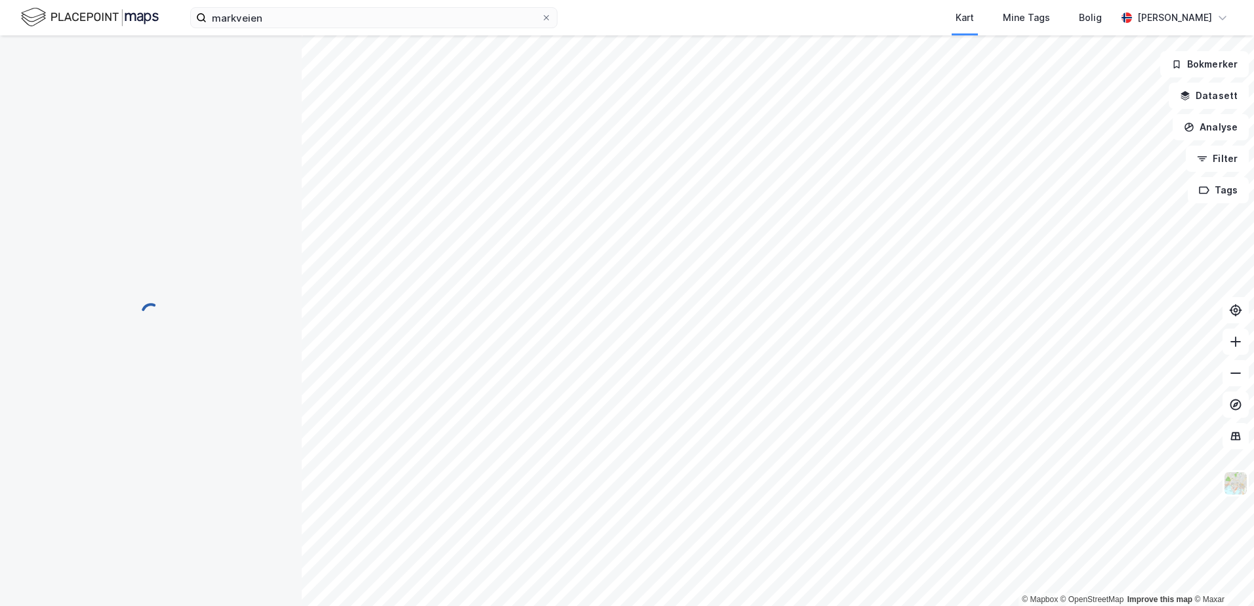
scroll to position [4, 0]
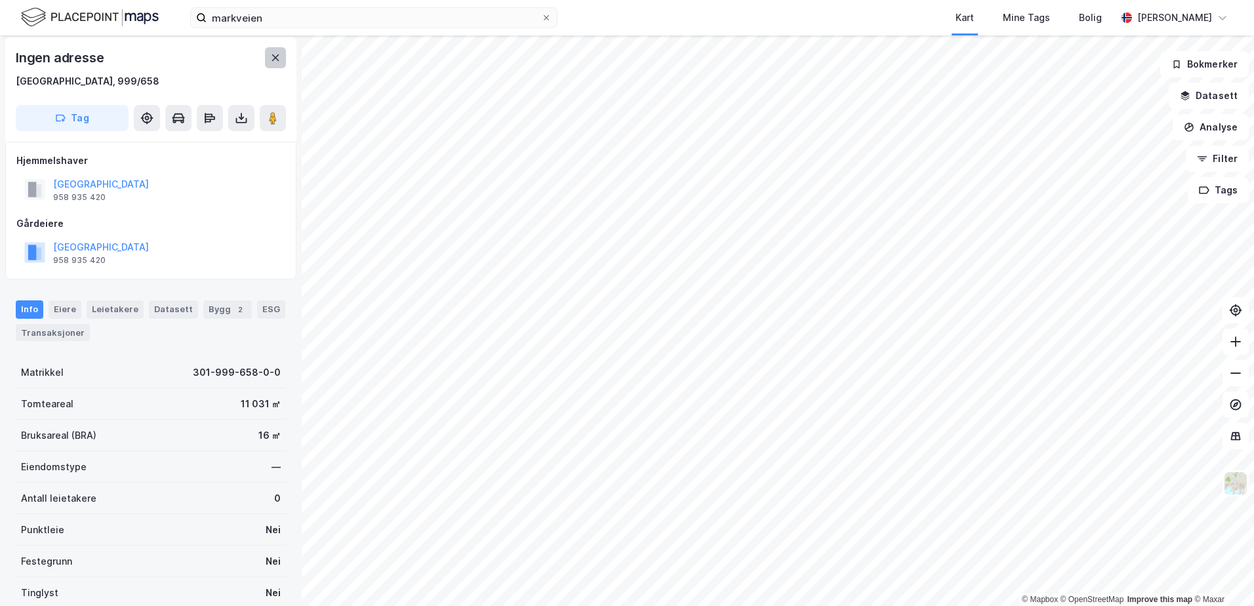
click at [272, 61] on icon at bounding box center [275, 57] width 10 height 10
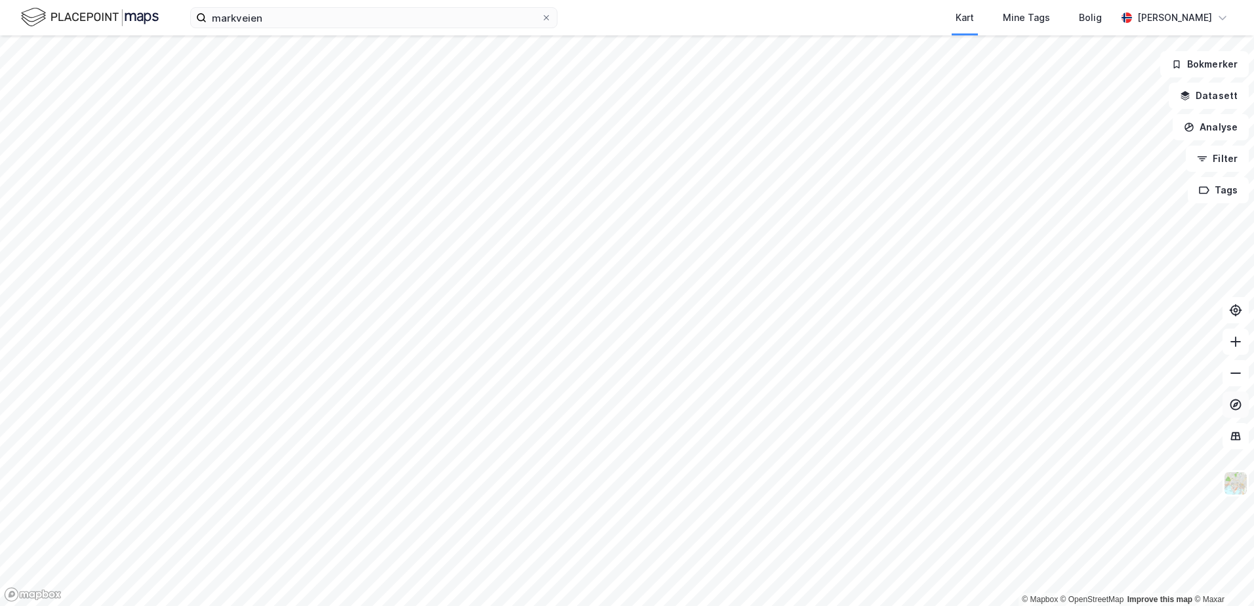
click at [1237, 404] on icon at bounding box center [1235, 404] width 13 height 13
click at [1234, 432] on icon at bounding box center [1236, 436] width 10 height 9
click at [1239, 444] on button at bounding box center [1236, 436] width 26 height 26
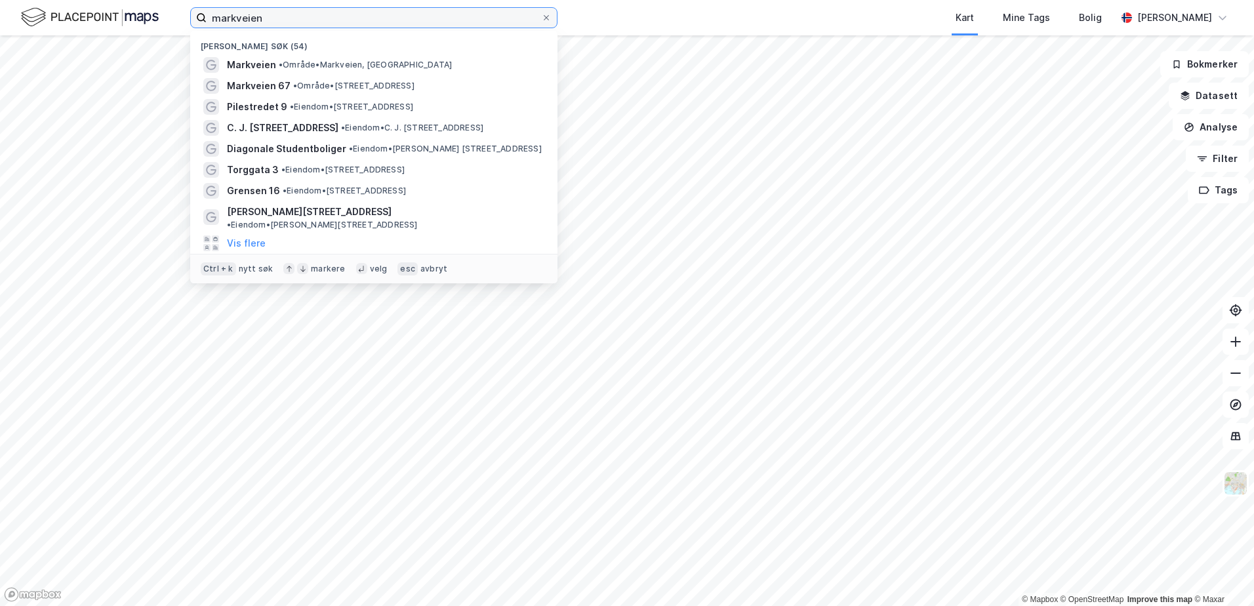
click at [325, 27] on input "markveien" at bounding box center [374, 18] width 335 height 20
click at [337, 87] on span "• Område • [STREET_ADDRESS]" at bounding box center [353, 86] width 121 height 10
click at [288, 16] on input "markveien" at bounding box center [374, 18] width 335 height 20
drag, startPoint x: 288, startPoint y: 16, endPoint x: 197, endPoint y: 16, distance: 90.5
click at [197, 16] on label "markveien" at bounding box center [373, 17] width 367 height 21
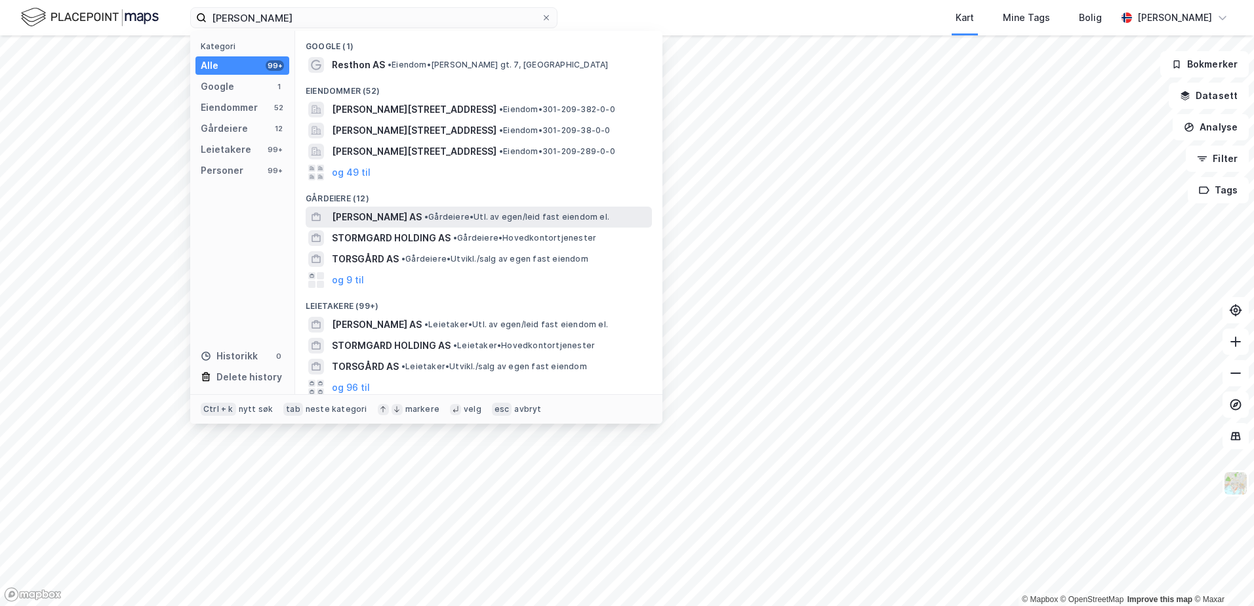
click at [363, 218] on span "[PERSON_NAME] AS" at bounding box center [377, 217] width 90 height 16
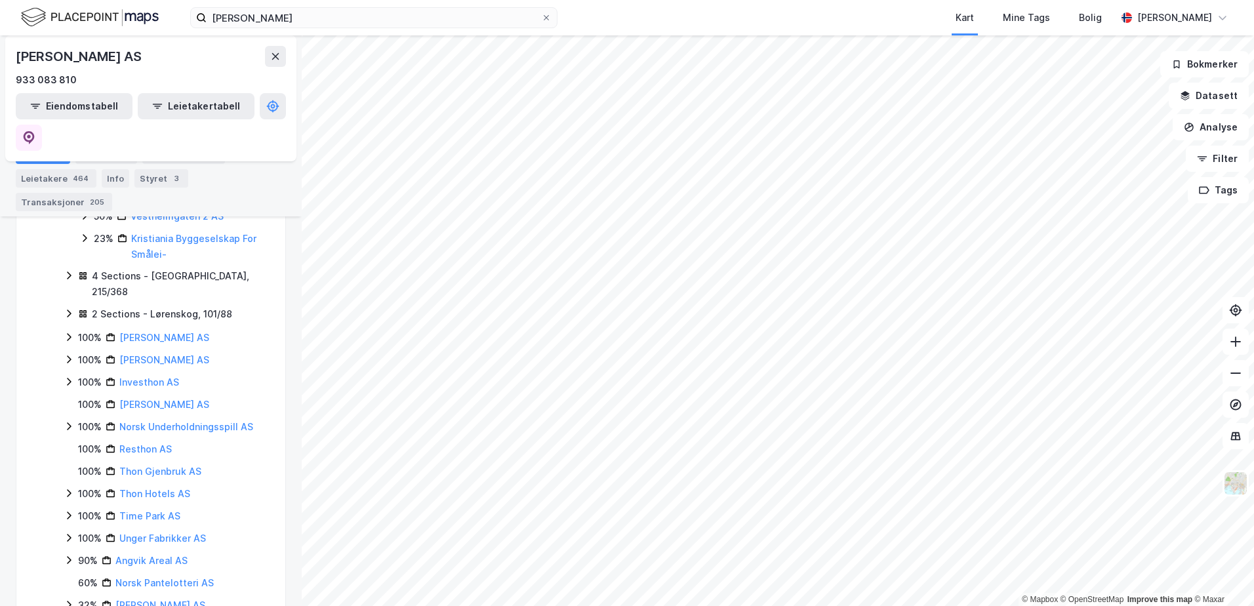
scroll to position [671, 0]
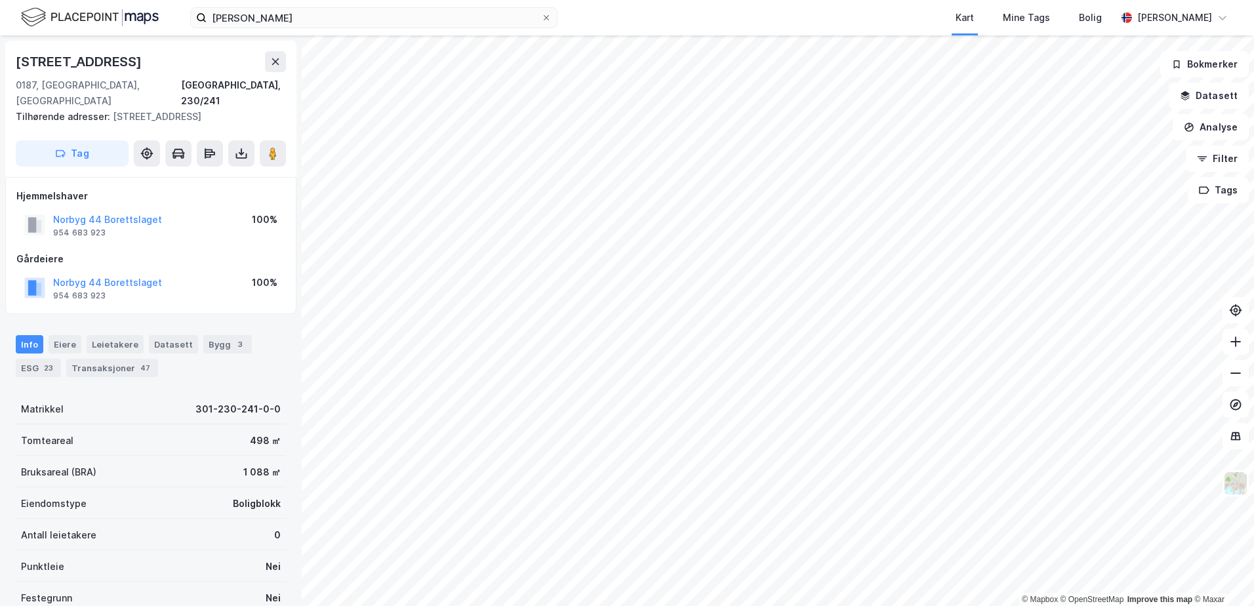
scroll to position [4, 0]
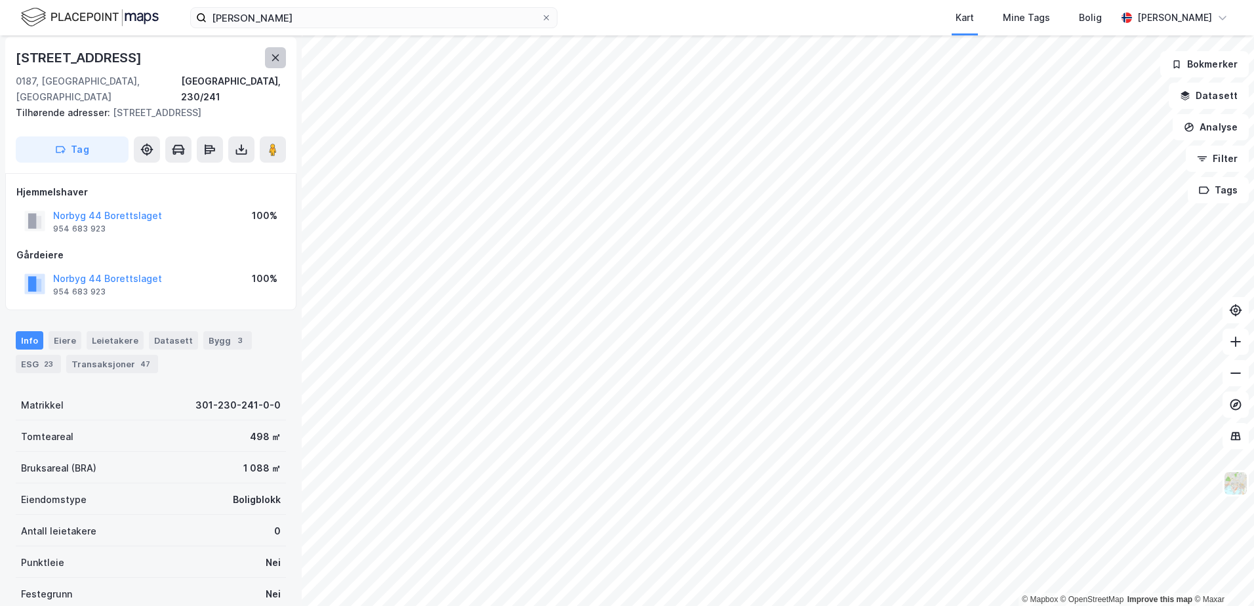
click at [271, 65] on button at bounding box center [275, 57] width 21 height 21
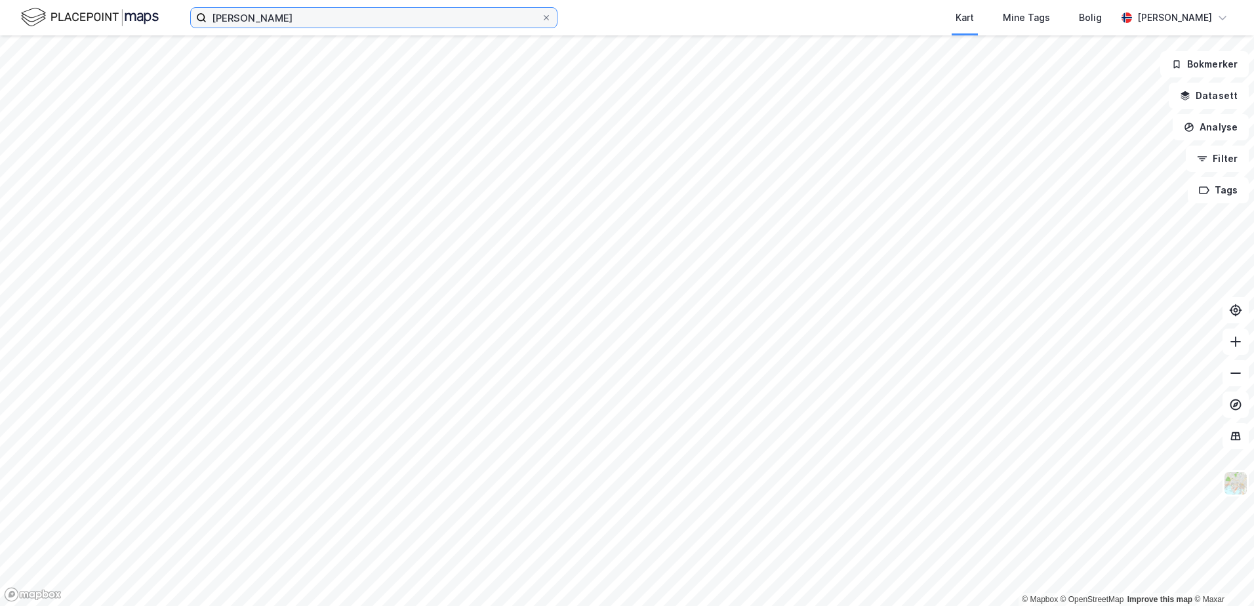
click at [287, 16] on input "[PERSON_NAME]" at bounding box center [374, 18] width 335 height 20
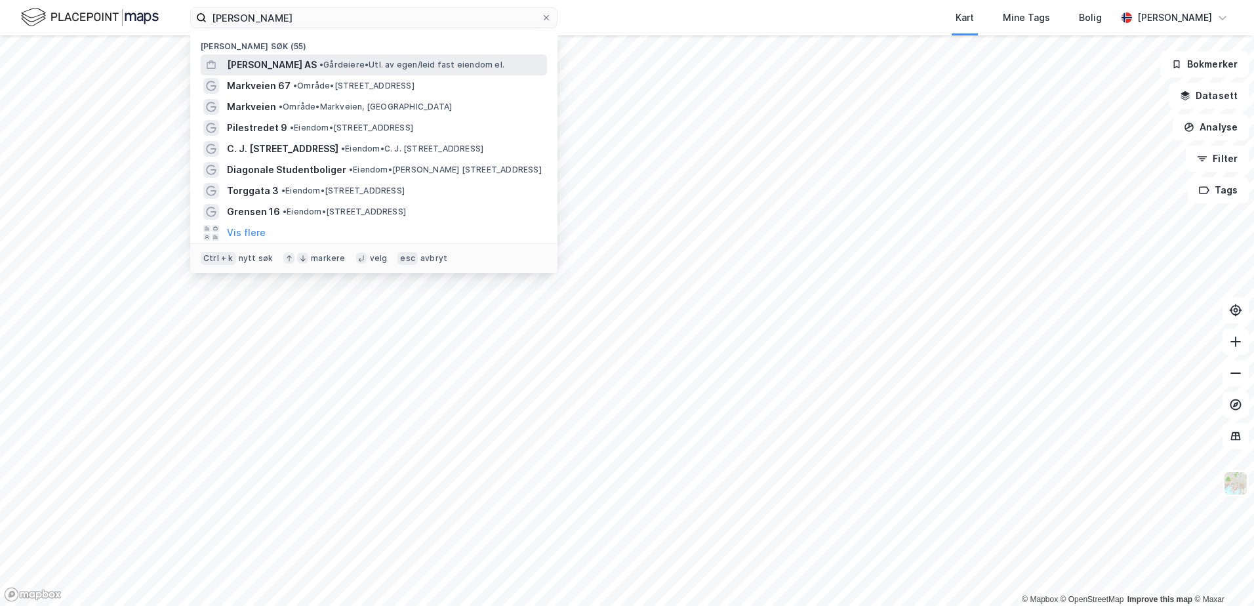
click at [294, 64] on span "[PERSON_NAME] AS" at bounding box center [272, 65] width 90 height 16
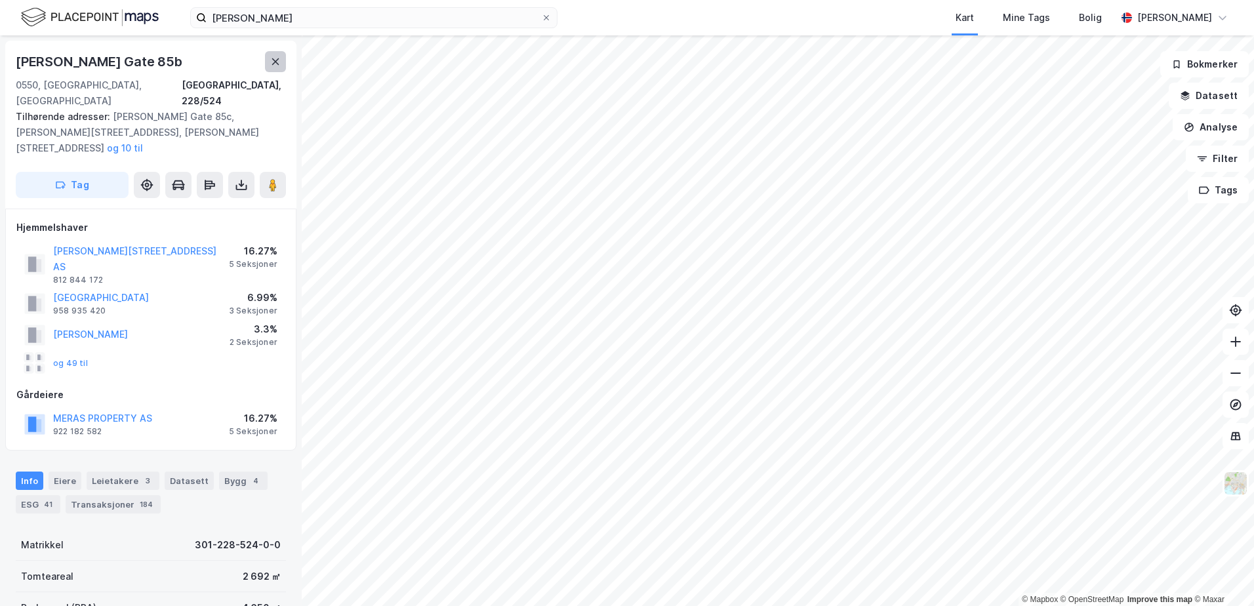
click at [275, 60] on icon at bounding box center [275, 61] width 7 height 7
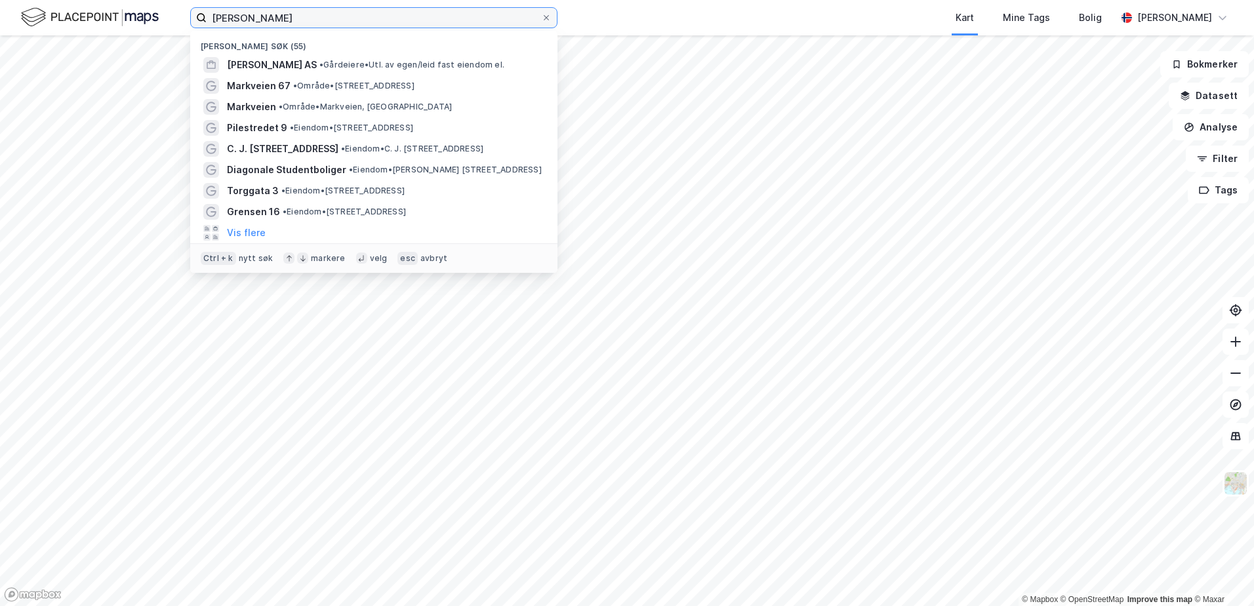
drag, startPoint x: 300, startPoint y: 14, endPoint x: 129, endPoint y: 17, distance: 171.9
click at [129, 17] on div "[PERSON_NAME] Nylige søk (55) [PERSON_NAME] AS • Gårdeiere • Utl. av egen/leid …" at bounding box center [627, 17] width 1254 height 35
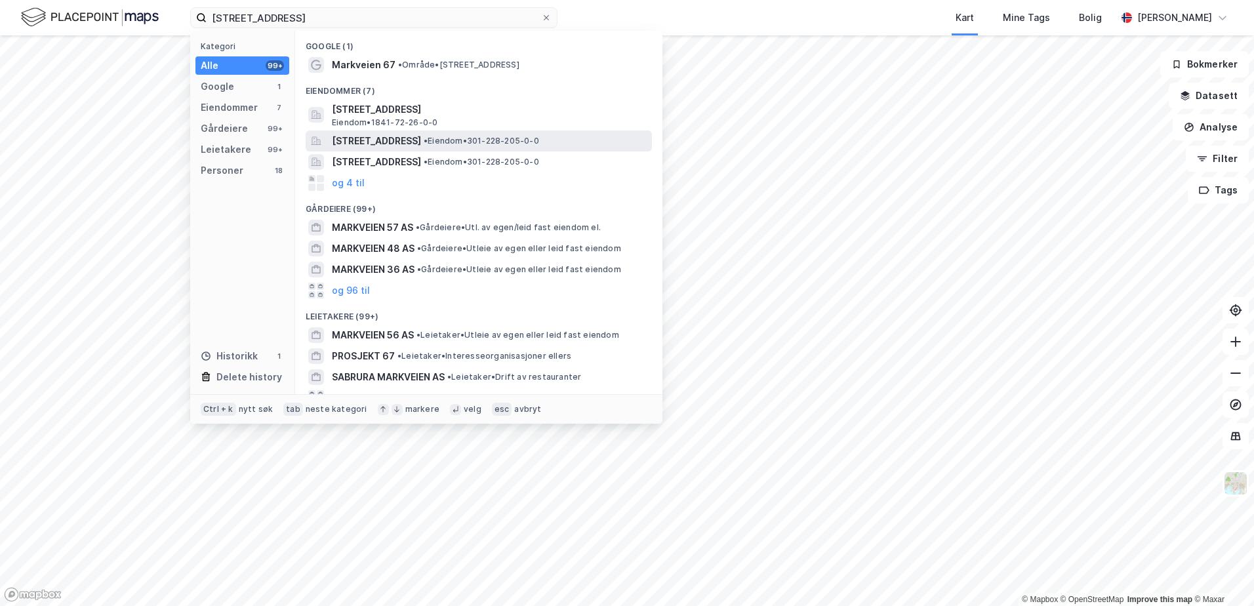
click at [375, 145] on span "[STREET_ADDRESS]" at bounding box center [376, 141] width 89 height 16
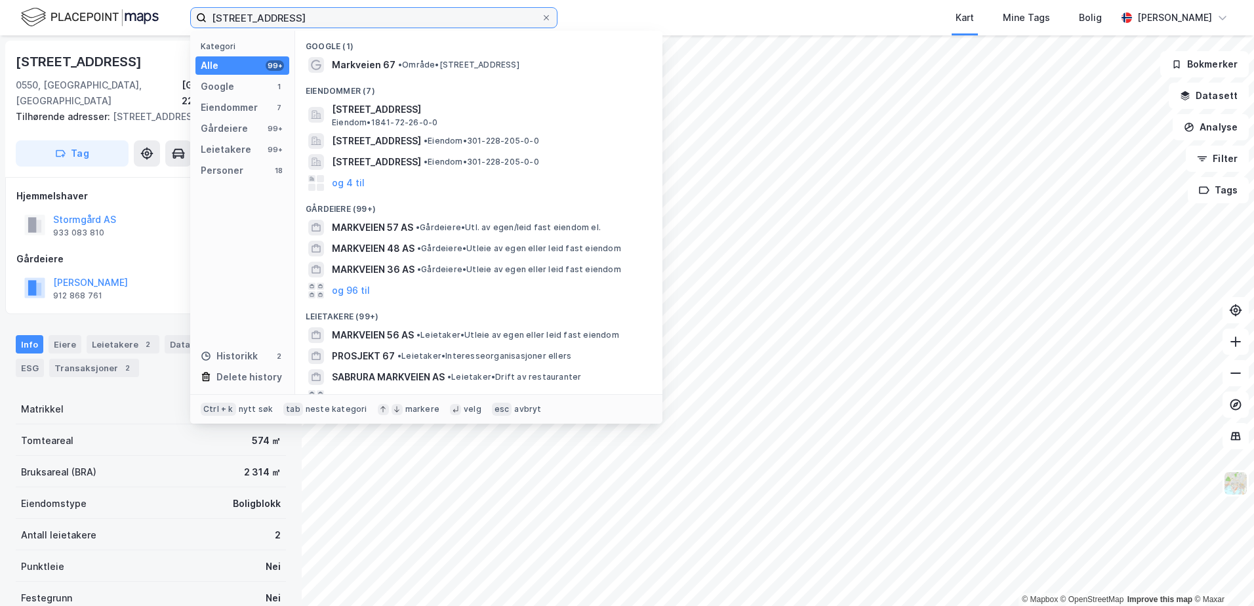
drag, startPoint x: 308, startPoint y: 26, endPoint x: 301, endPoint y: 26, distance: 7.2
click at [304, 27] on input "[STREET_ADDRESS]" at bounding box center [374, 18] width 335 height 20
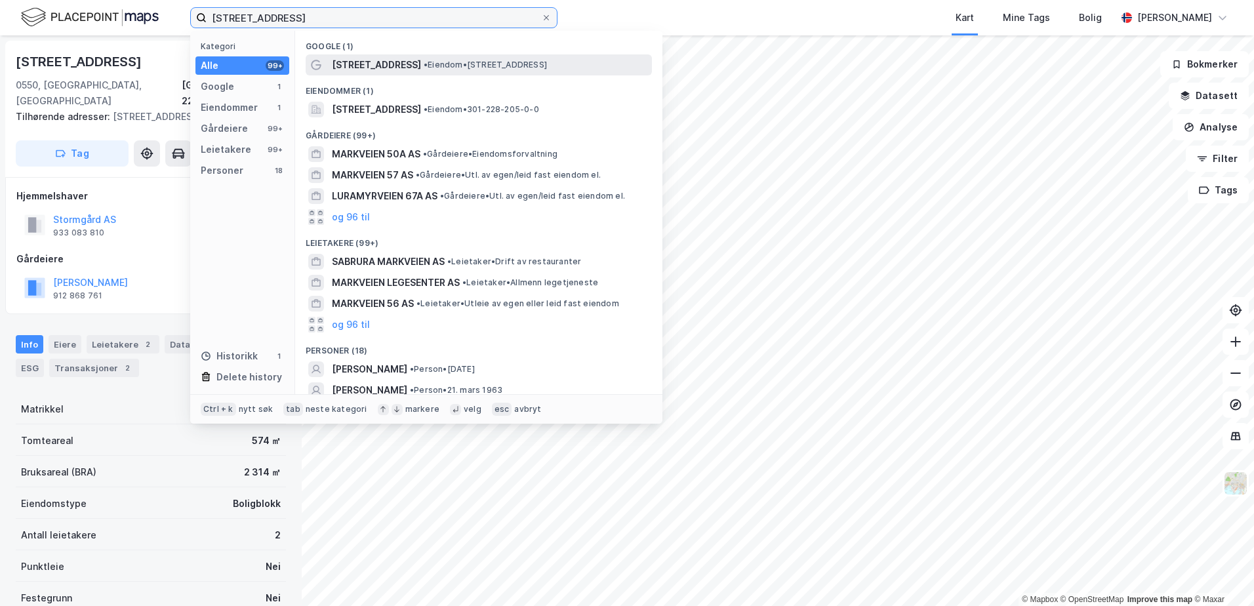
type input "[STREET_ADDRESS]"
click at [363, 60] on span "[STREET_ADDRESS]" at bounding box center [376, 65] width 89 height 16
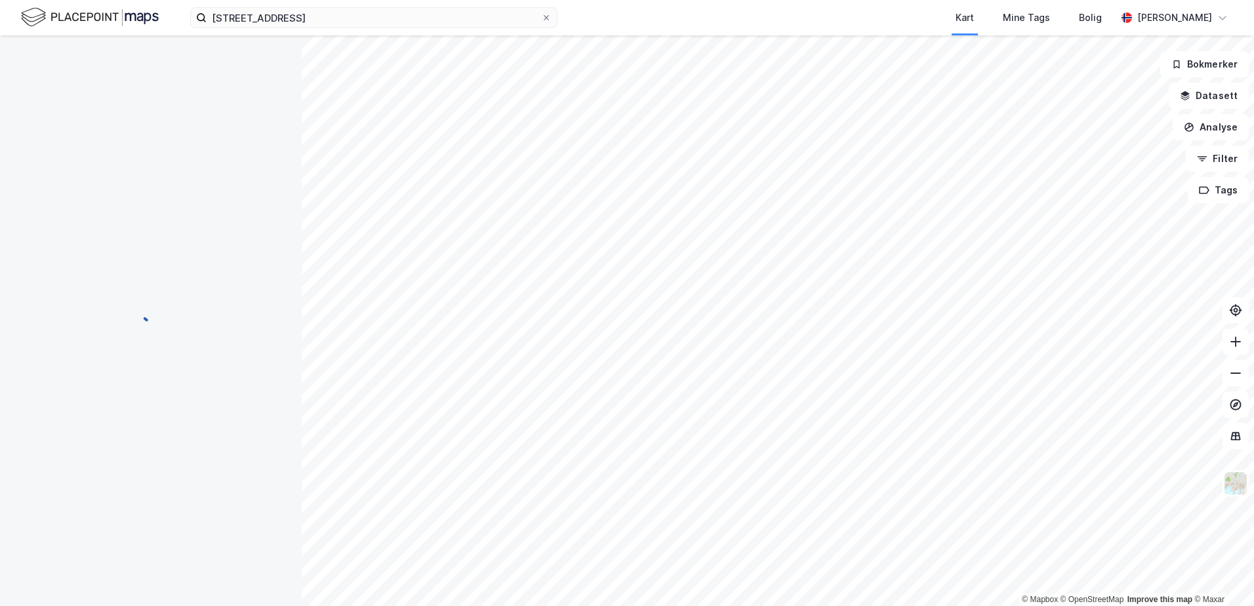
scroll to position [1, 0]
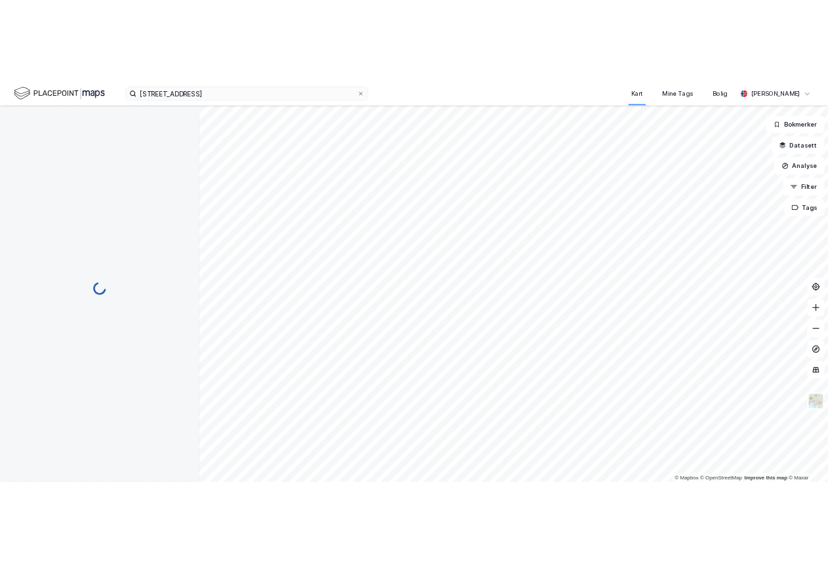
scroll to position [1, 0]
